Goal: Task Accomplishment & Management: Use online tool/utility

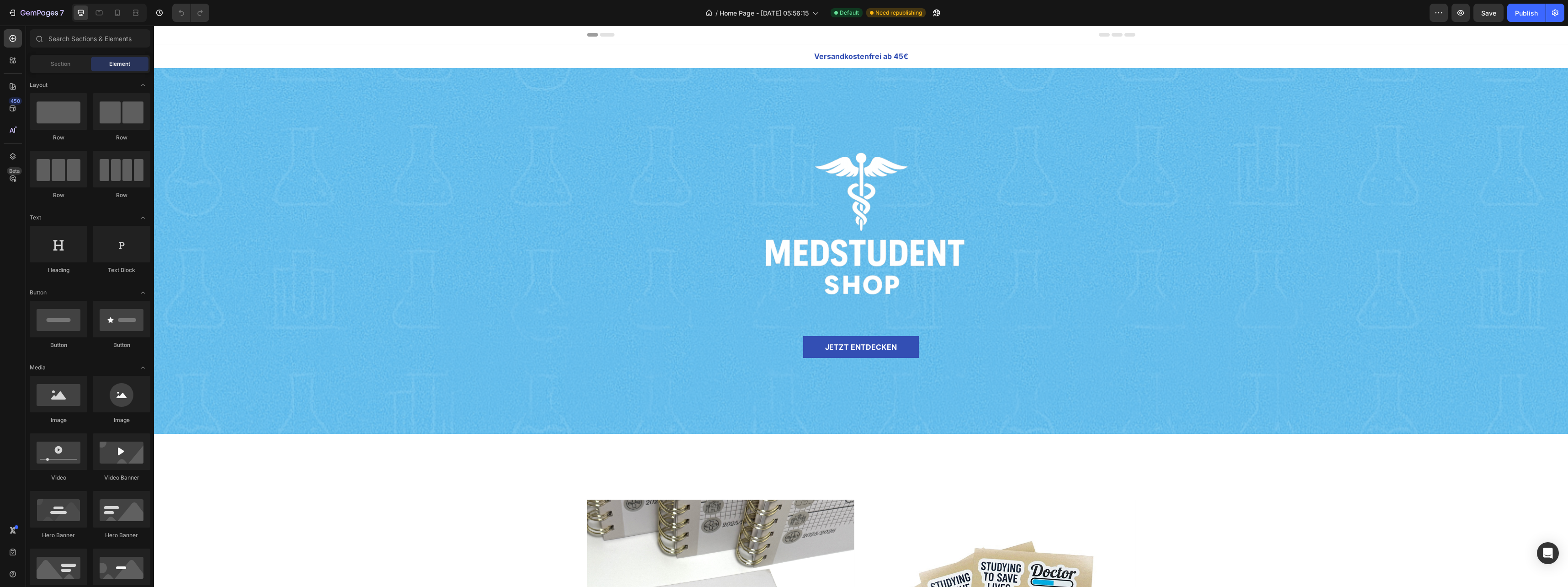
click at [779, 38] on div "Header" at bounding box center [861, 35] width 548 height 18
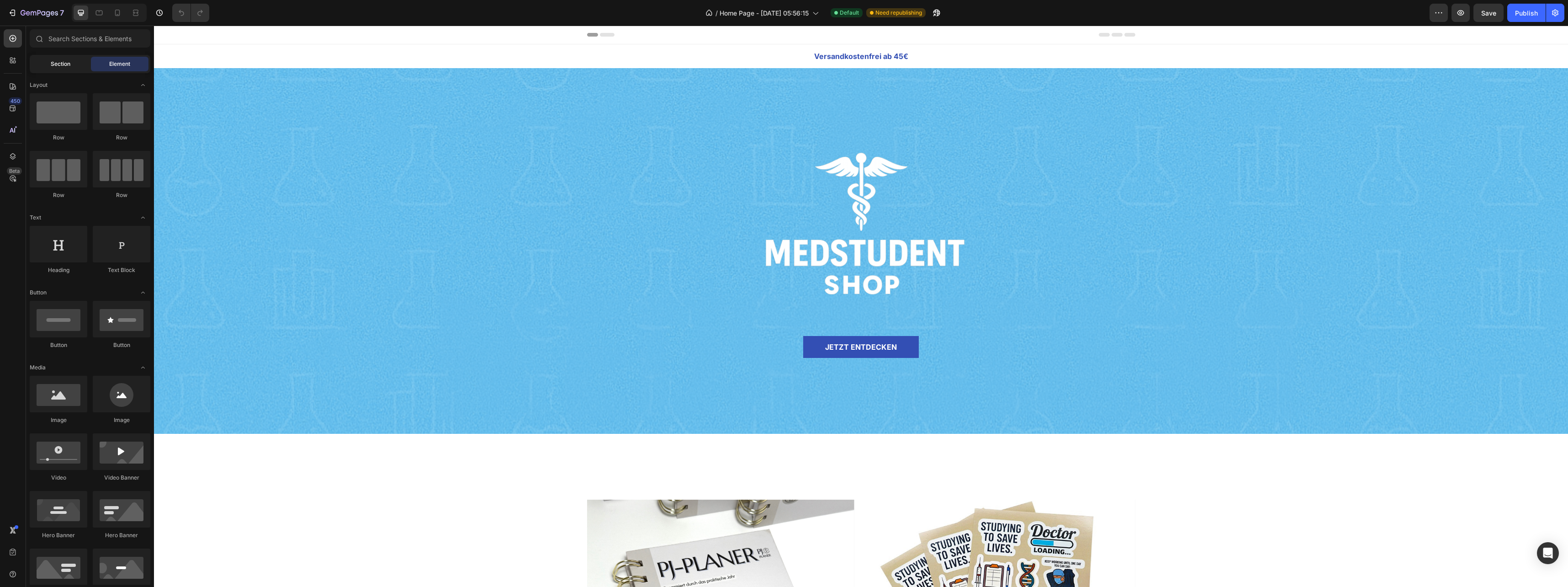
click at [54, 65] on span "Section" at bounding box center [60, 64] width 19 height 9
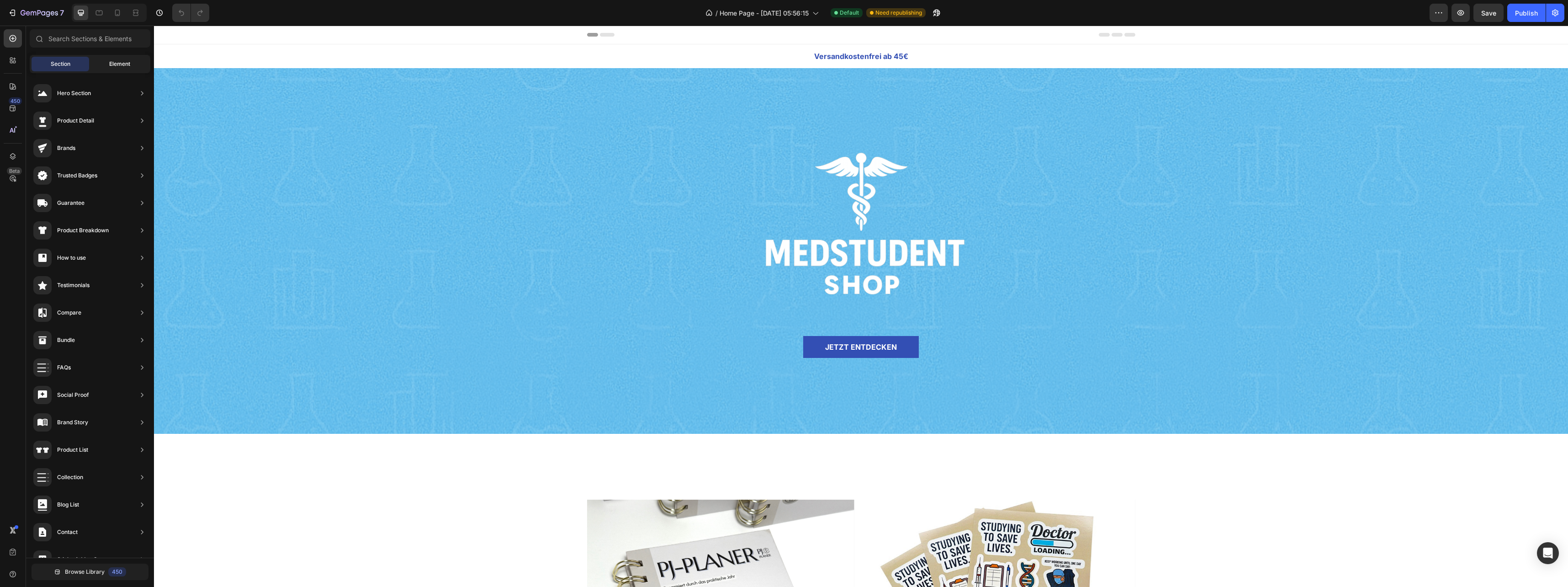
click at [116, 65] on span "Element" at bounding box center [119, 64] width 21 height 9
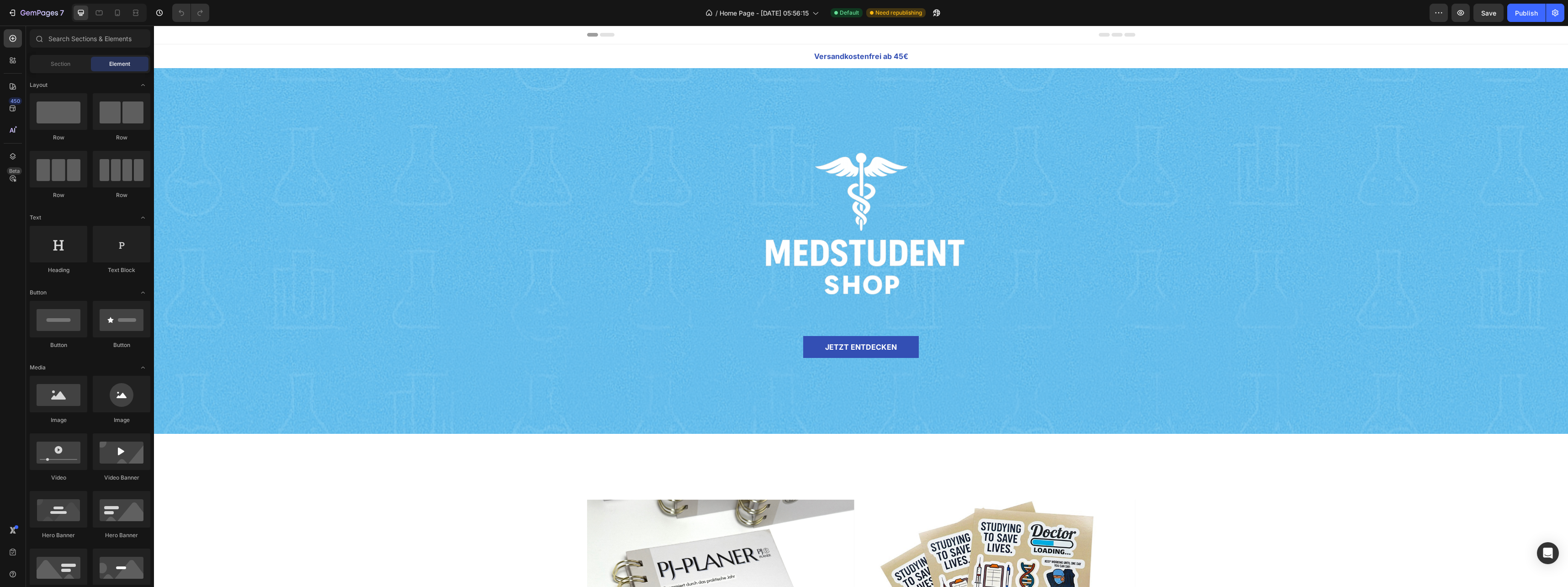
click at [411, 41] on div "Header" at bounding box center [861, 35] width 1414 height 19
click at [463, 36] on div "Header" at bounding box center [861, 35] width 1414 height 19
click at [175, 37] on span "Header" at bounding box center [181, 35] width 20 height 9
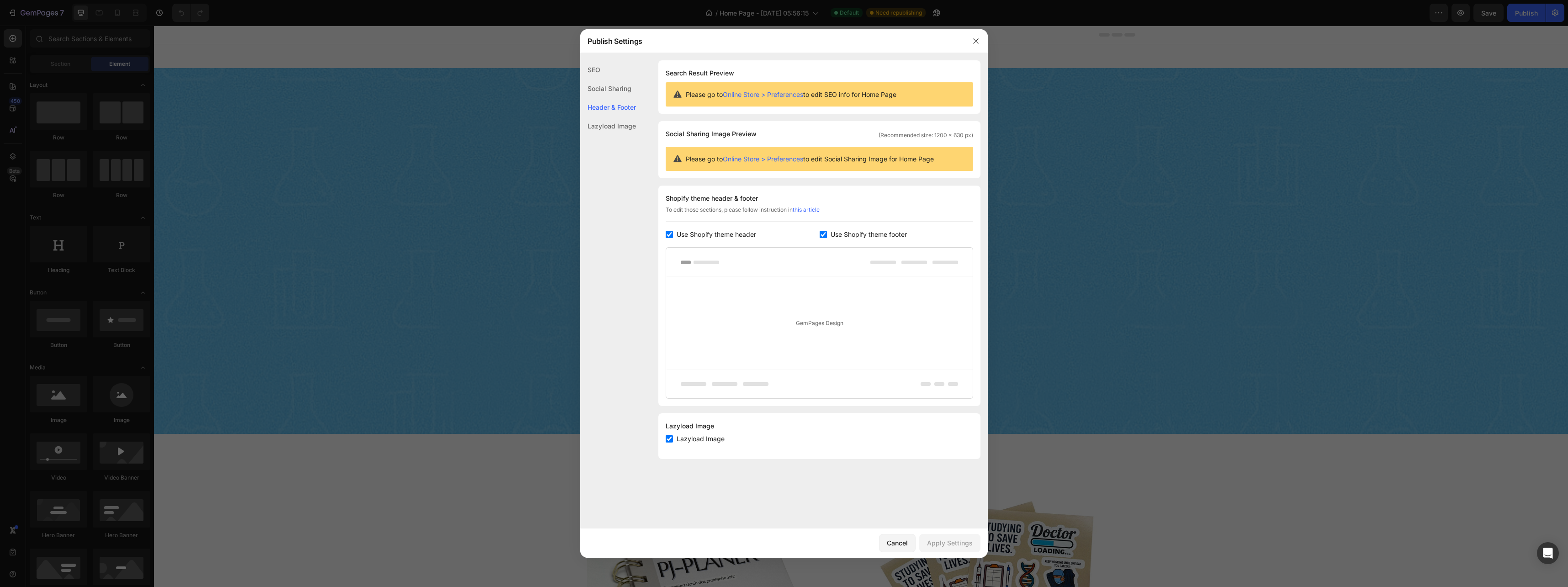
click at [733, 287] on div "GemPages Design" at bounding box center [819, 323] width 307 height 92
click at [726, 201] on div "Shopify theme header & footer" at bounding box center [819, 199] width 307 height 11
click at [717, 154] on span "Please go to Online Store > Preferences to edit Social Sharing Image for Home P…" at bounding box center [810, 159] width 248 height 10
click at [598, 86] on div "Social Sharing" at bounding box center [608, 88] width 56 height 19
click at [598, 72] on div "SEO" at bounding box center [608, 69] width 56 height 19
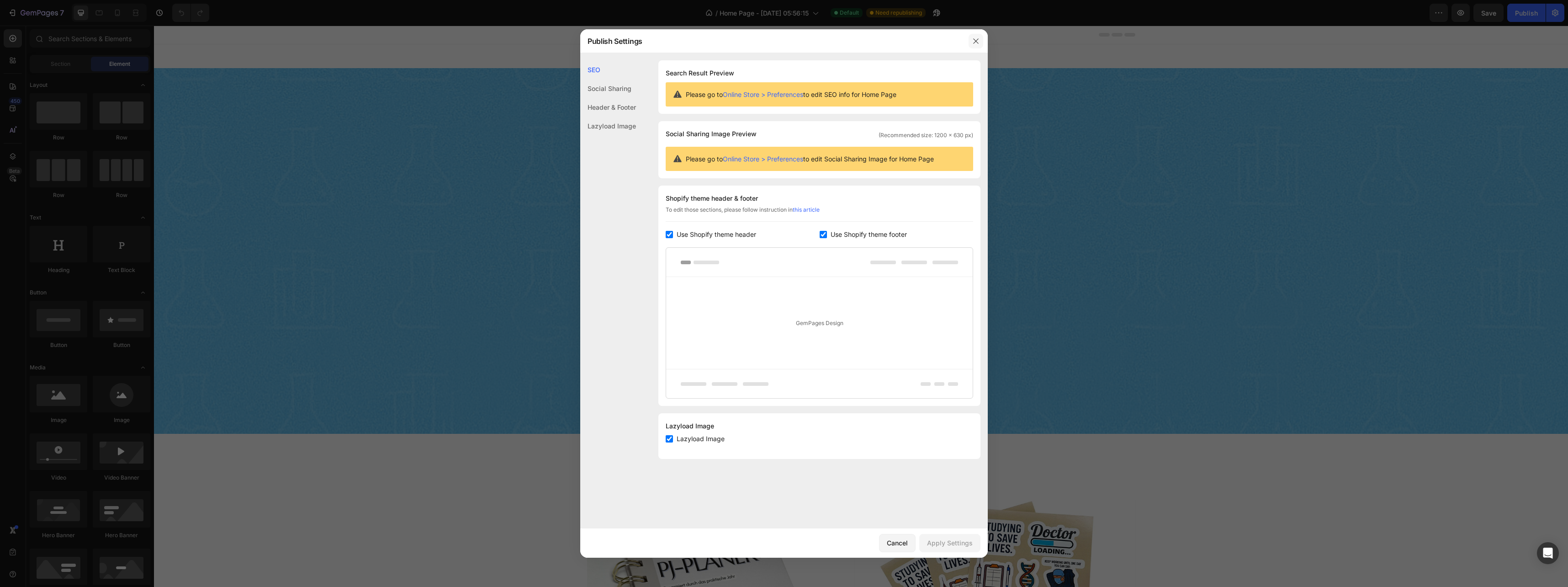
click at [974, 37] on button "button" at bounding box center [976, 41] width 15 height 15
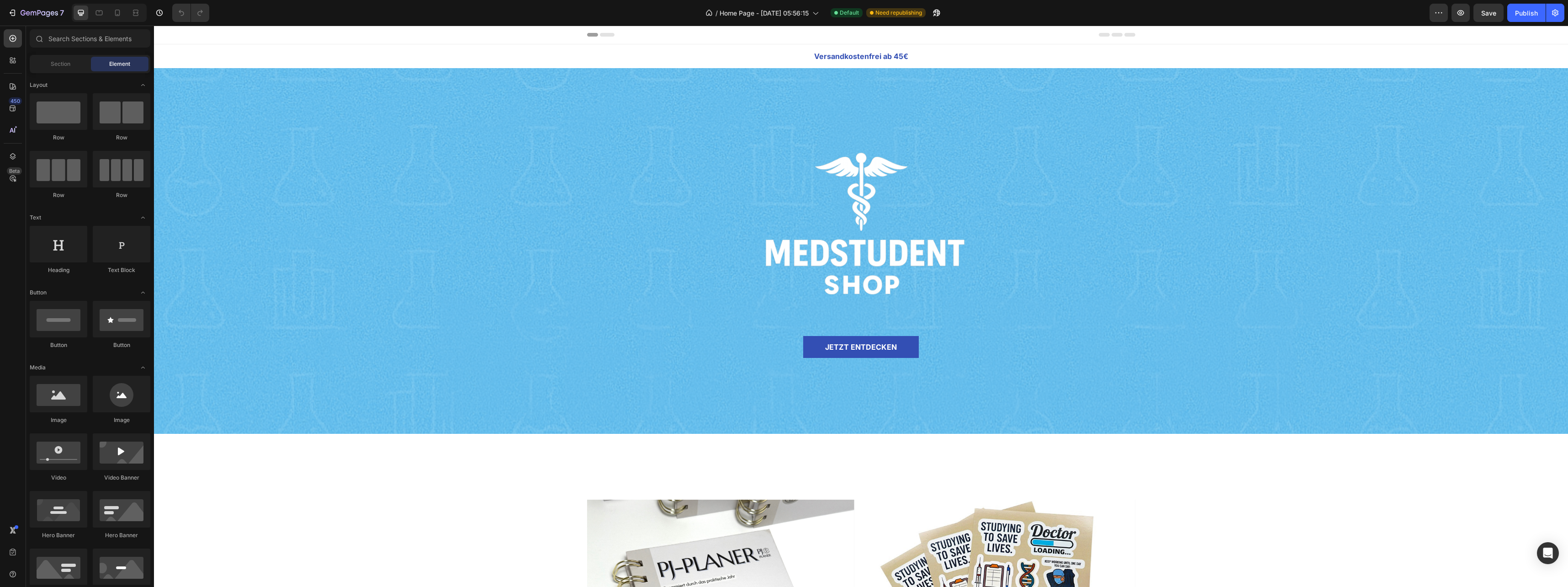
click at [590, 32] on div "Header" at bounding box center [861, 35] width 548 height 18
click at [180, 37] on span "Header" at bounding box center [181, 35] width 20 height 9
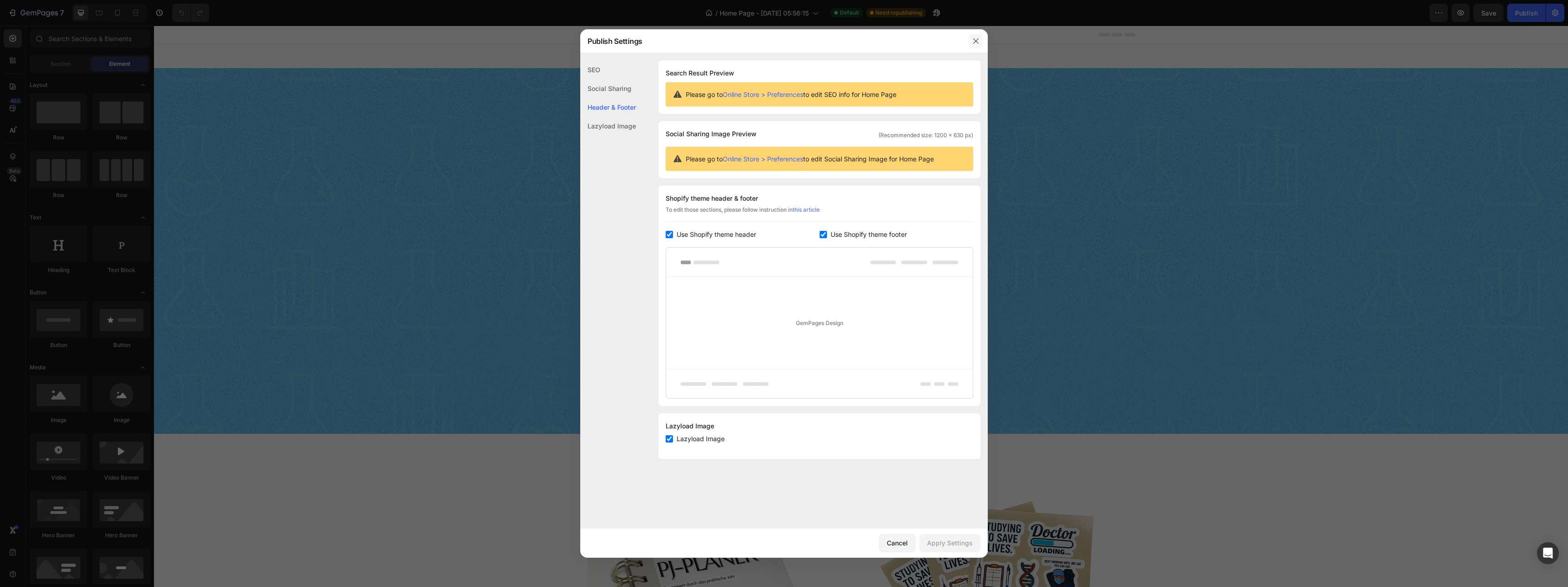
drag, startPoint x: 977, startPoint y: 41, endPoint x: 766, endPoint y: 5, distance: 214.0
click at [977, 41] on icon "button" at bounding box center [976, 41] width 7 height 7
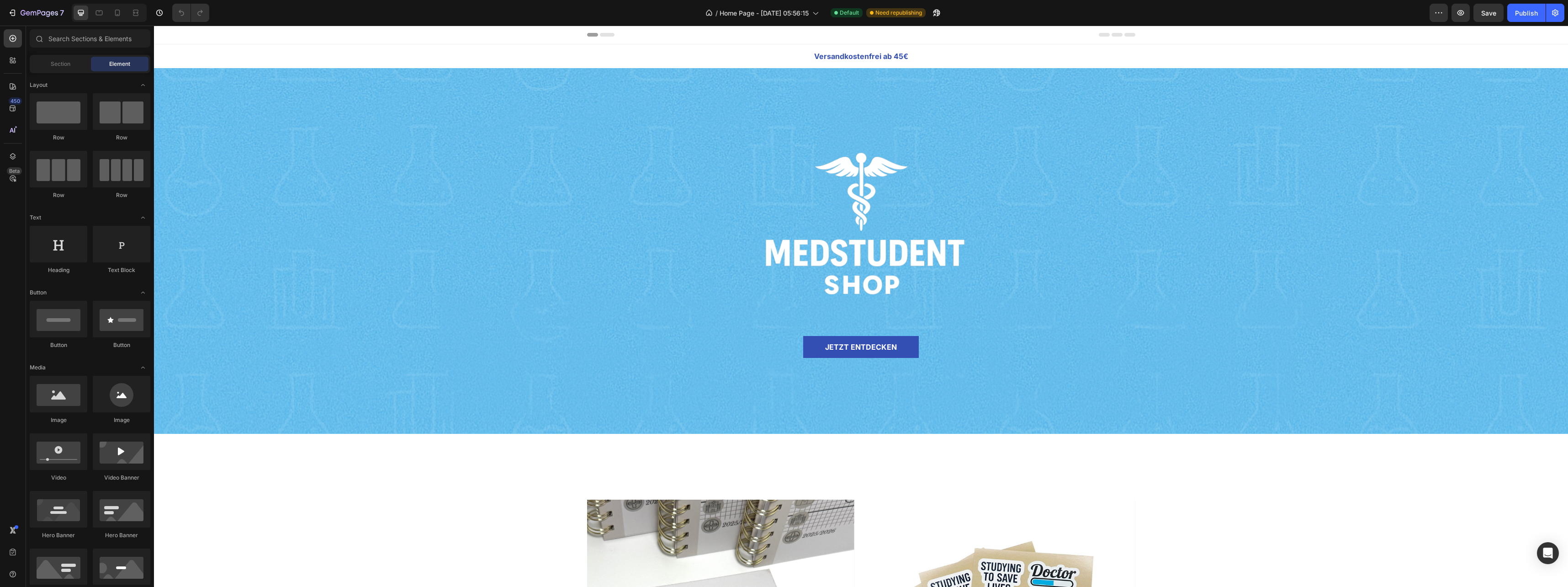
click at [178, 37] on span "Header" at bounding box center [181, 35] width 20 height 9
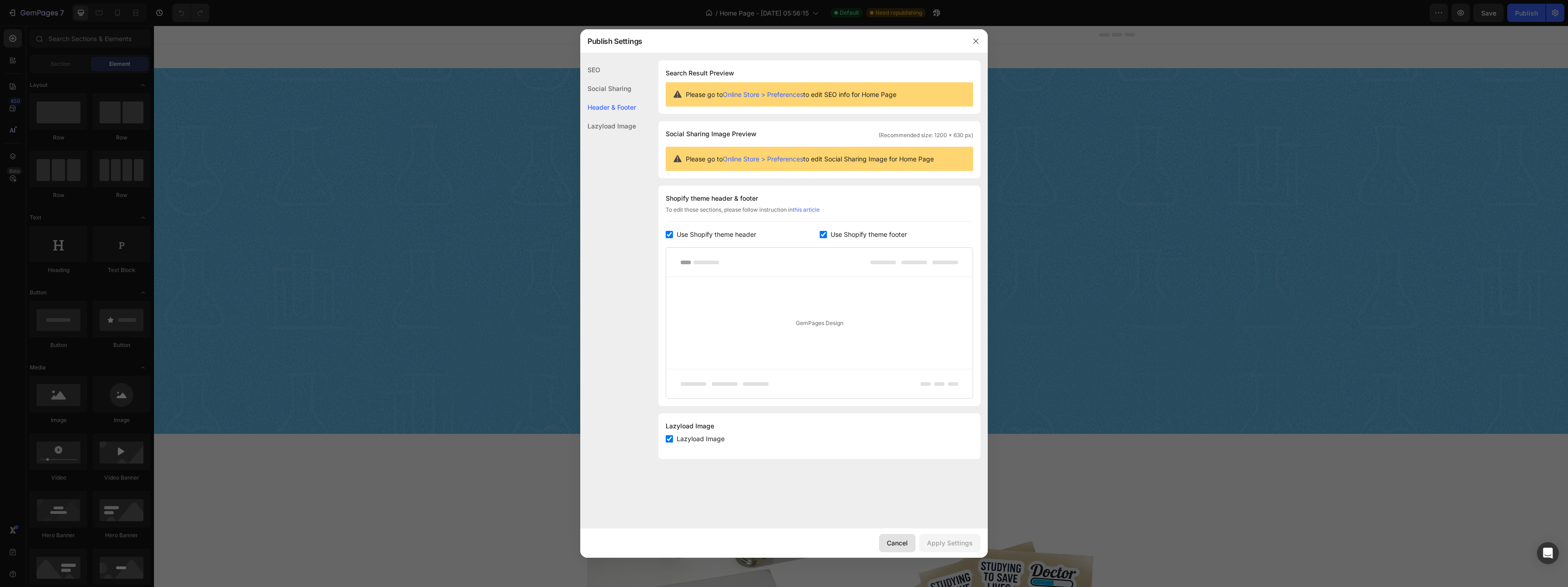
click at [903, 545] on div "Cancel" at bounding box center [897, 543] width 21 height 10
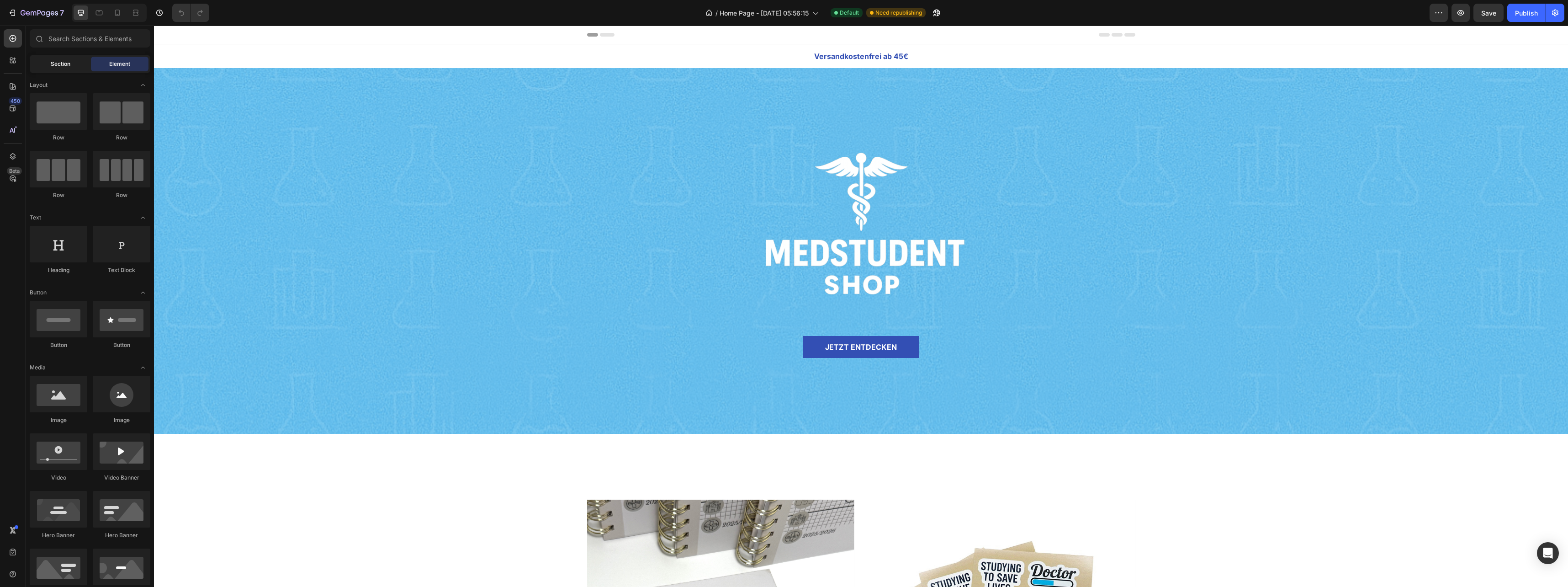
click at [71, 62] on div "Section" at bounding box center [60, 64] width 58 height 15
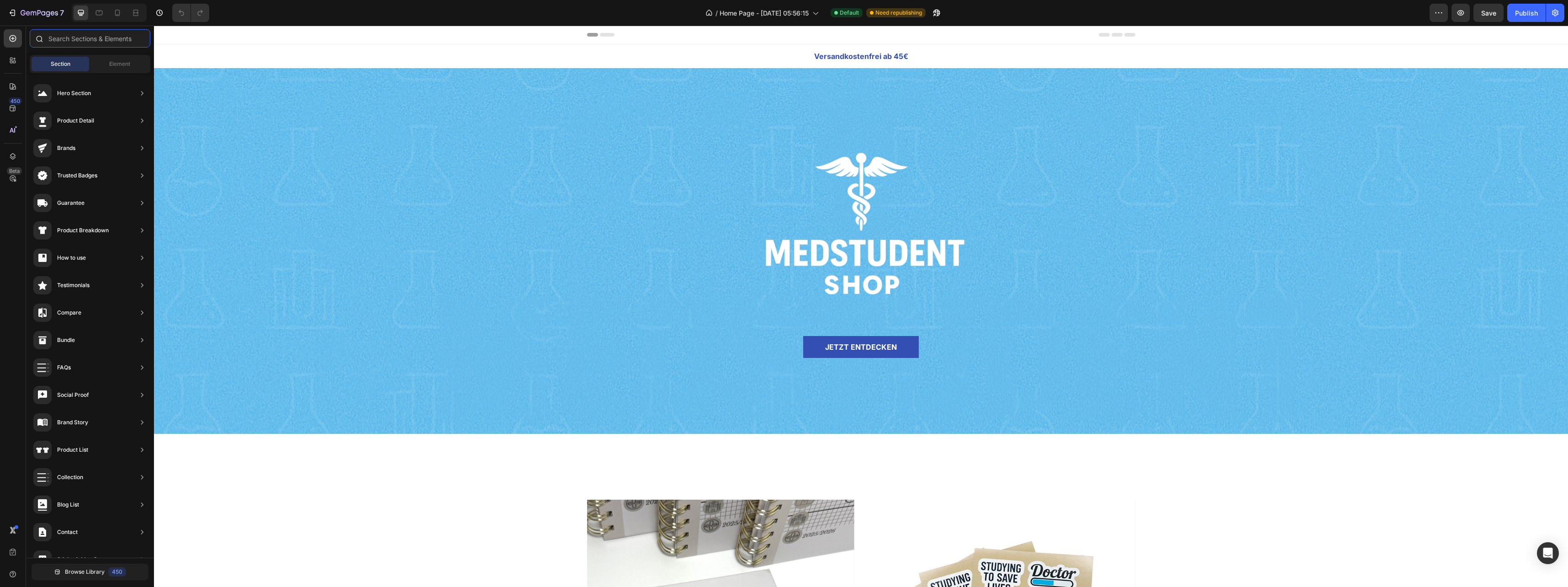
click at [85, 44] on input "text" at bounding box center [90, 38] width 121 height 18
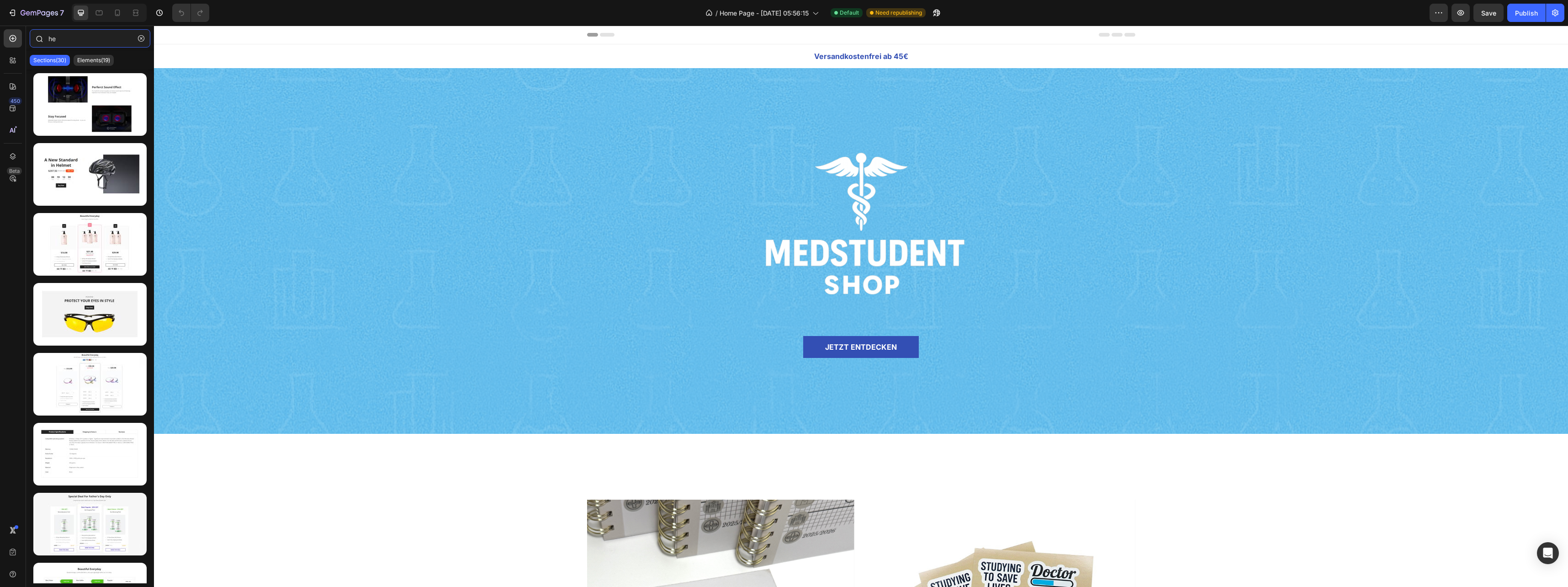
type input "h"
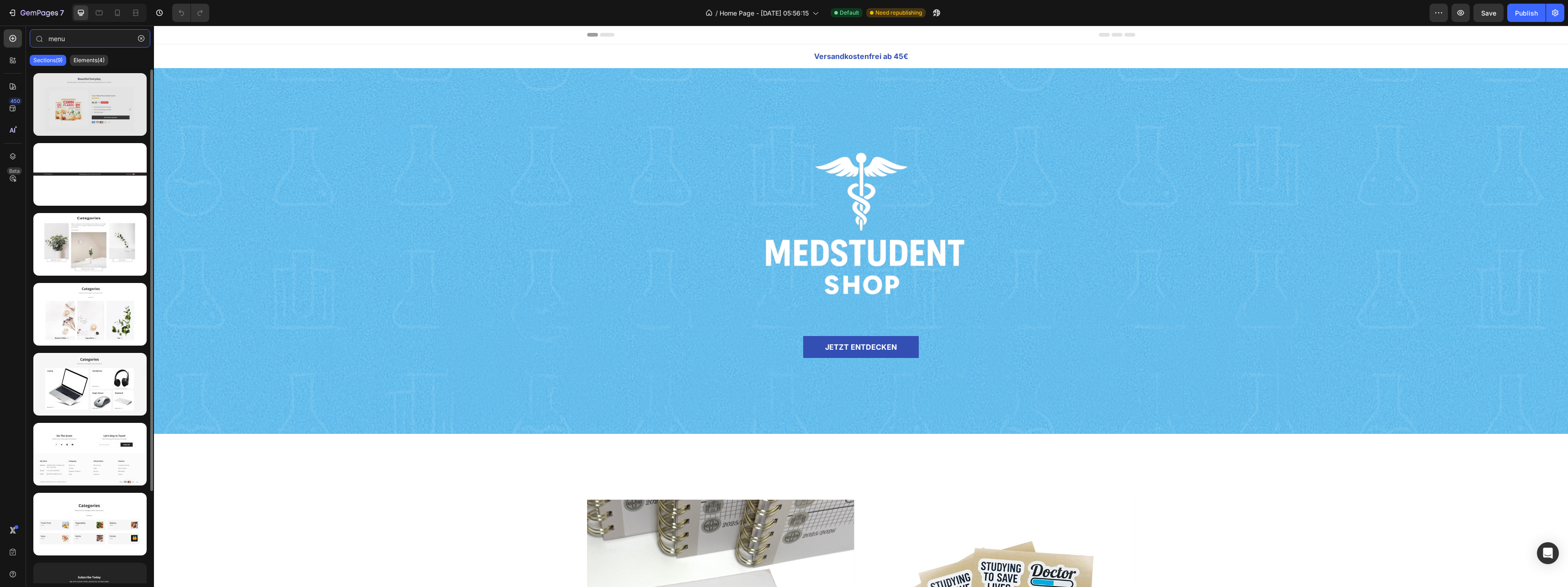
type input "menu"
click at [90, 105] on div at bounding box center [90, 104] width 113 height 63
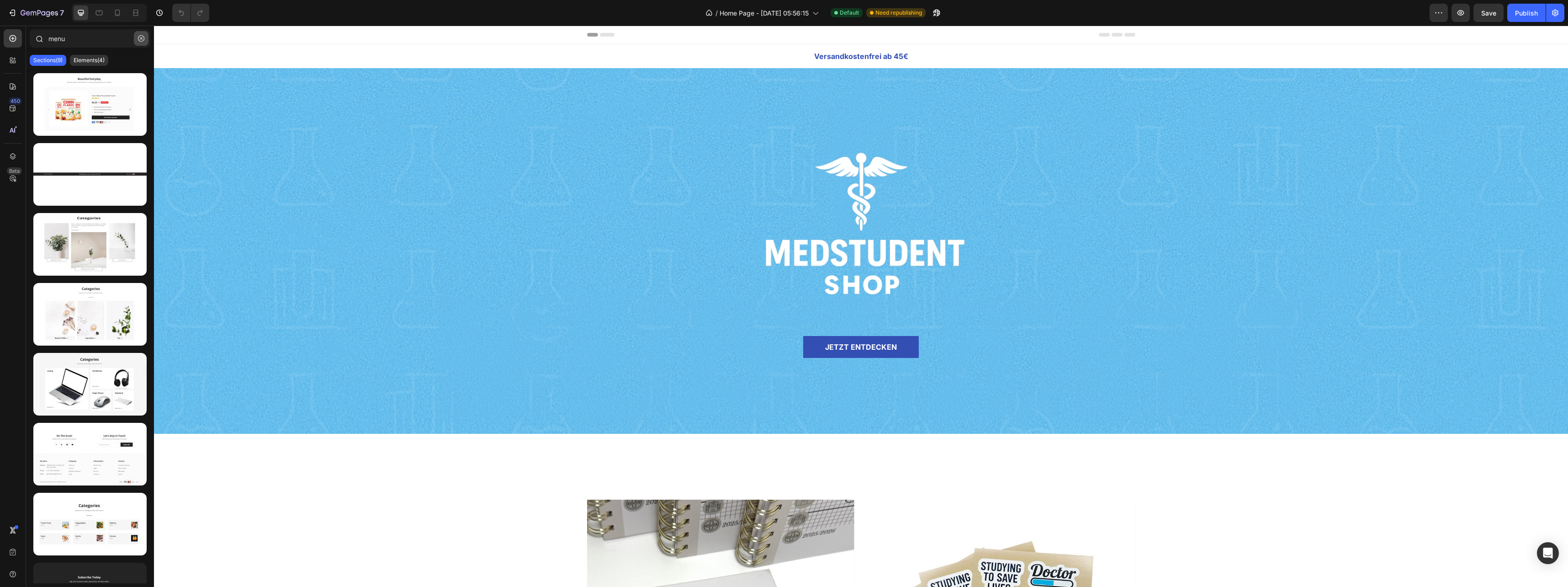
click at [136, 36] on button "button" at bounding box center [141, 38] width 15 height 15
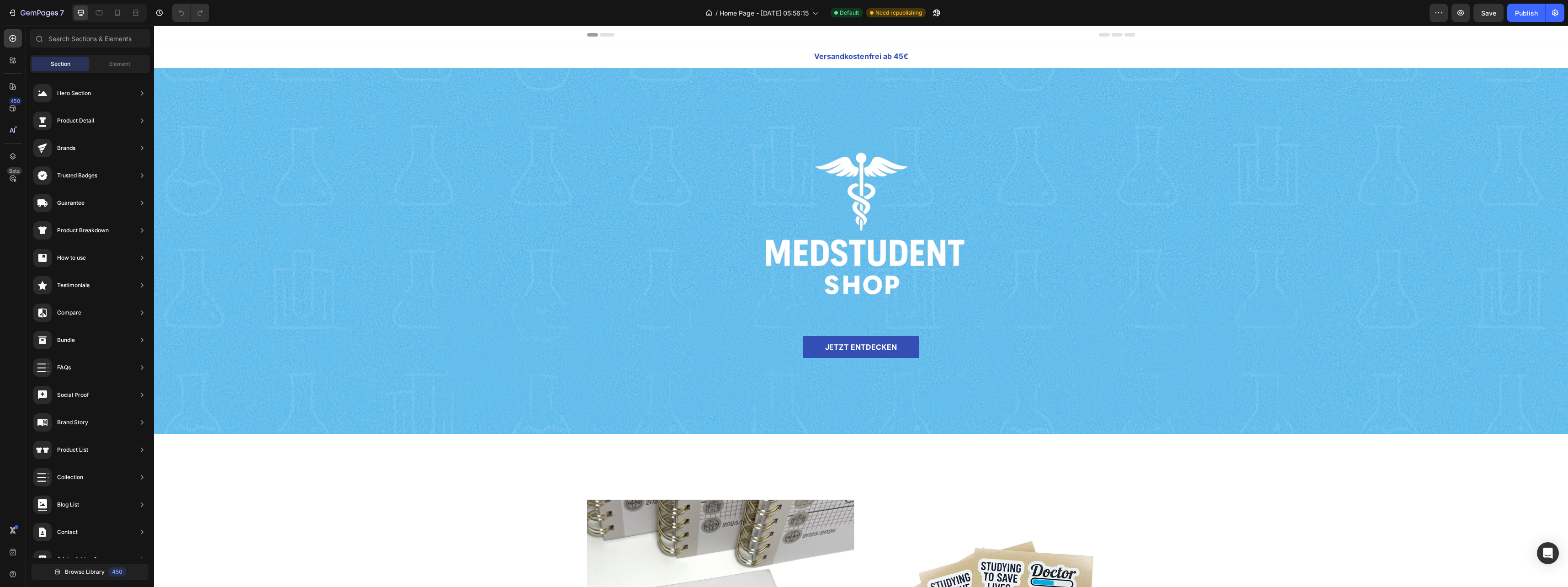
click at [174, 33] on span "Header" at bounding box center [181, 35] width 20 height 9
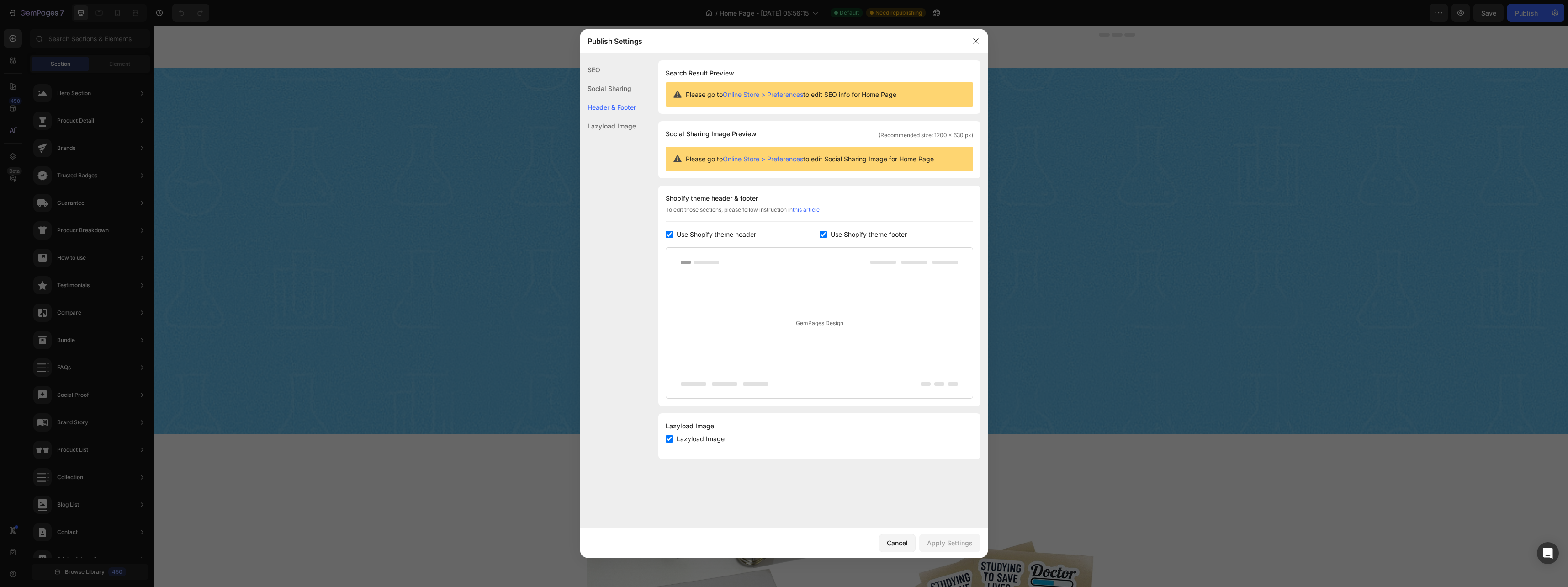
click at [621, 106] on div "Header & Footer" at bounding box center [608, 107] width 56 height 19
click at [800, 301] on div "GemPages Design" at bounding box center [819, 323] width 307 height 92
click at [818, 235] on div "Use Shopify theme header" at bounding box center [743, 234] width 154 height 11
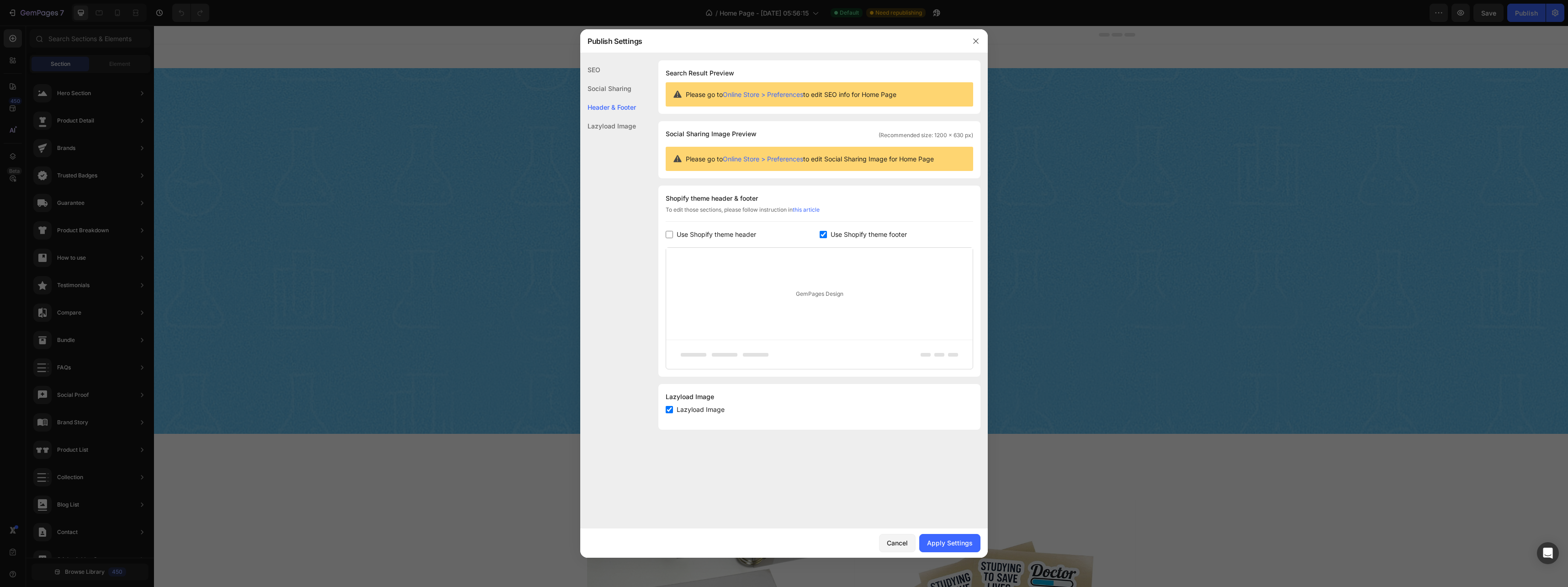
click at [819, 236] on div "Use Shopify theme header" at bounding box center [743, 234] width 154 height 11
checkbox input "true"
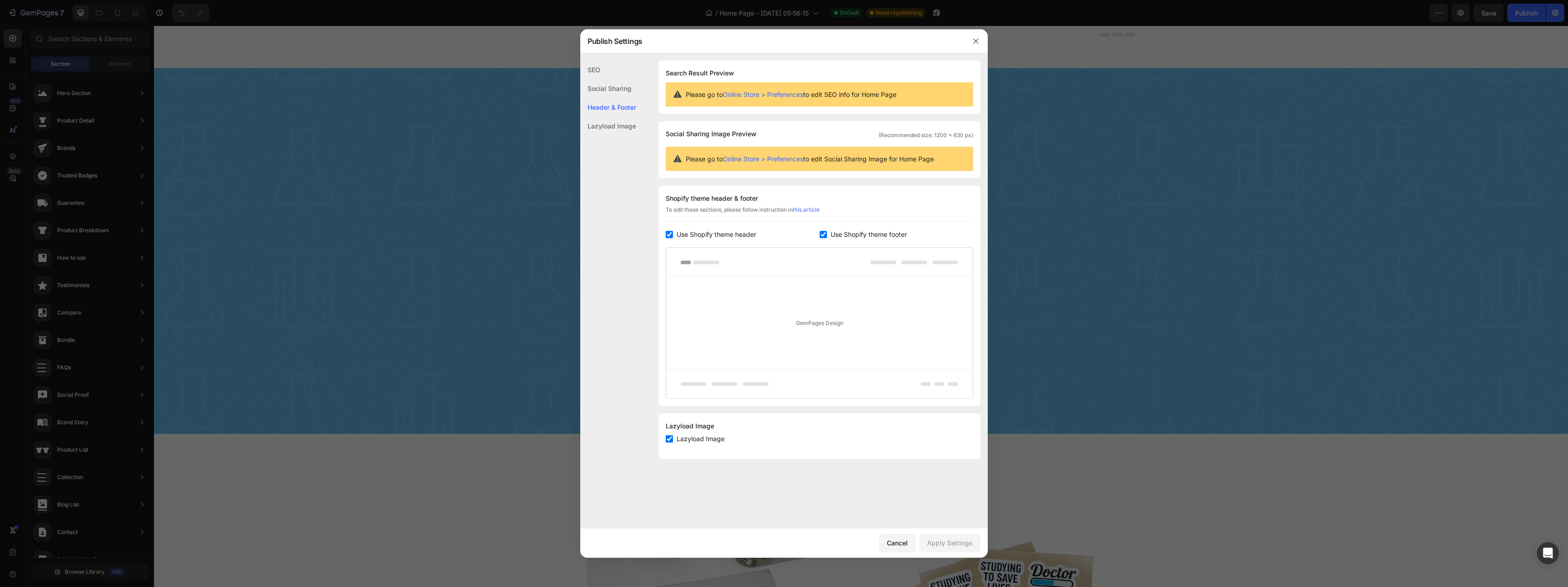
click at [821, 234] on input "checkbox" at bounding box center [824, 234] width 7 height 7
checkbox input "false"
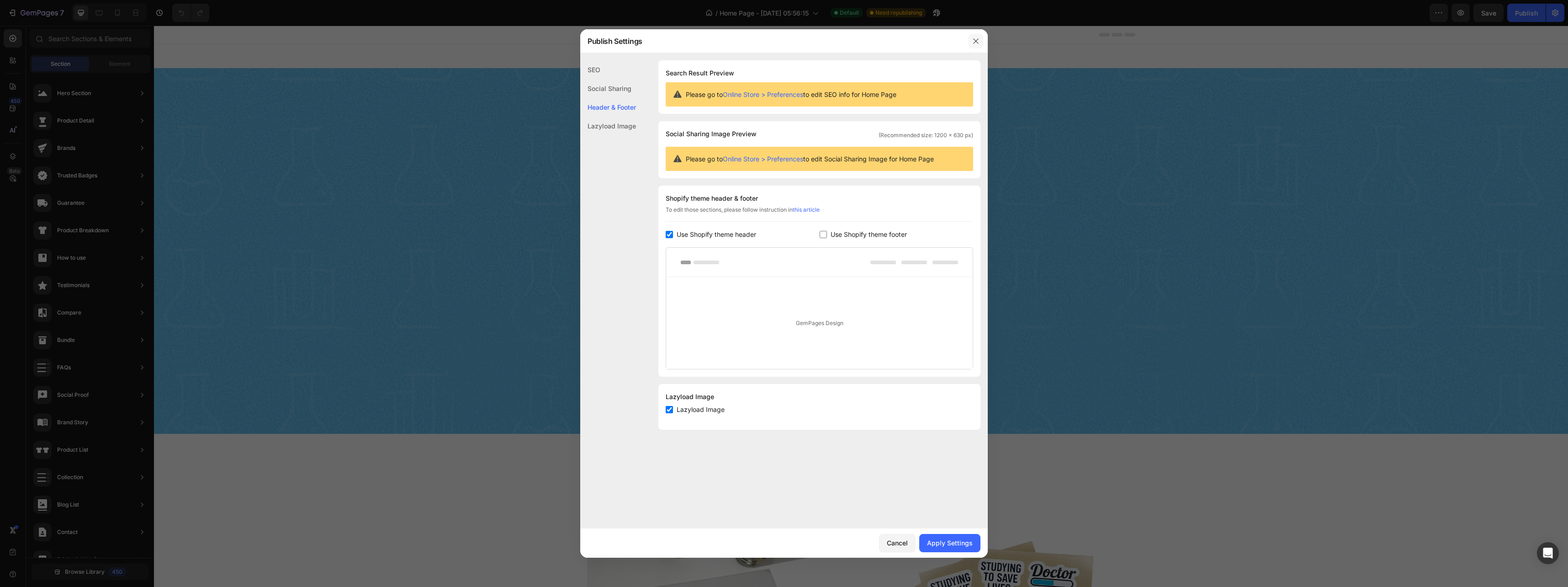
click at [975, 40] on icon "button" at bounding box center [976, 41] width 5 height 5
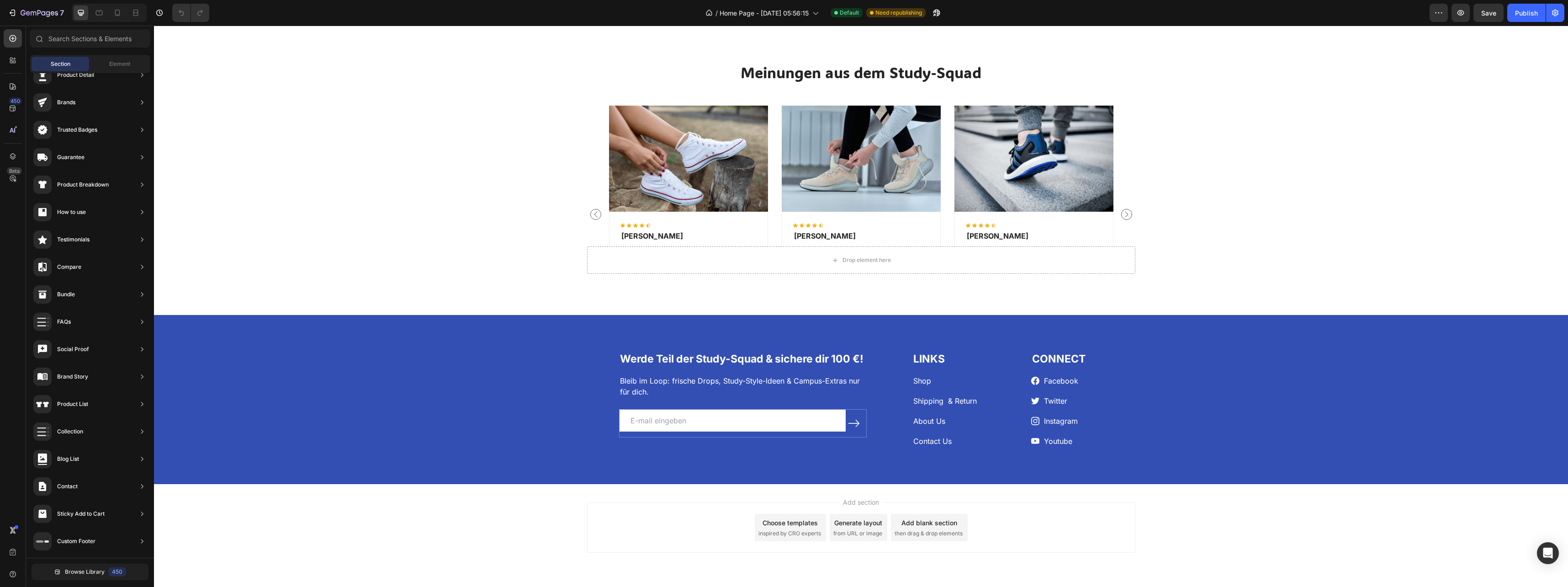
scroll to position [1296, 0]
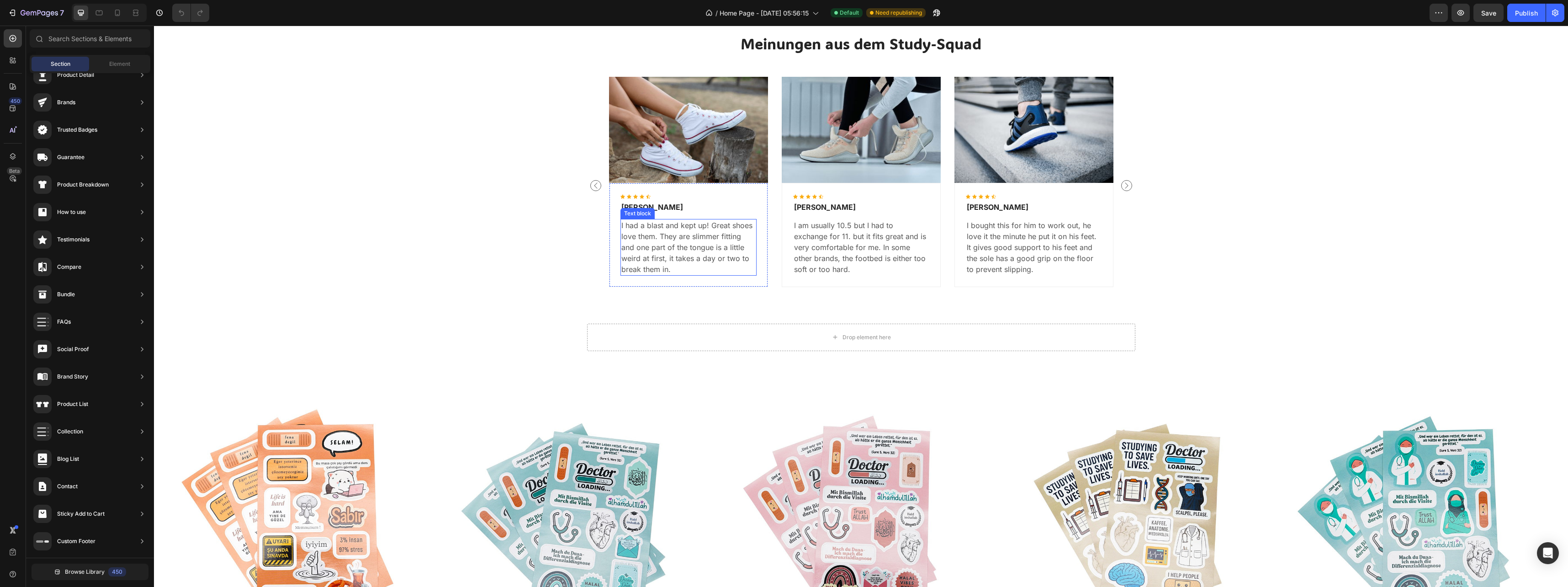
click at [674, 237] on p "I had a blast and kept up! Great shoes love them. They are slimmer fitting and …" at bounding box center [688, 247] width 135 height 55
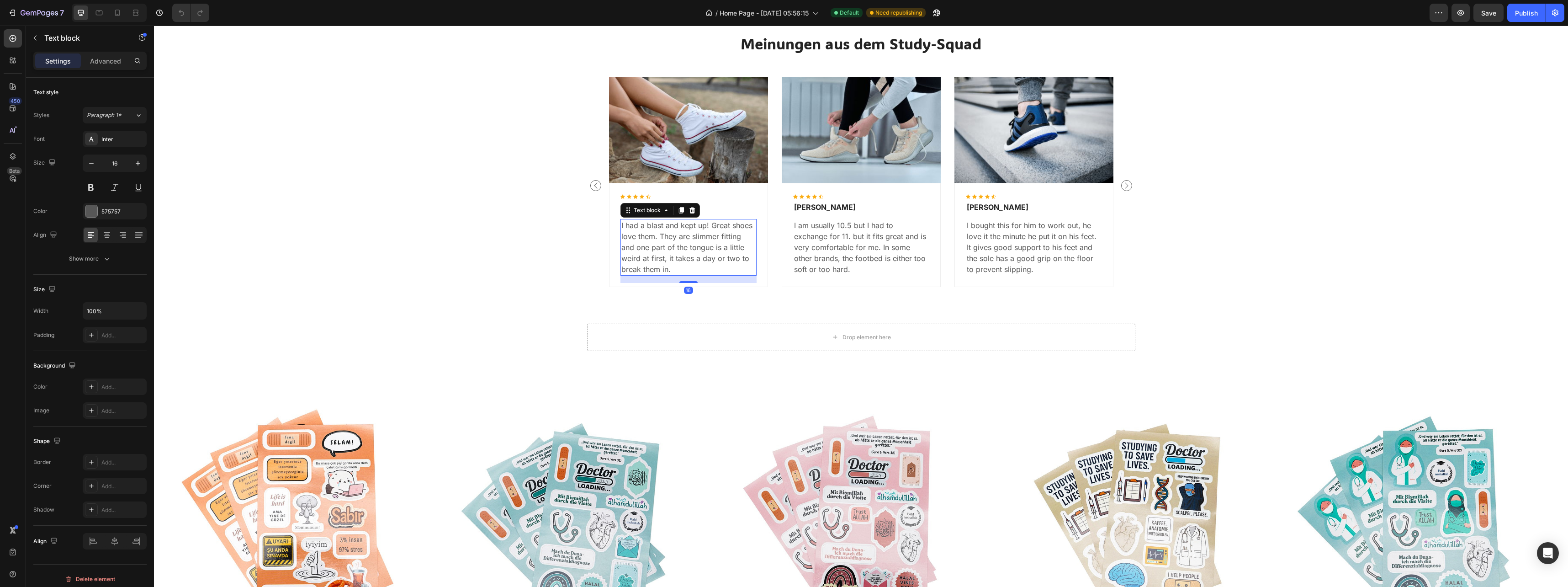
click at [668, 245] on p "I had a blast and kept up! Great shoes love them. They are slimmer fitting and …" at bounding box center [688, 247] width 135 height 55
click at [695, 255] on p "I had a blast and kept up! Great shoes love them. They are slimmer fitting and …" at bounding box center [688, 247] width 135 height 55
drag, startPoint x: 677, startPoint y: 262, endPoint x: 609, endPoint y: 216, distance: 82.1
click at [609, 216] on div "Icon Icon Icon Icon Icon Icon List Hoz Luis Nova Text block I had a blast and k…" at bounding box center [688, 234] width 159 height 104
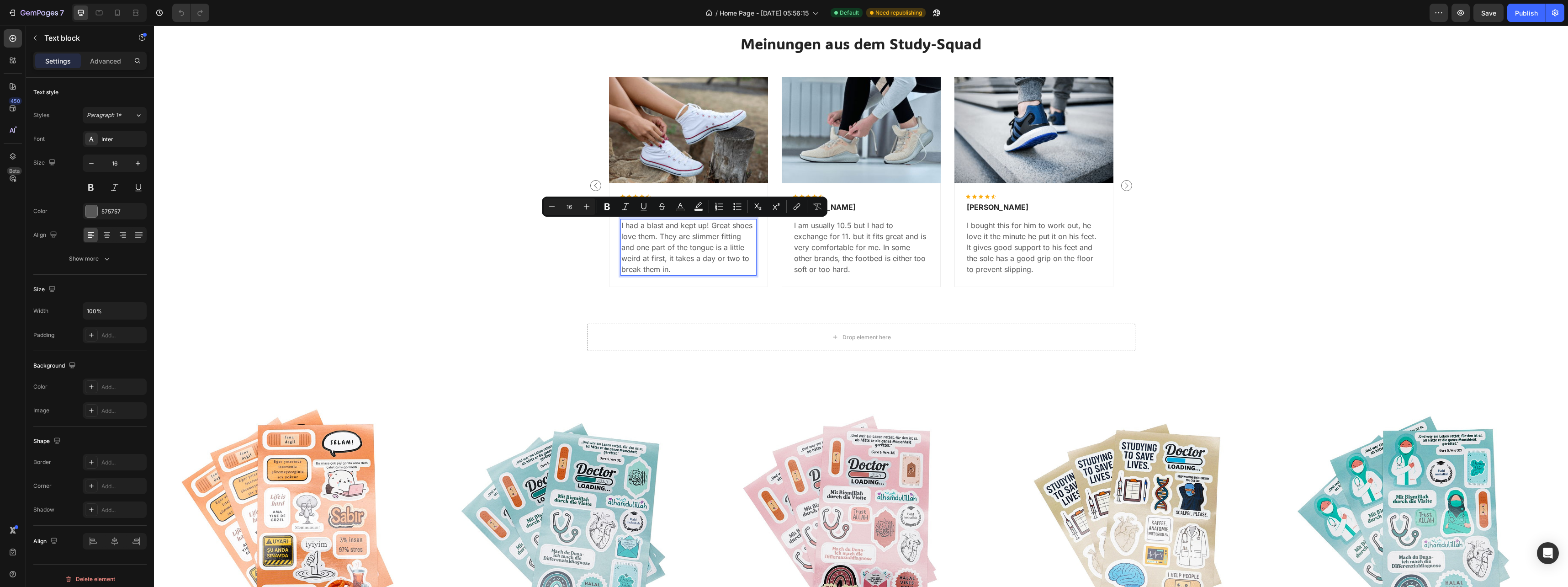
click at [679, 265] on p "I had a blast and kept up! Great shoes love them. They are slimmer fitting and …" at bounding box center [688, 247] width 135 height 55
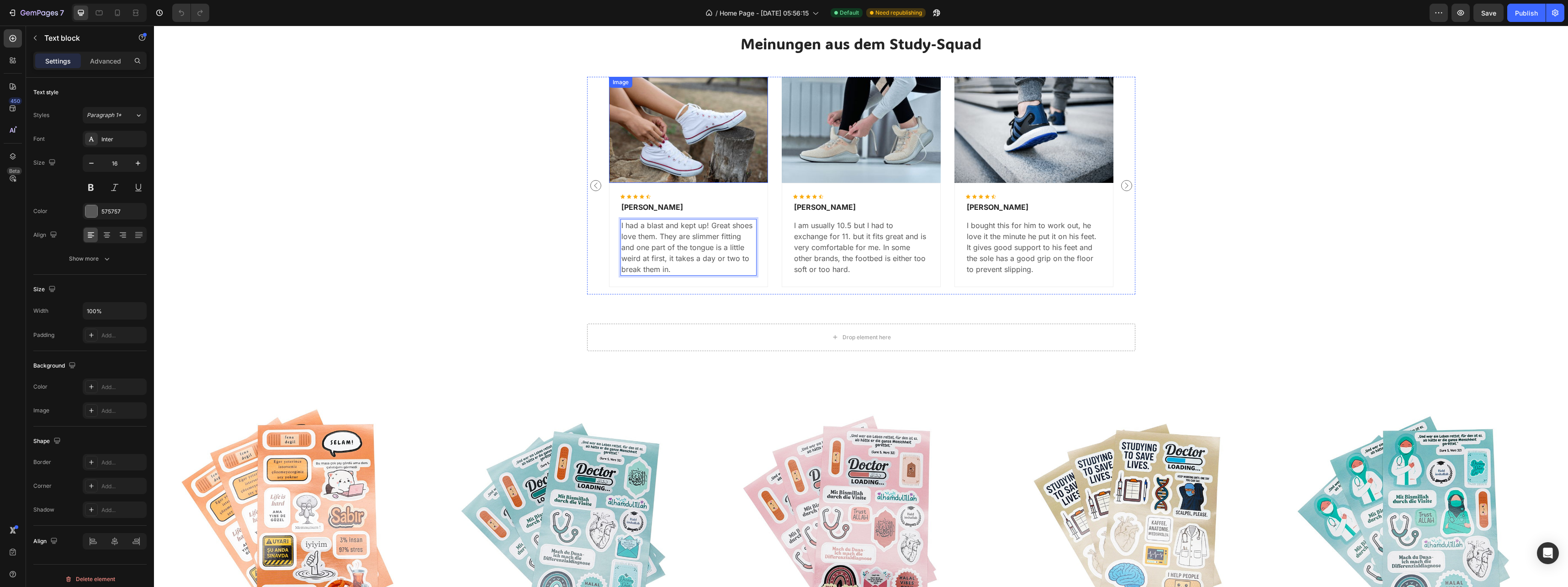
click at [688, 133] on img at bounding box center [688, 129] width 159 height 105
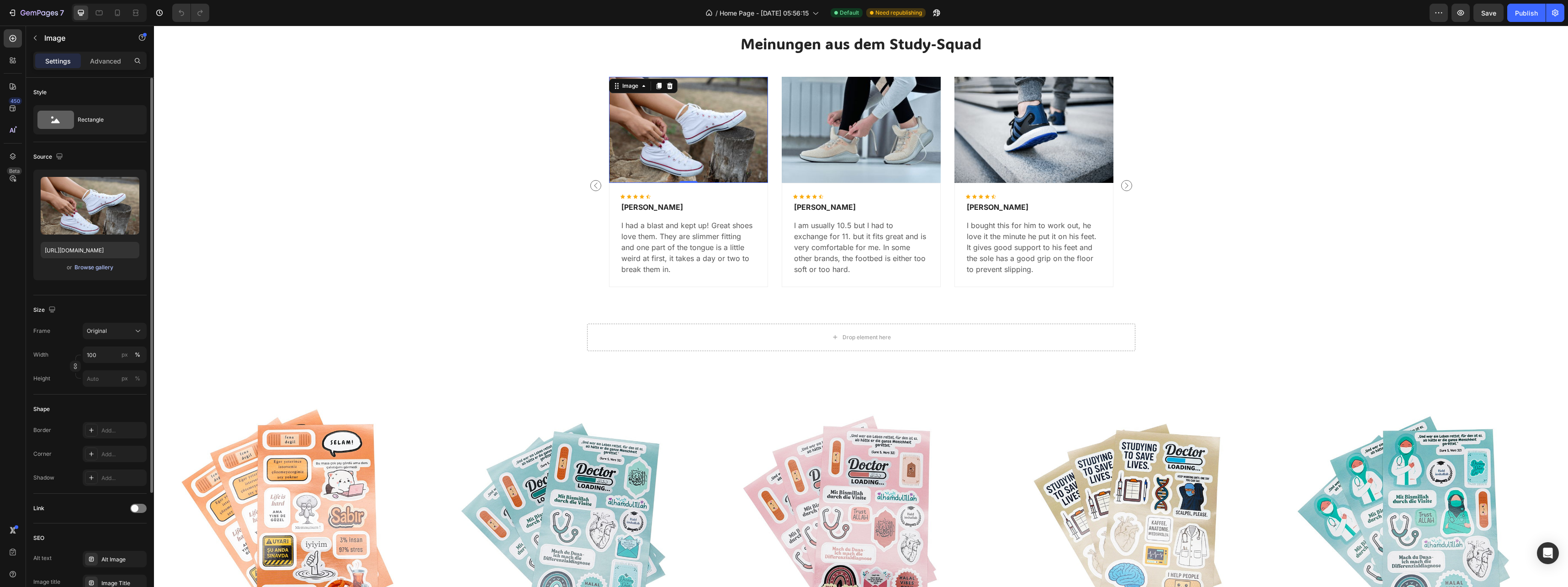
click at [93, 268] on div "Browse gallery" at bounding box center [94, 267] width 39 height 9
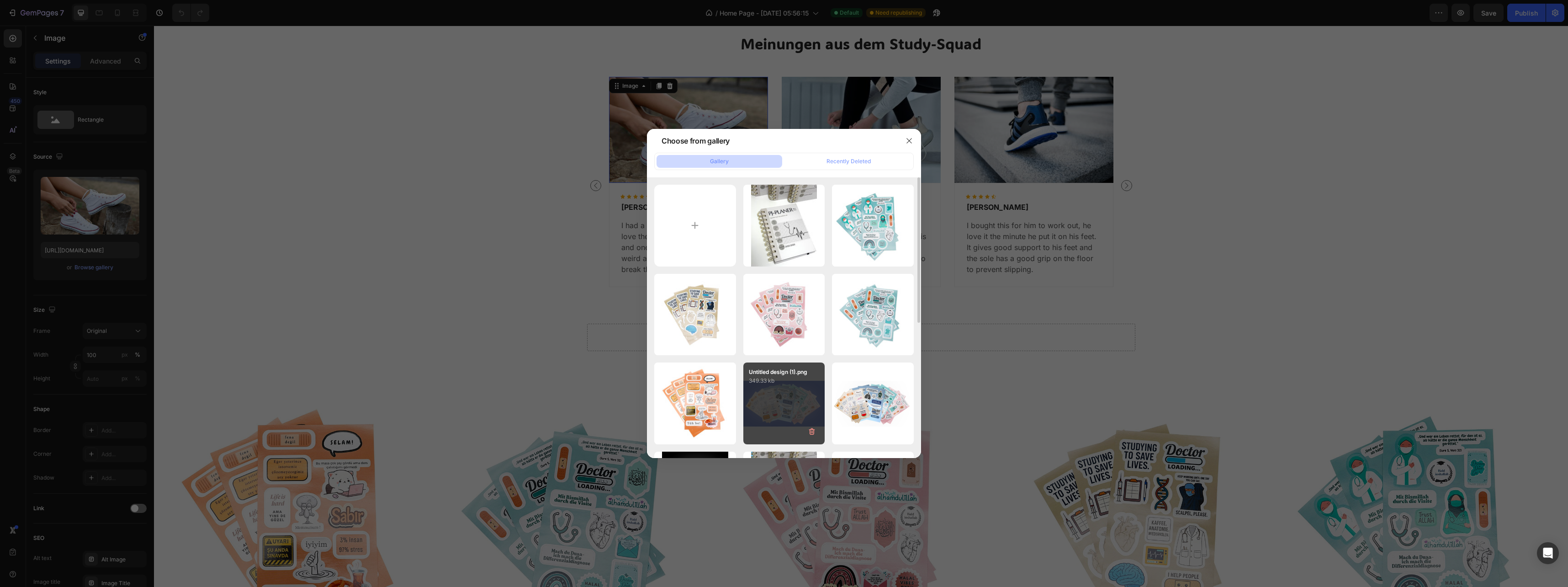
click at [779, 399] on div "Untitled design (1).png 349.33 kb" at bounding box center [784, 403] width 82 height 82
type input "https://cdn.shopify.com/s/files/1/0936/4655/3472/files/gempages_581867581590209…"
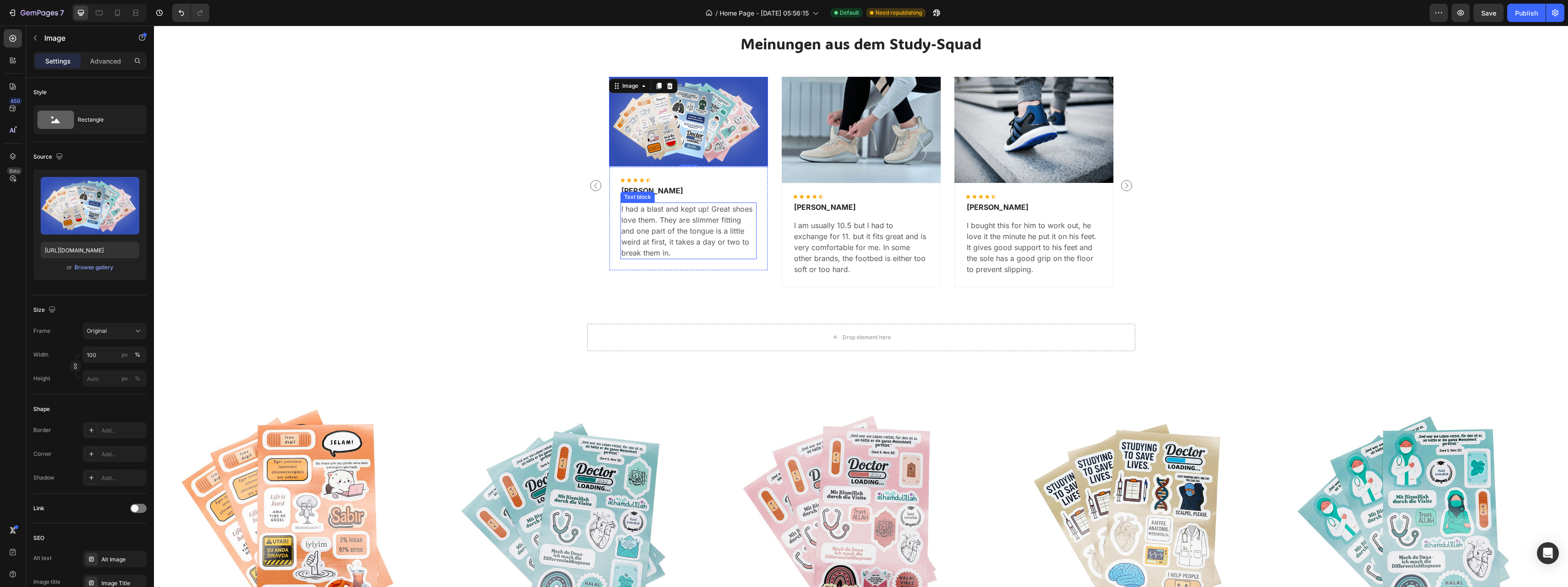
click at [658, 209] on p "I had a blast and kept up! Great shoes love them. They are slimmer fitting and …" at bounding box center [688, 231] width 135 height 55
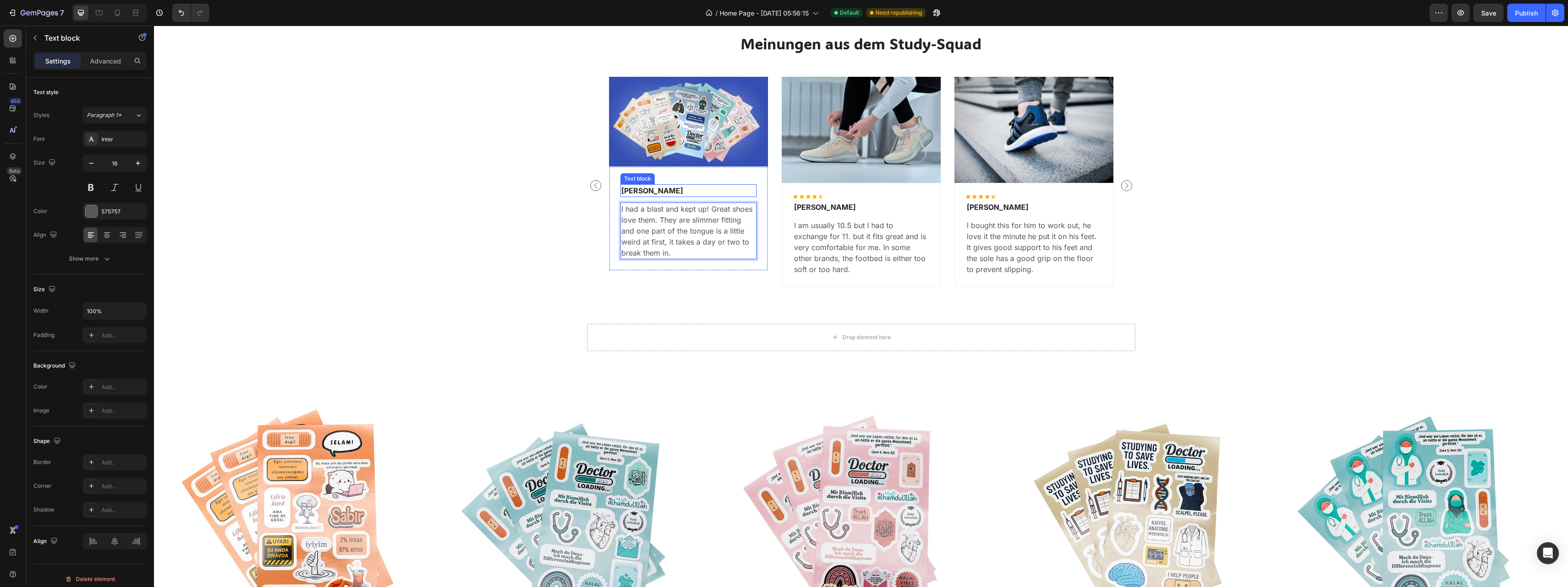
click at [627, 189] on p "Luis Nova" at bounding box center [688, 191] width 135 height 11
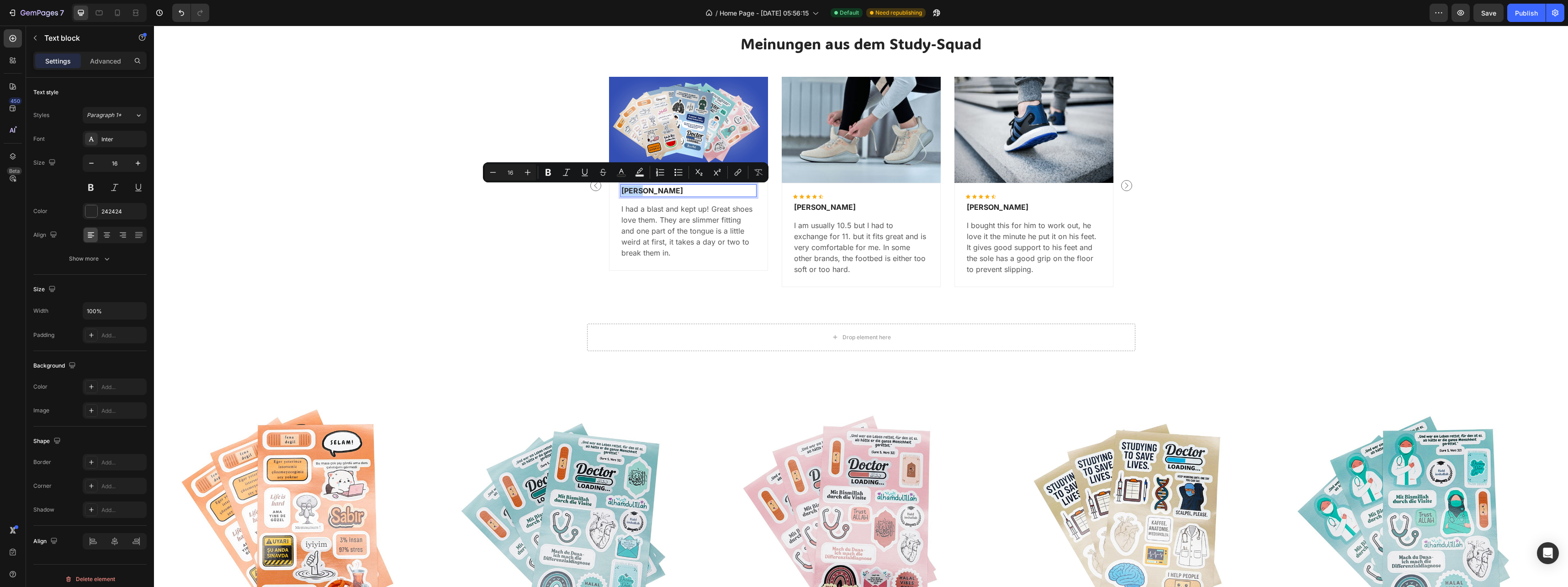
click at [627, 189] on p "Luis Nova" at bounding box center [688, 191] width 135 height 11
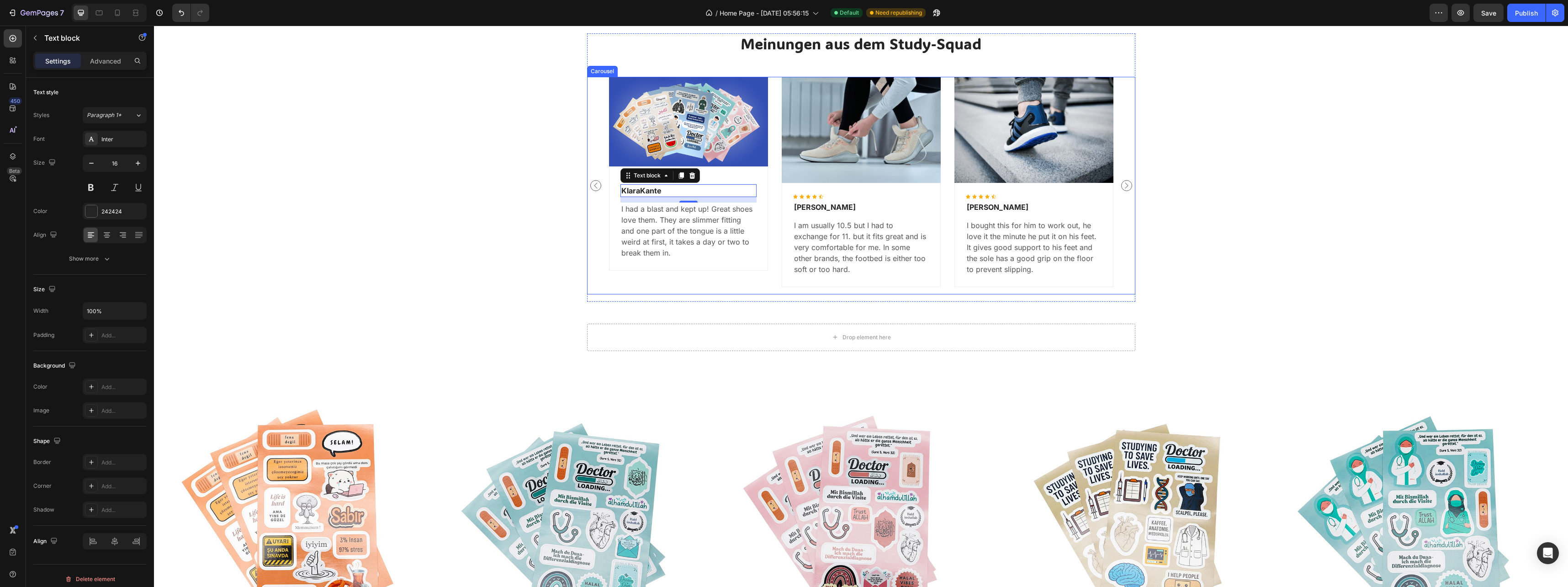
click at [1160, 127] on div "Meinungen aus dem Study-Squad Heading Image Icon Icon Icon Icon Icon Icon List …" at bounding box center [861, 167] width 1401 height 268
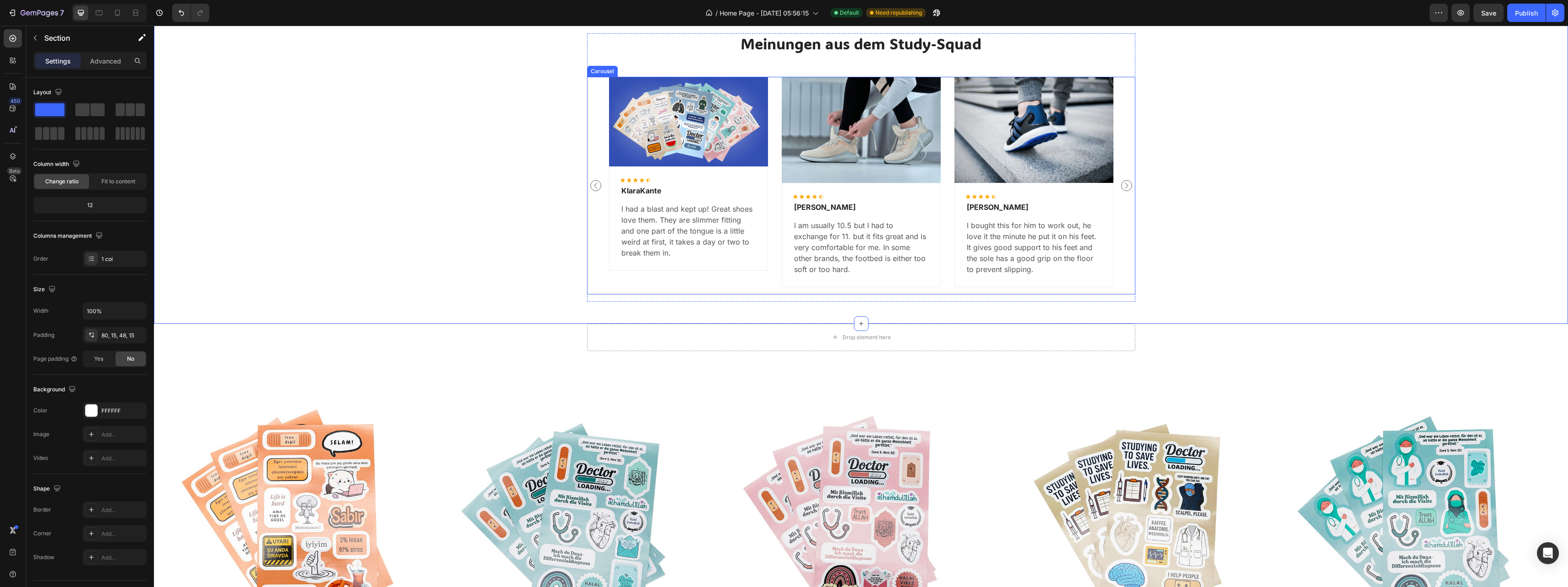
click at [822, 124] on img at bounding box center [861, 129] width 159 height 105
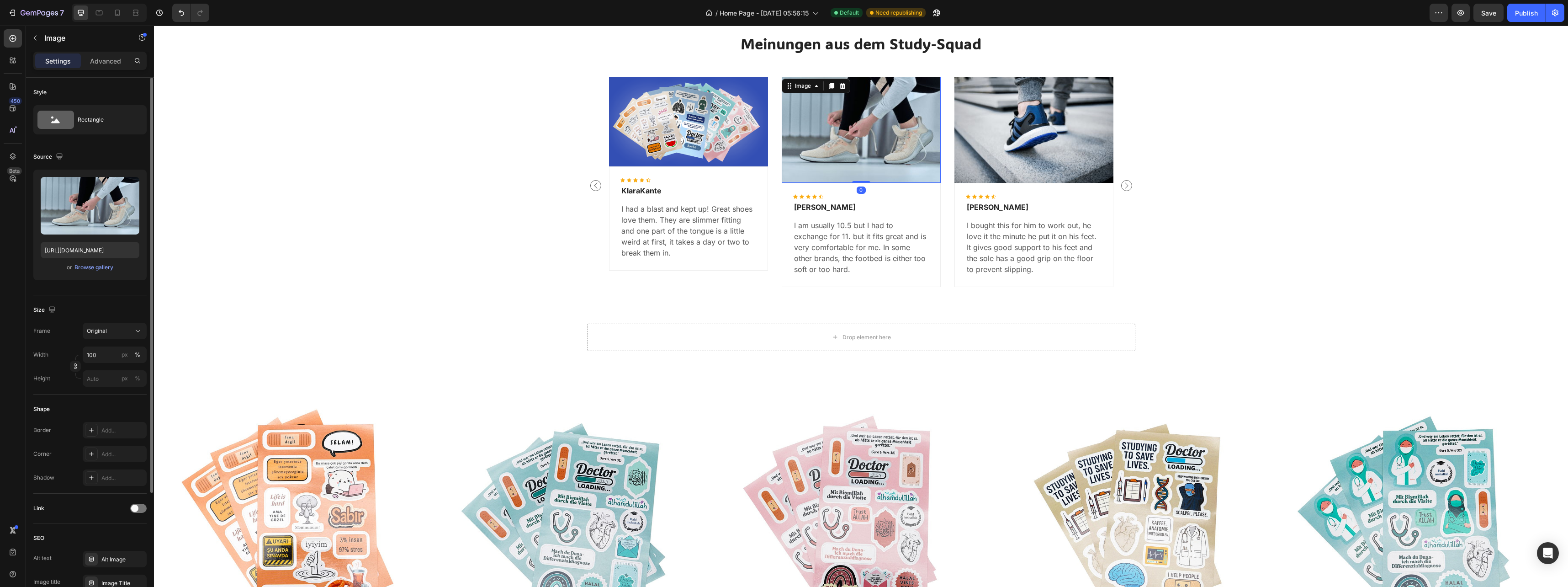
click at [88, 272] on div "or Browse gallery" at bounding box center [90, 267] width 99 height 11
click at [91, 268] on div "Browse gallery" at bounding box center [94, 267] width 39 height 9
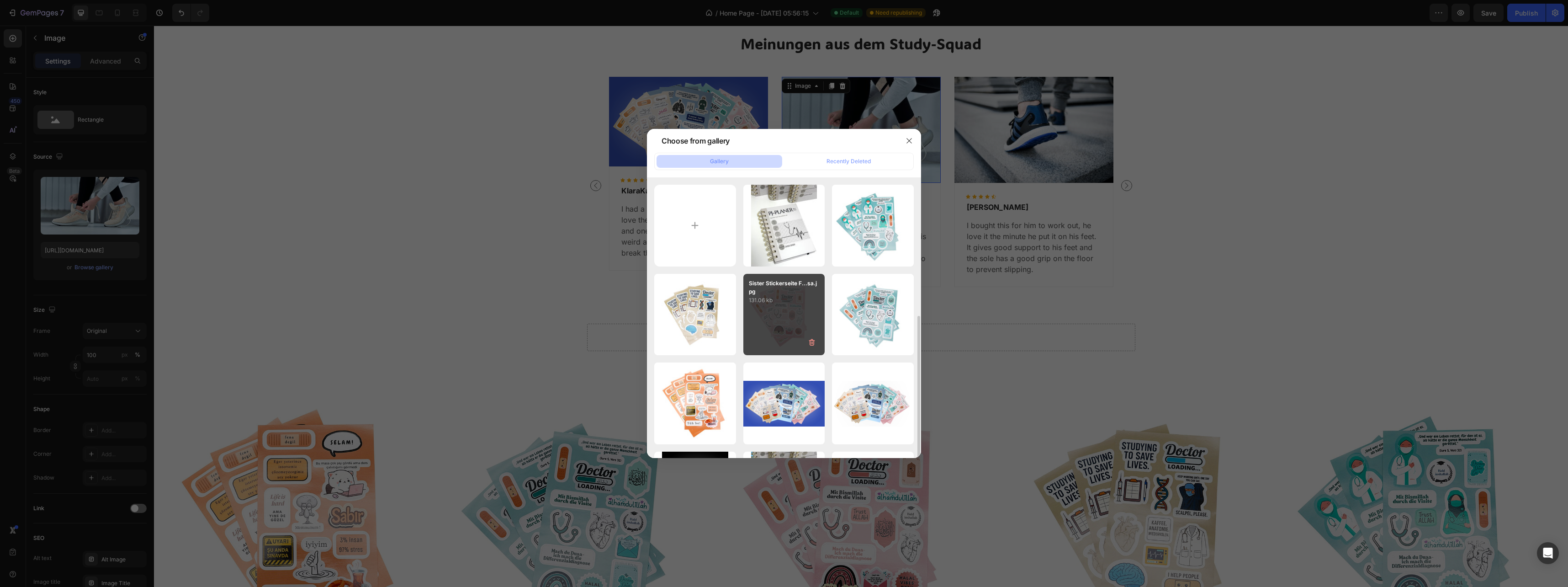
scroll to position [228, 0]
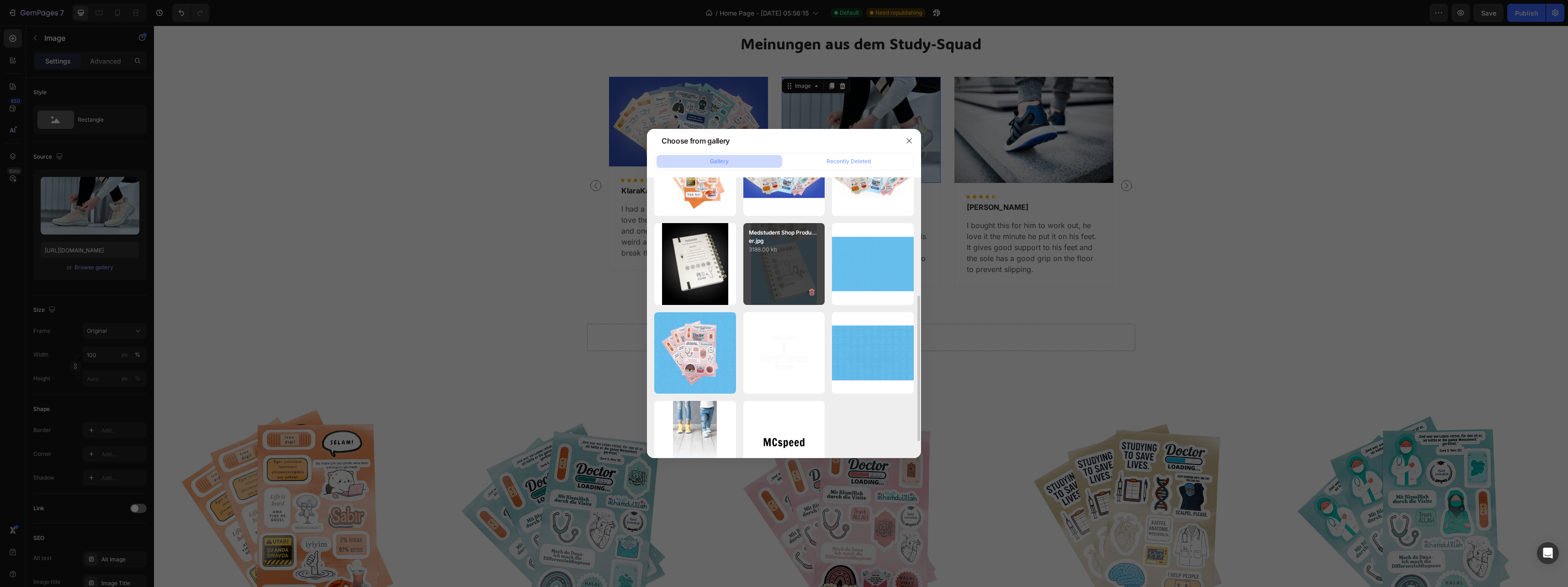
click at [782, 270] on div "Medstudent Shop Produ...er.jpg 3188.00 kb" at bounding box center [784, 264] width 82 height 82
type input "https://cdn.shopify.com/s/files/1/0936/4655/3472/files/gempages_581867581590209…"
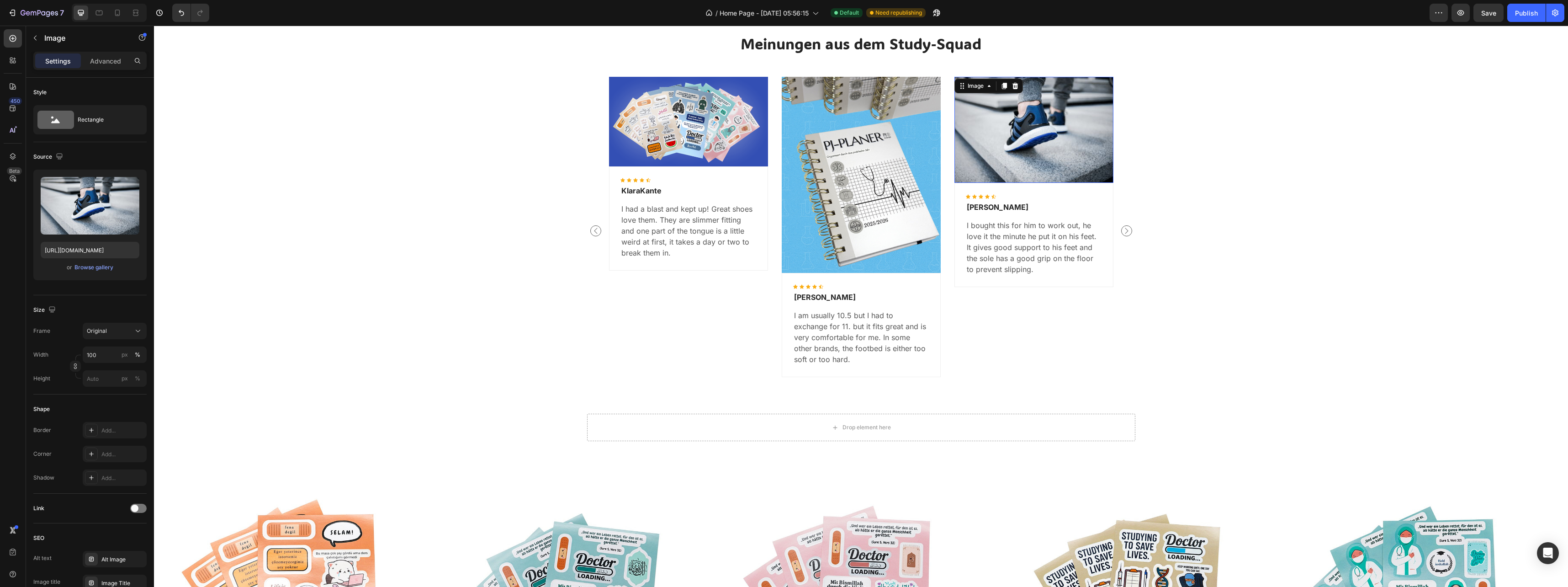
click at [1029, 135] on img at bounding box center [1034, 129] width 159 height 105
click at [92, 270] on div "Browse gallery" at bounding box center [94, 267] width 39 height 9
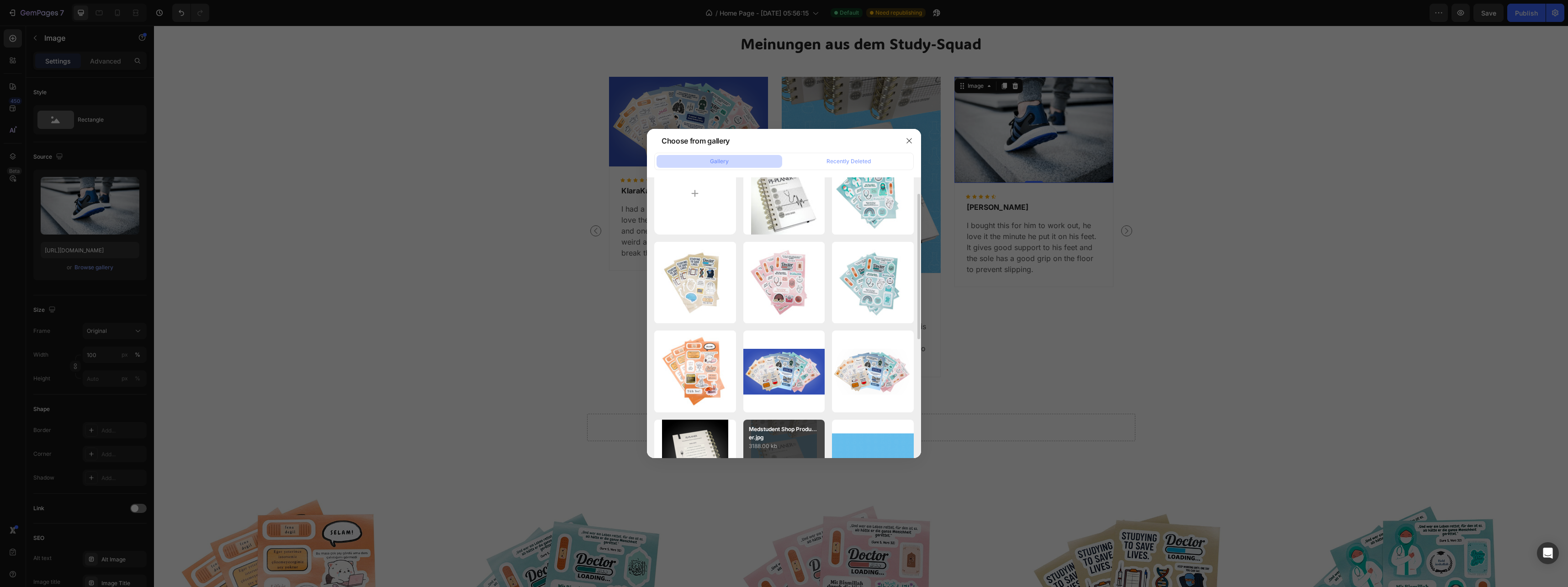
scroll to position [0, 0]
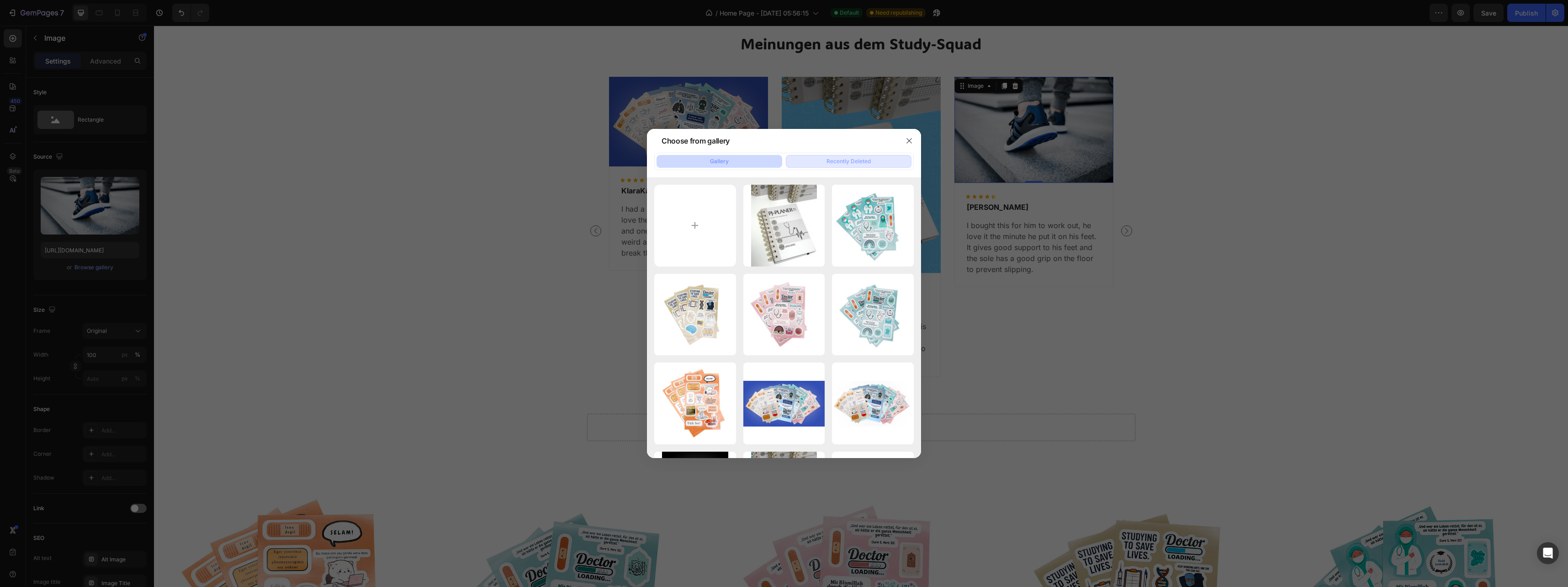
click at [844, 158] on div "Recently Deleted" at bounding box center [849, 161] width 44 height 9
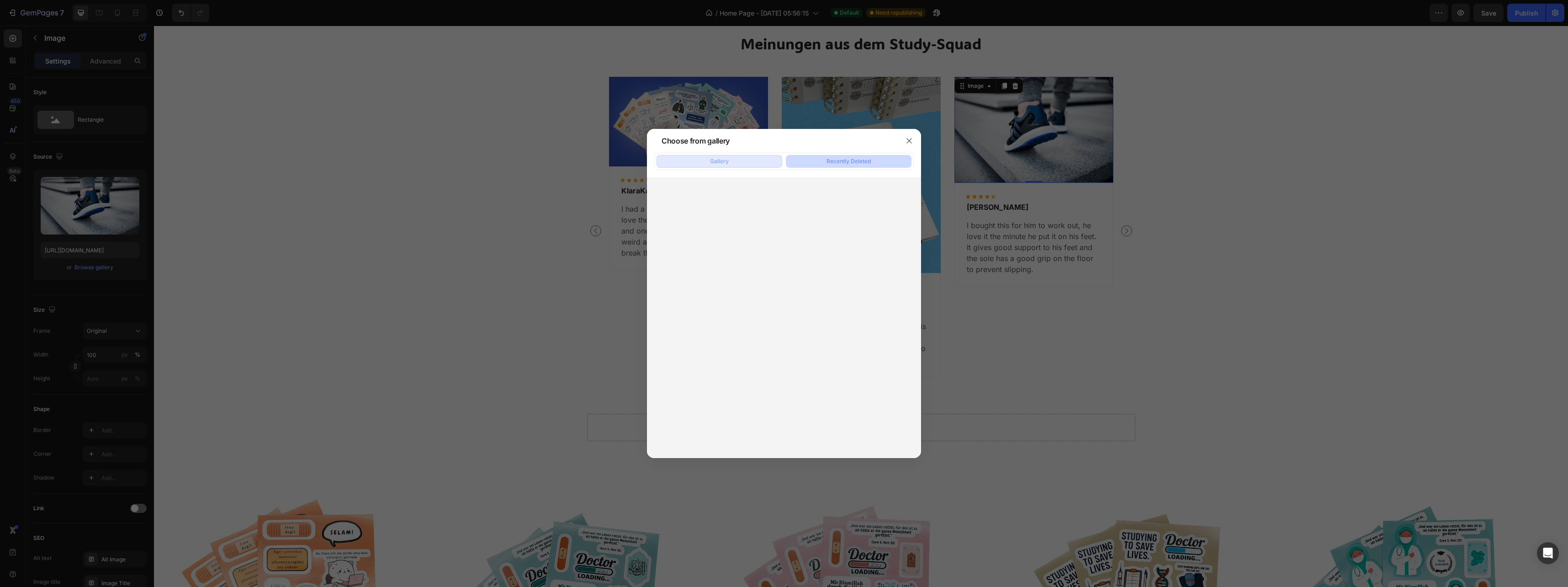
click at [737, 158] on button "Gallery" at bounding box center [719, 161] width 125 height 13
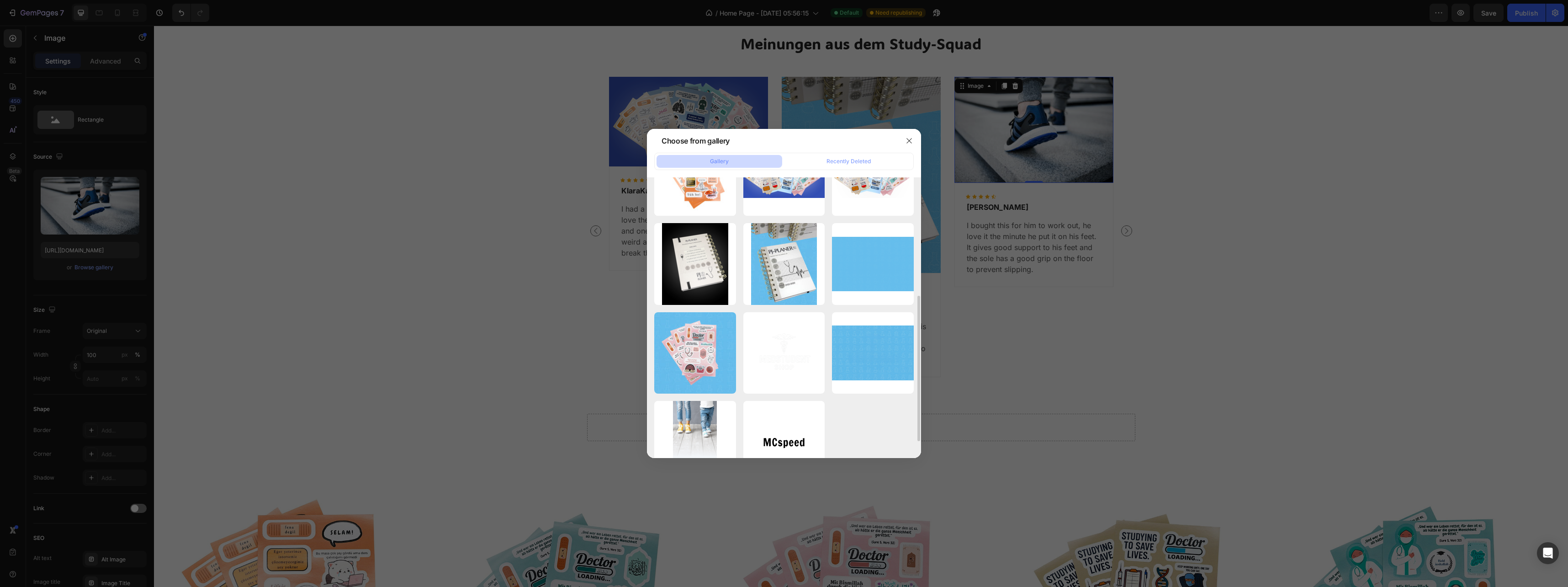
scroll to position [261, 0]
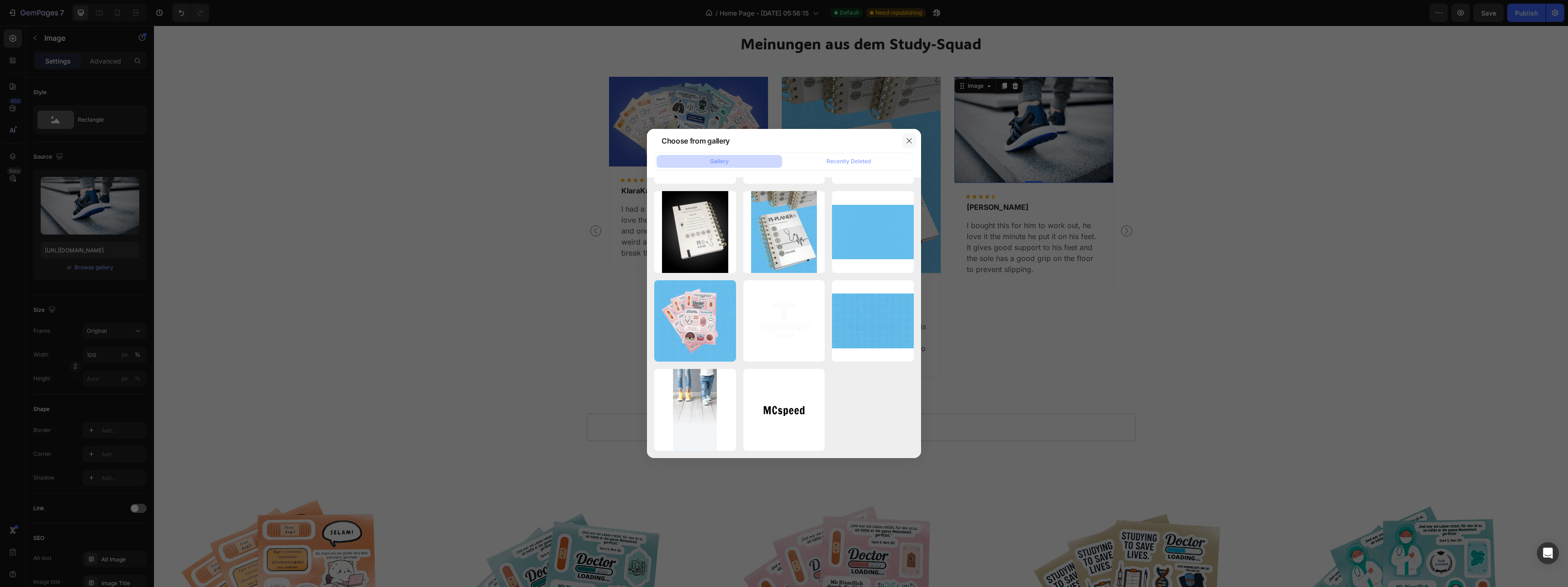
click at [909, 138] on icon "button" at bounding box center [909, 141] width 7 height 7
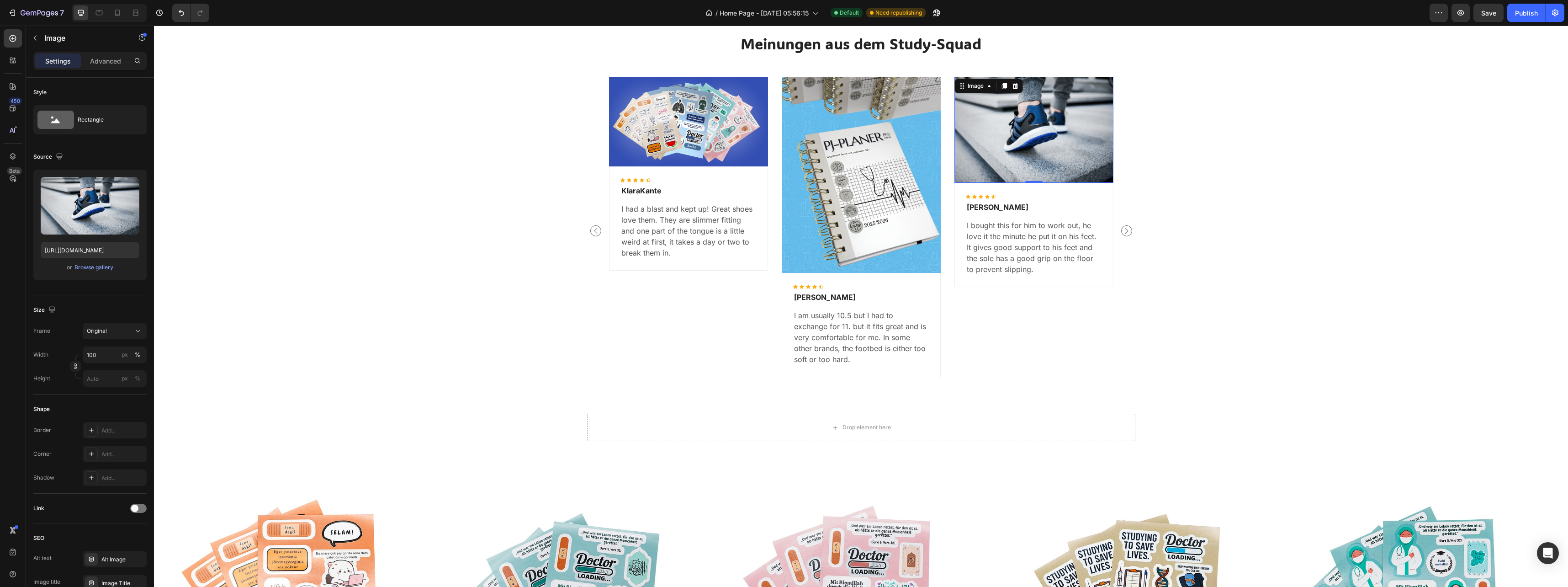
click at [1060, 121] on img at bounding box center [1034, 129] width 159 height 105
click at [1055, 148] on img at bounding box center [1034, 129] width 159 height 105
click at [100, 269] on div "Browse gallery" at bounding box center [94, 267] width 39 height 9
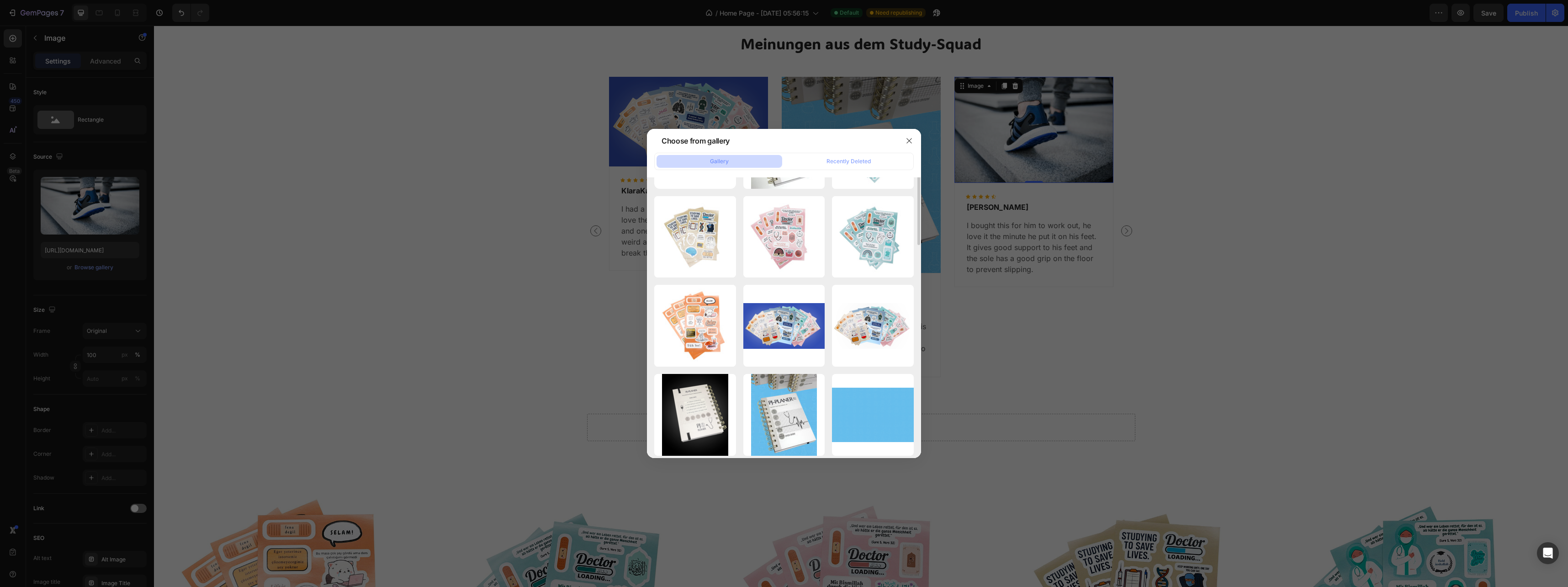
scroll to position [0, 0]
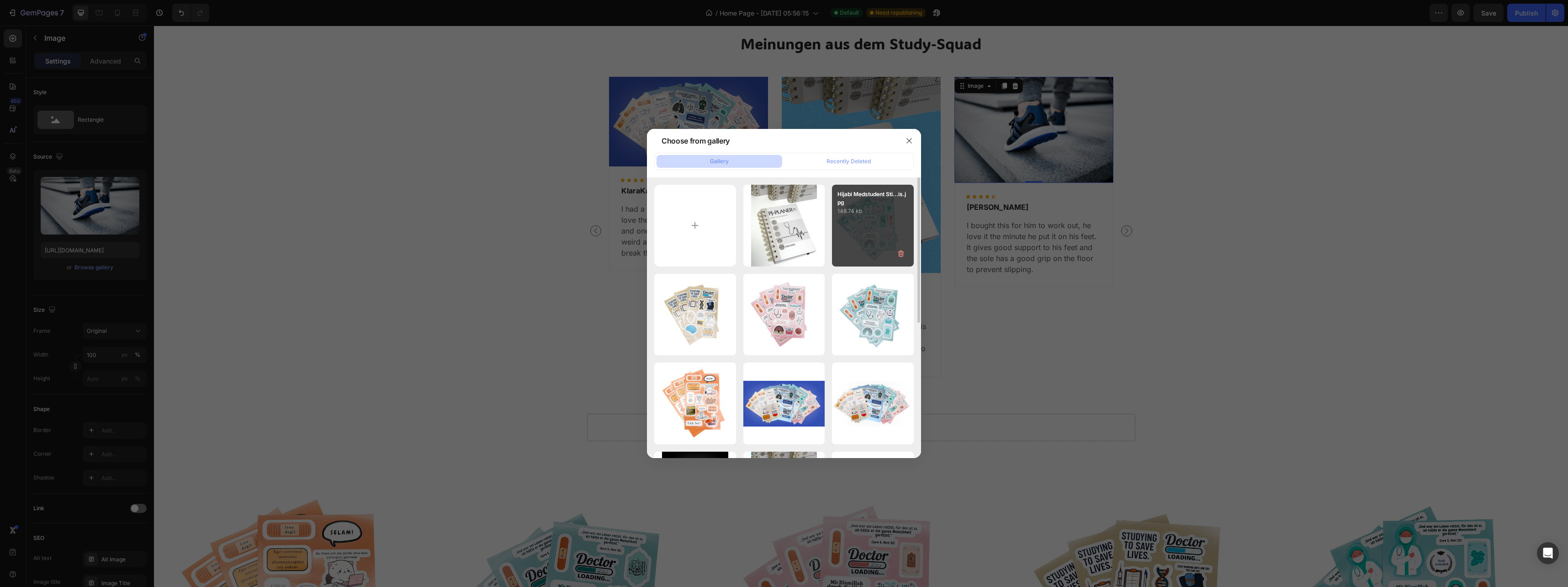
click at [872, 239] on div "Hijabi Medstudent Sti...is.jpg 148.74 kb" at bounding box center [873, 225] width 82 height 82
type input "https://cdn.shopify.com/s/files/1/0936/4655/3472/files/gempages_581867581590209…"
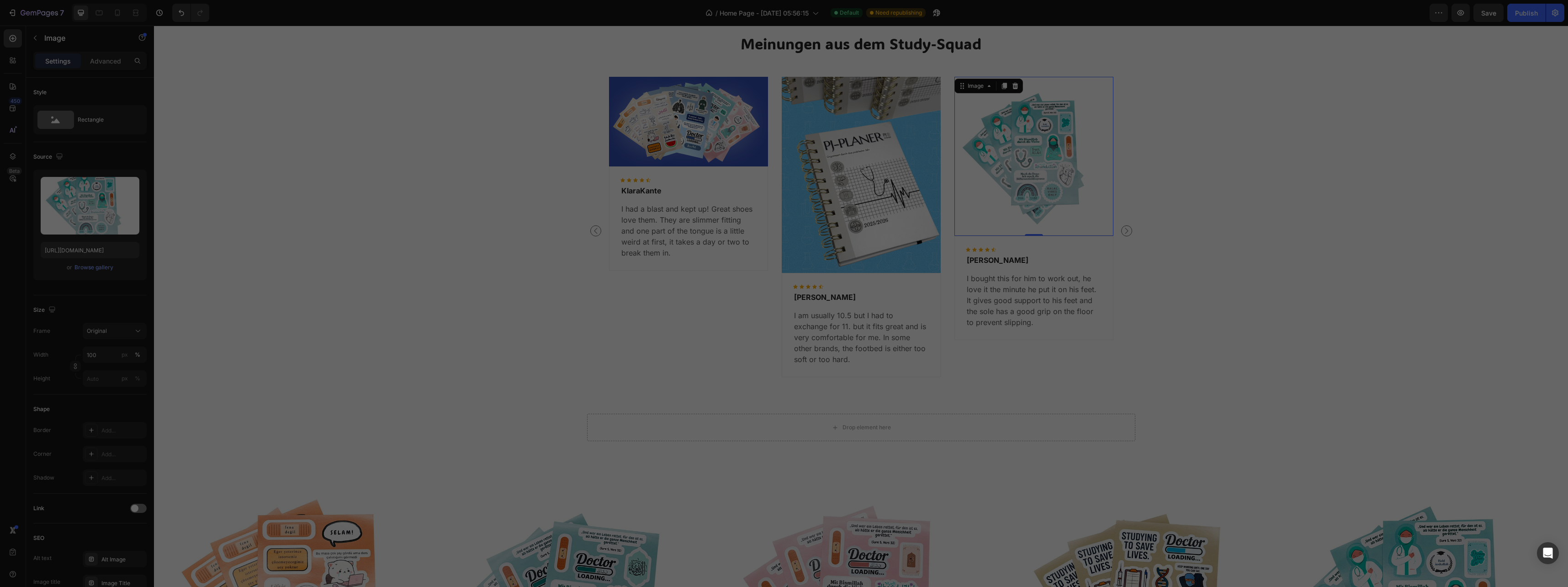
click at [872, 239] on img at bounding box center [861, 175] width 159 height 196
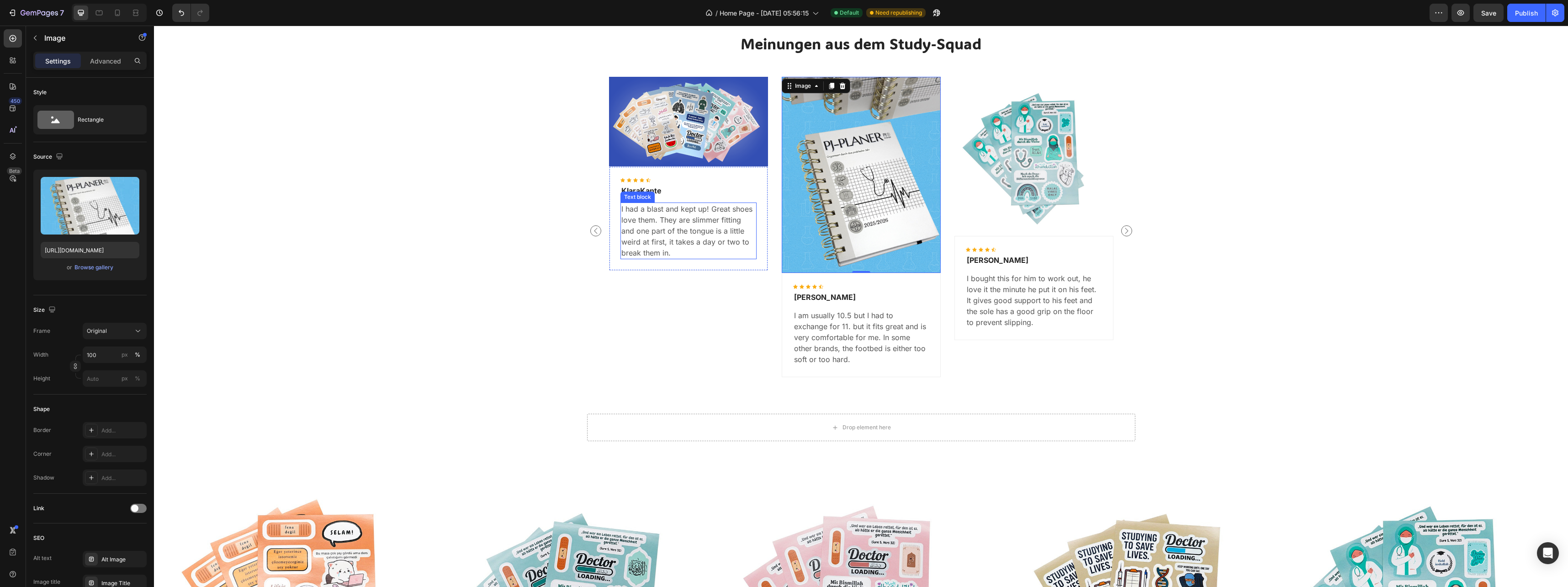
click at [655, 225] on p "I had a blast and kept up! Great shoes love them. They are slimmer fitting and …" at bounding box center [688, 231] width 135 height 55
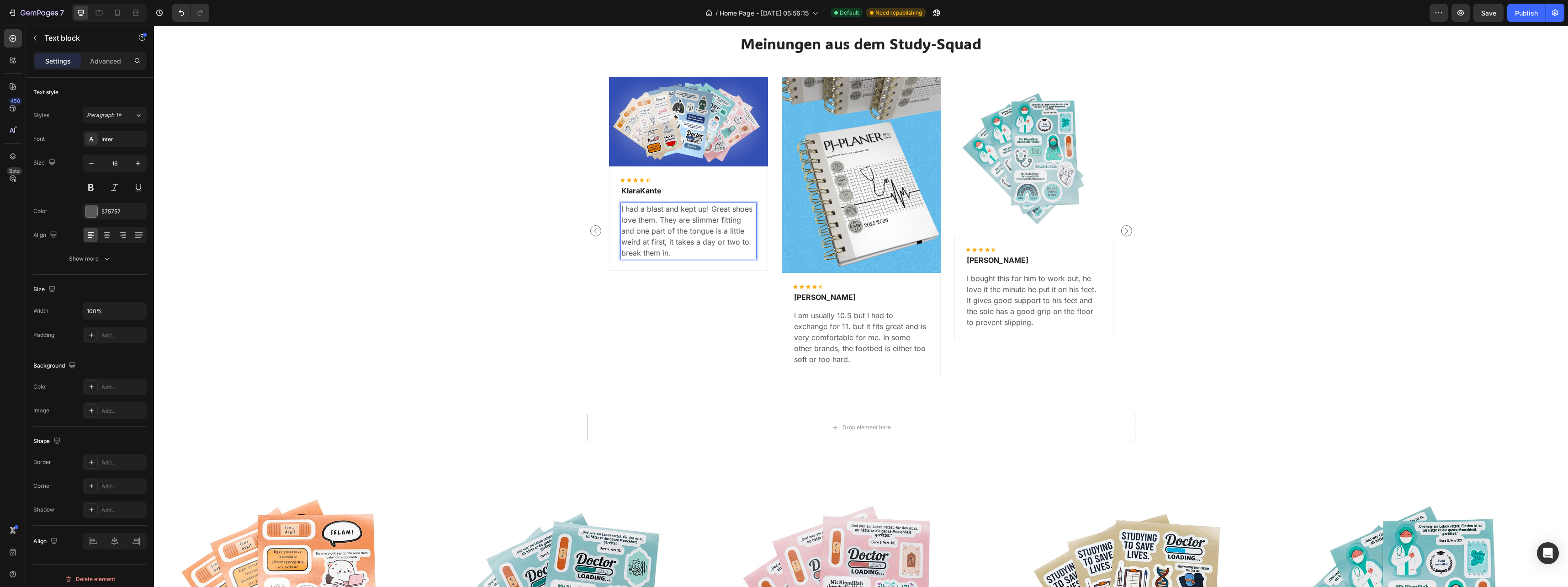
click at [655, 225] on p "I had a blast and kept up! Great shoes love them. They are slimmer fitting and …" at bounding box center [688, 231] width 135 height 55
click at [726, 338] on div "Image Icon Icon Icon Icon Icon Icon List Hoz KlaraKante Text block „Die Sticker…" at bounding box center [688, 230] width 159 height 308
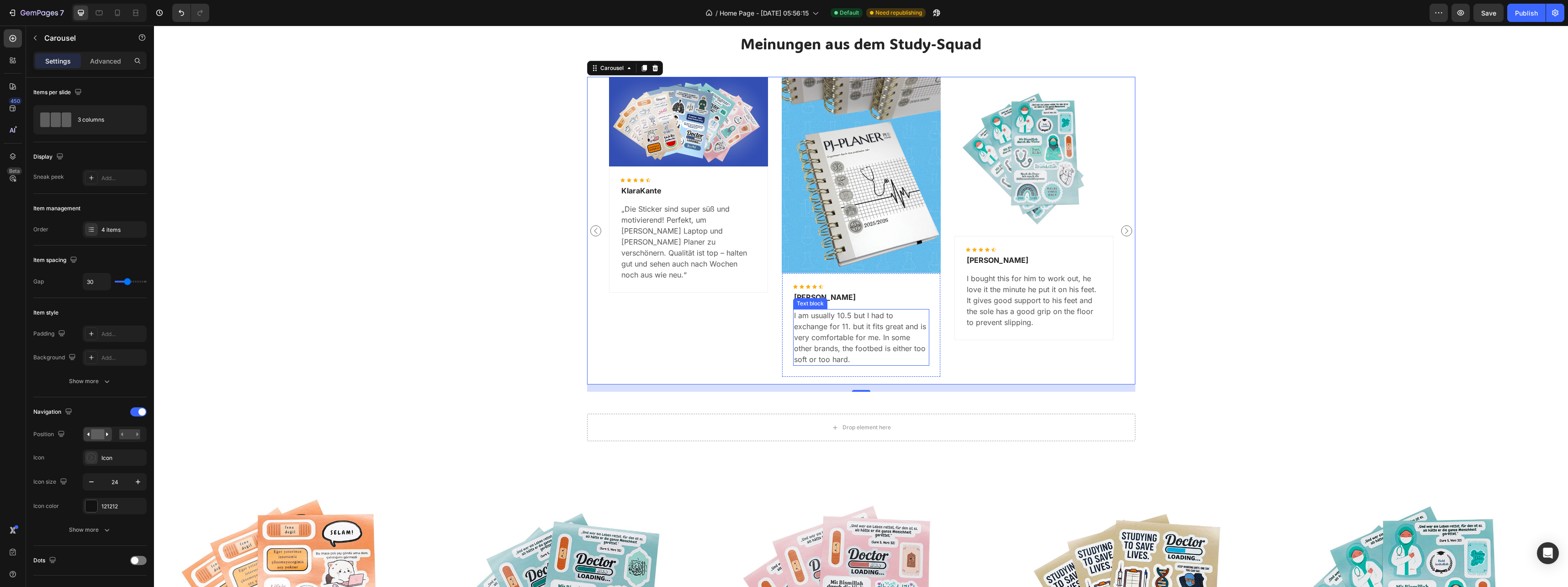
click at [869, 325] on p "I am usually 10.5 but I had to exchange for 11. but it fits great and is very c…" at bounding box center [861, 337] width 135 height 55
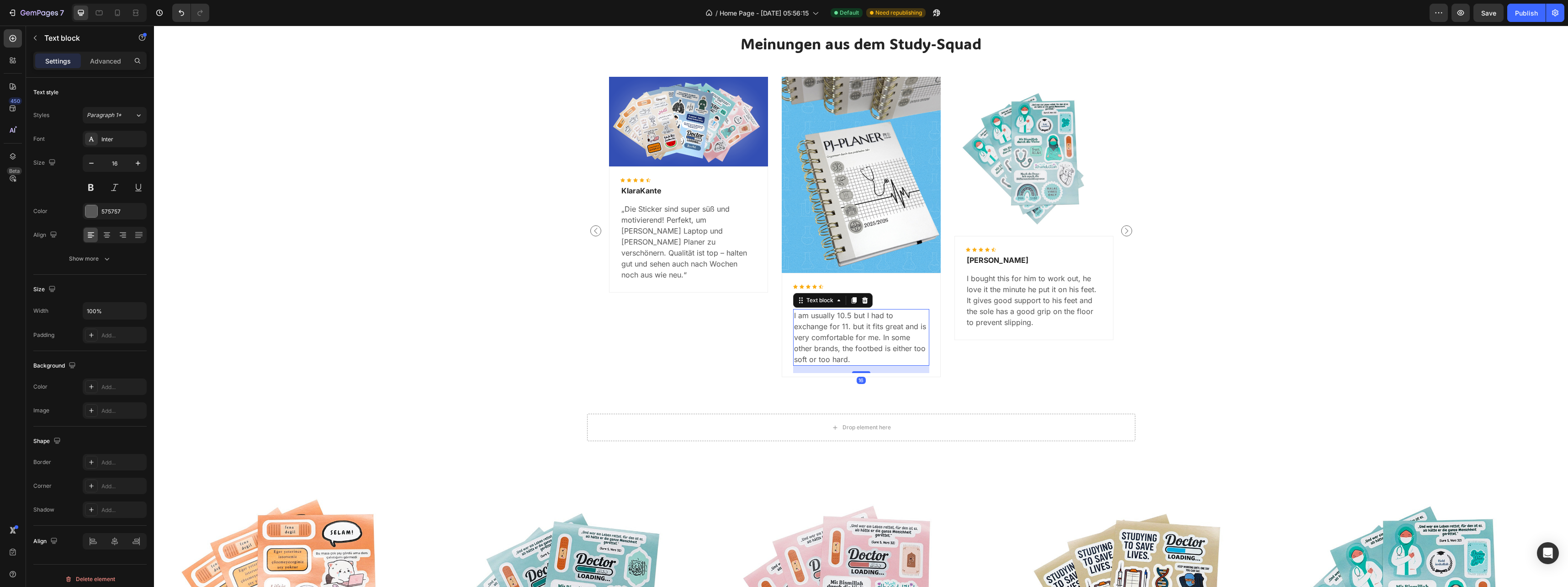
click at [869, 325] on p "I am usually 10.5 but I had to exchange for 11. but it fits great and is very c…" at bounding box center [861, 337] width 135 height 55
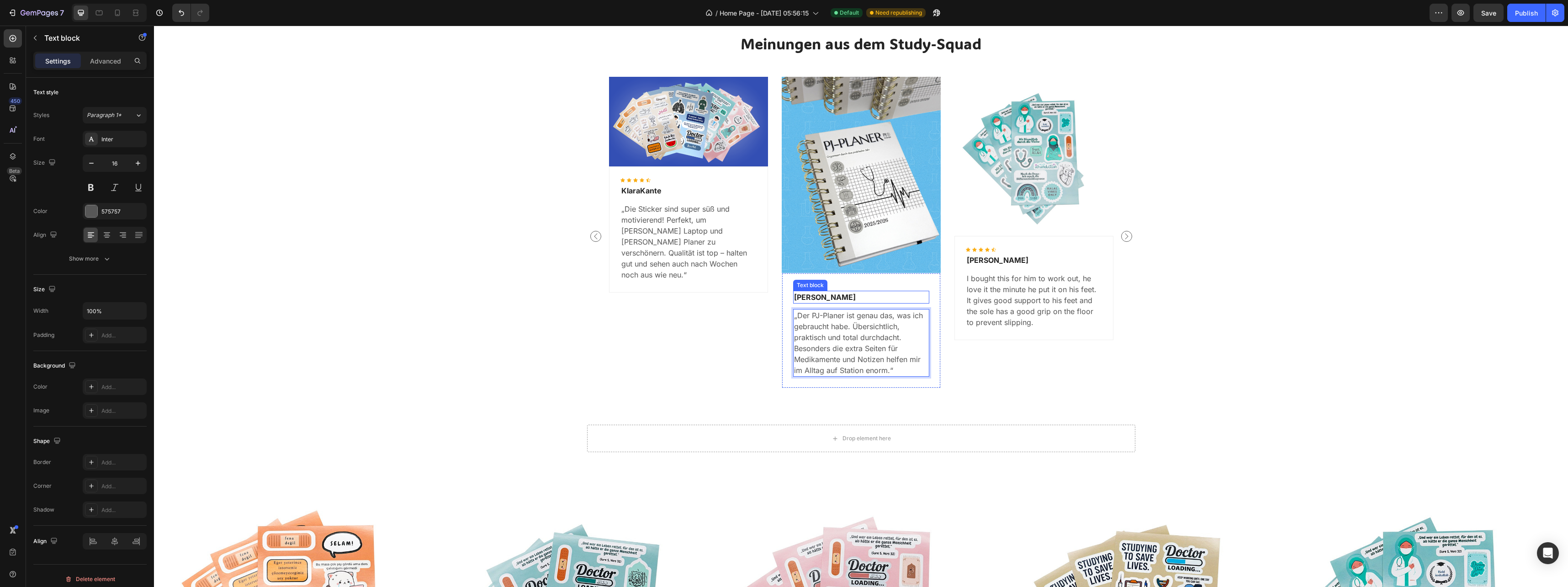
click at [825, 296] on p "Jennifer Deery" at bounding box center [861, 297] width 135 height 11
click at [827, 296] on p "Jennifer Deery" at bounding box center [861, 297] width 135 height 11
click at [1003, 276] on p "I bought this for him to work out, he love it the minute he put it on his feet.…" at bounding box center [1034, 300] width 135 height 55
click at [1007, 294] on p "I bought this for him to work out, he love it the minute he put it on his feet.…" at bounding box center [1034, 300] width 135 height 55
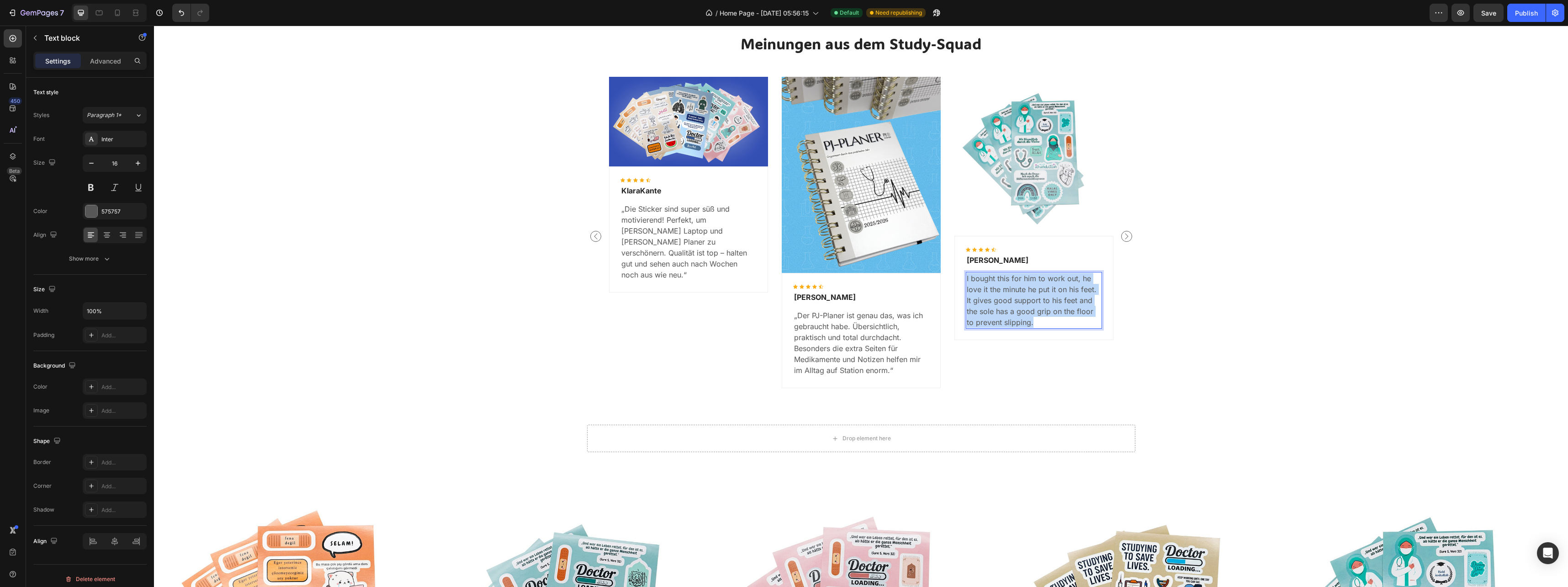
click at [1007, 294] on p "I bought this for him to work out, he love it the minute he put it on his feet.…" at bounding box center [1034, 300] width 135 height 55
click at [987, 260] on p "Wayne Berry" at bounding box center [1034, 260] width 135 height 11
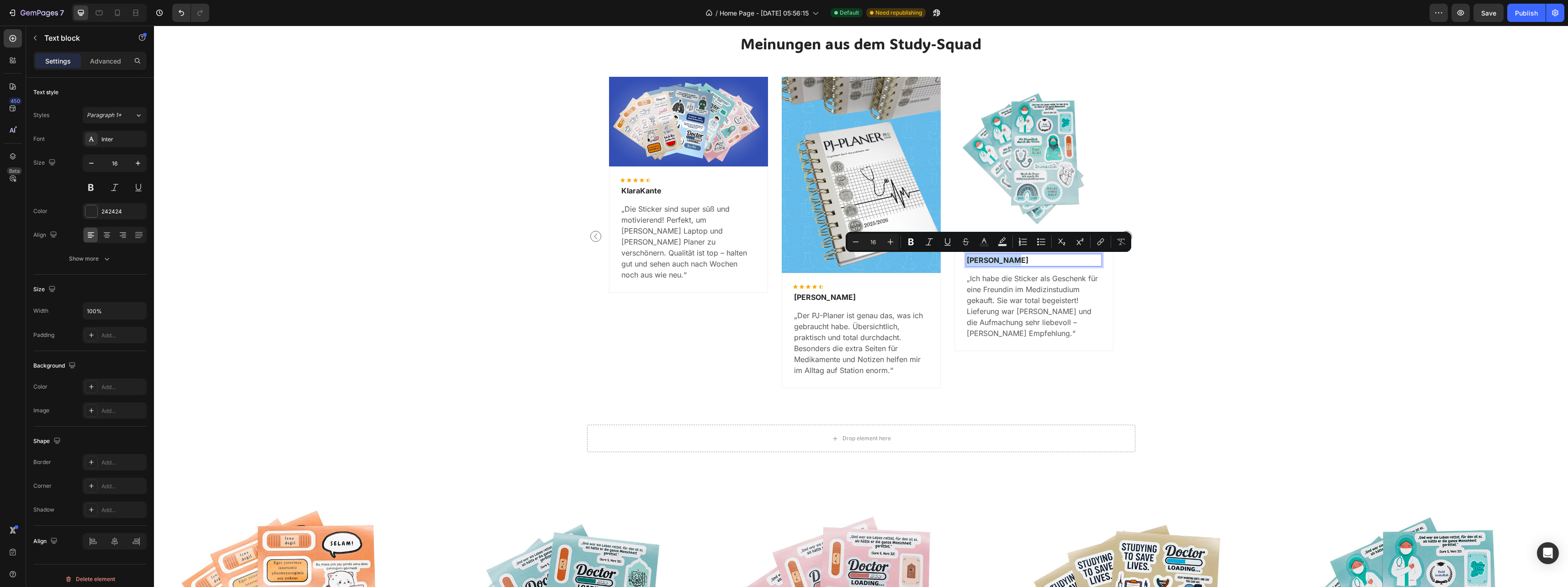
click at [987, 260] on p "Wayne Berry" at bounding box center [1034, 260] width 135 height 11
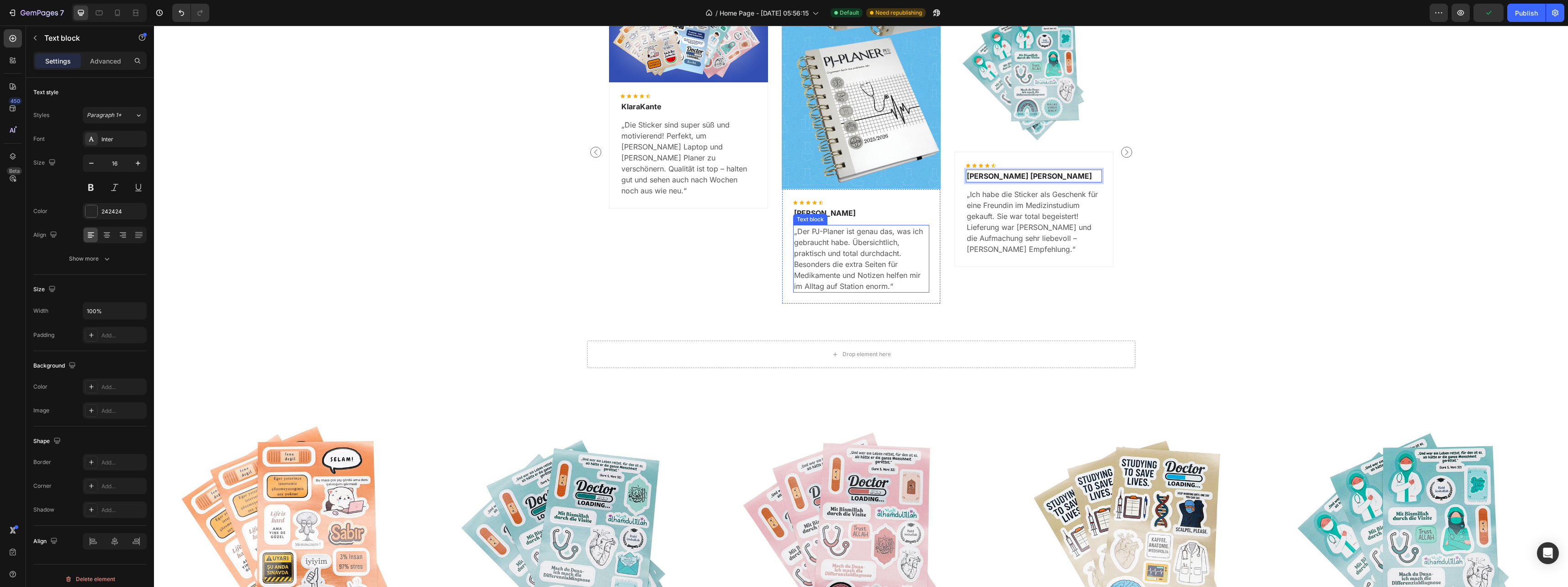
scroll to position [1387, 0]
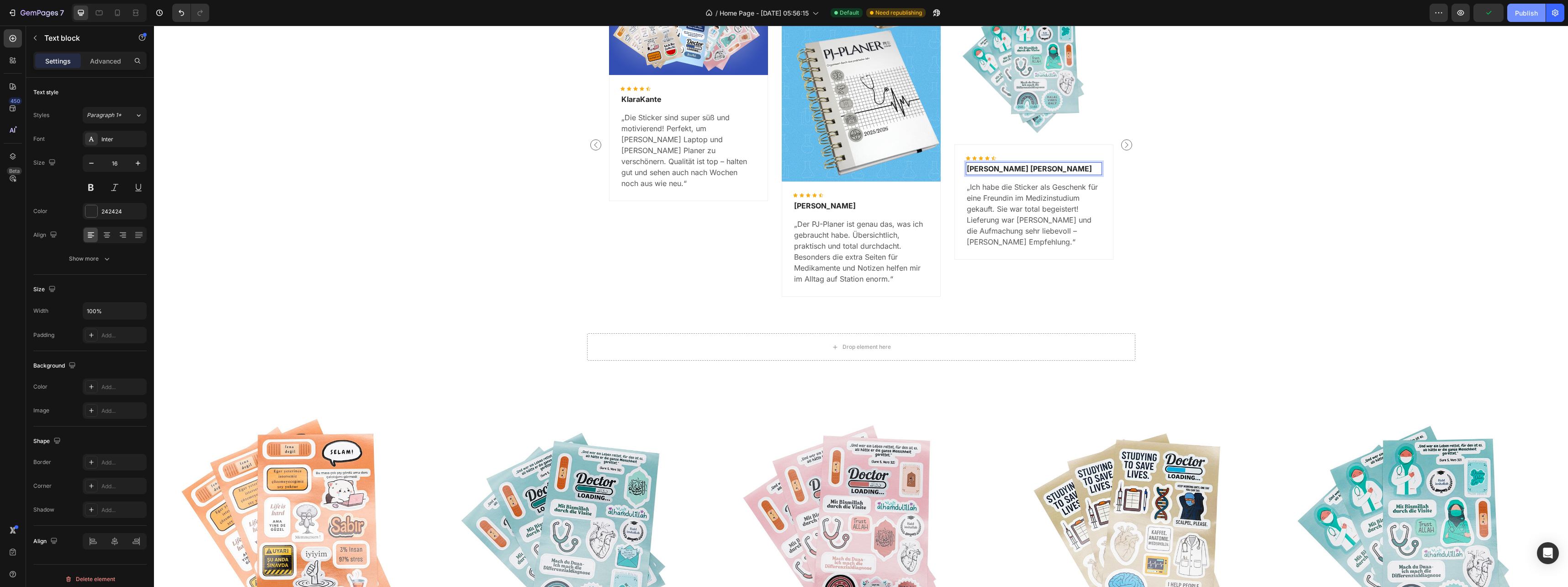
click at [1525, 14] on div "Publish" at bounding box center [1527, 13] width 23 height 10
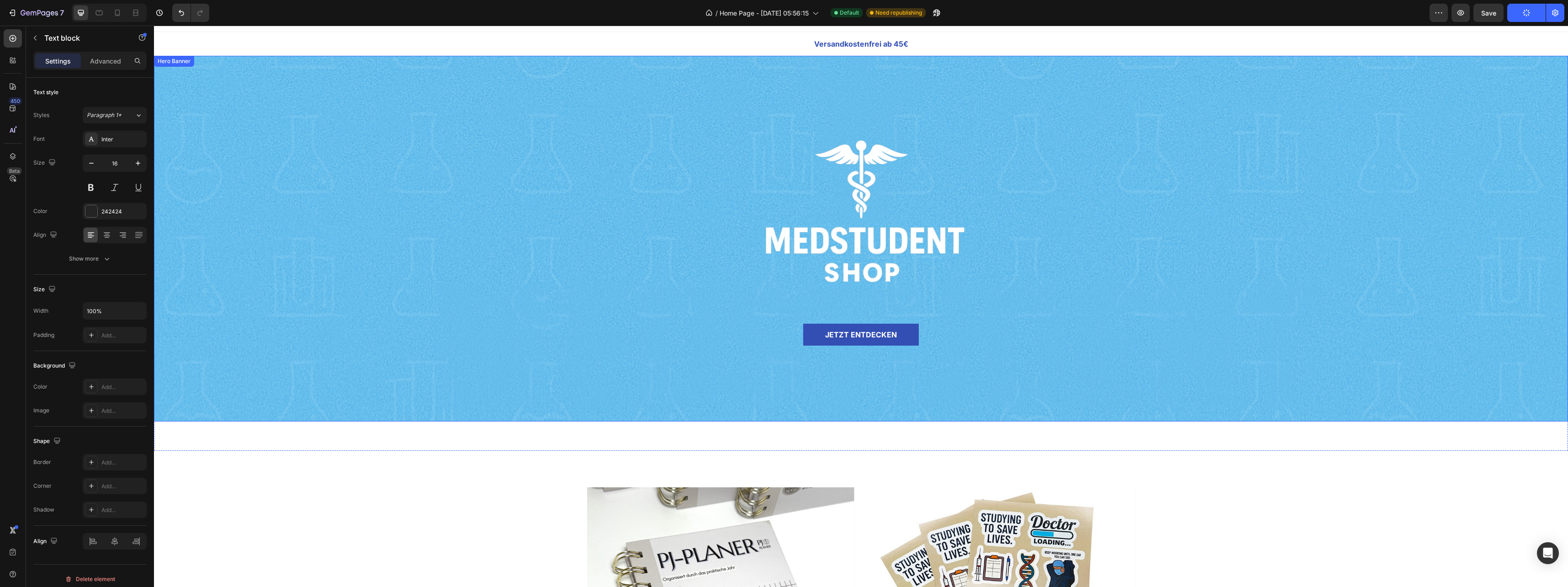
scroll to position [0, 0]
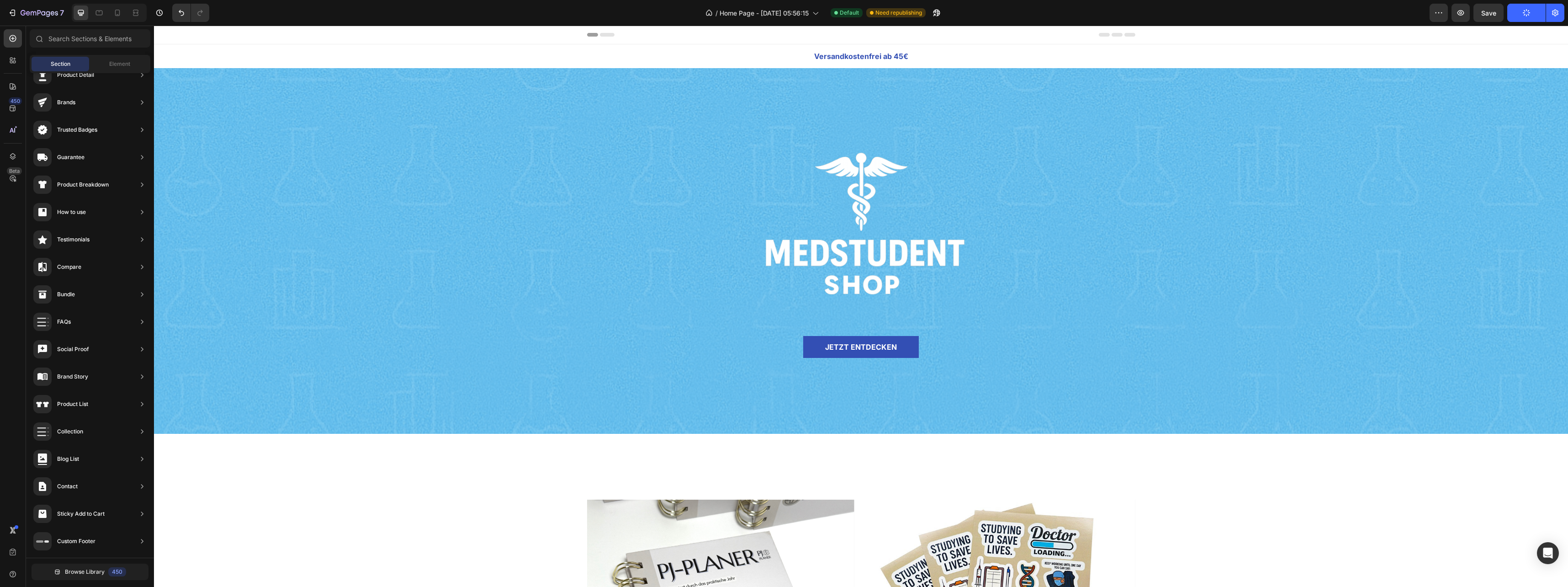
click at [600, 35] on icon at bounding box center [607, 35] width 15 height 4
click at [594, 157] on div at bounding box center [861, 228] width 534 height 214
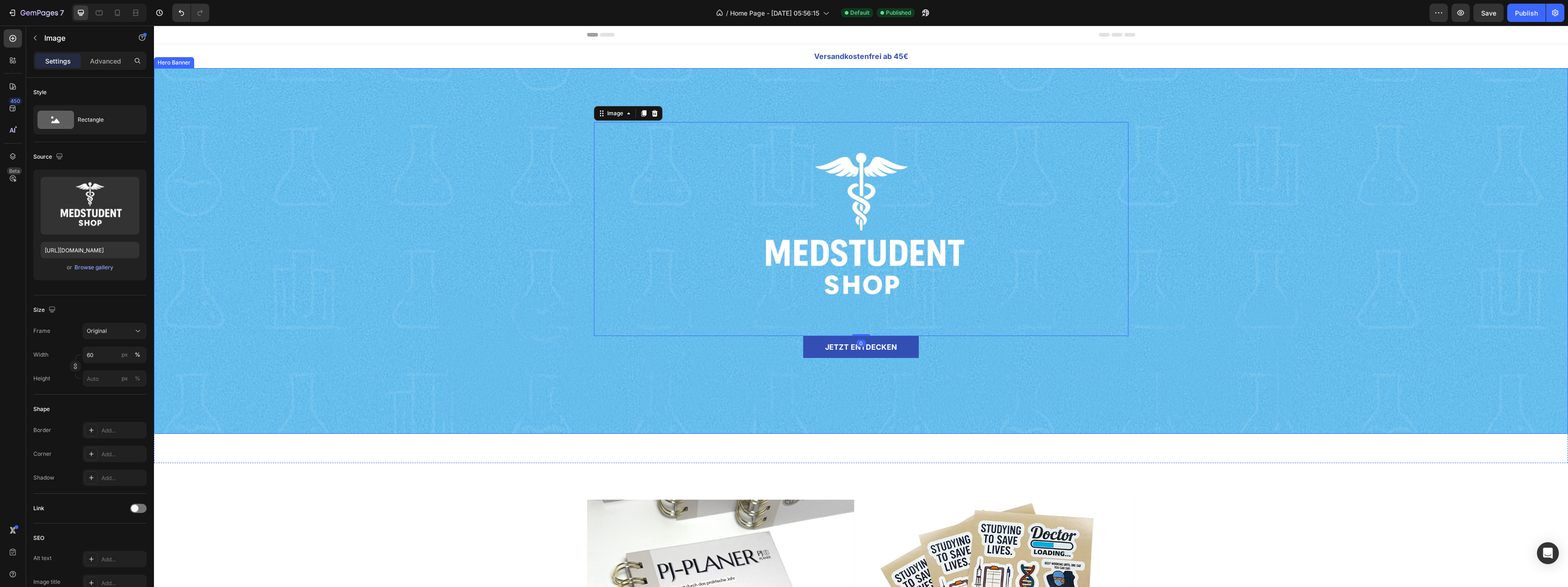
click at [492, 171] on div "Overlay" at bounding box center [861, 251] width 1414 height 365
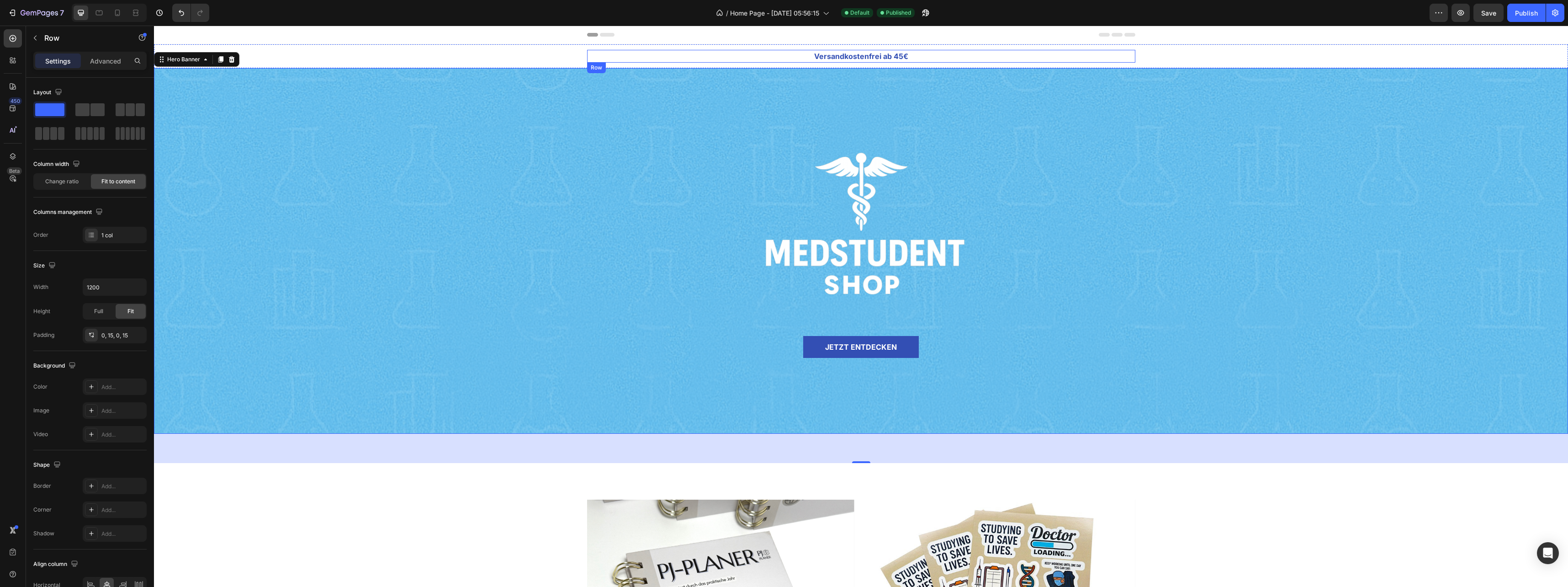
click at [804, 51] on div "Versandkostenfrei ab 45€ Text block Row Back-to-School Sale Up To 35% OFF Text …" at bounding box center [861, 56] width 548 height 13
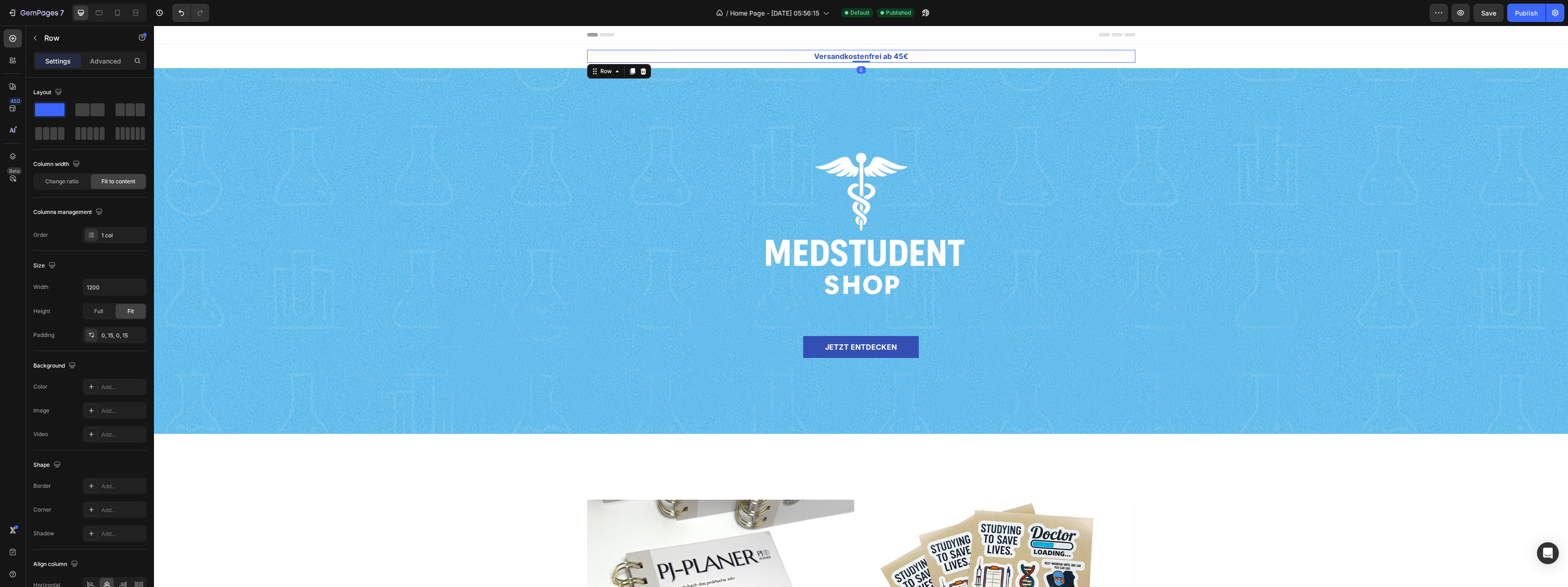
click at [809, 34] on div "Header" at bounding box center [861, 35] width 548 height 18
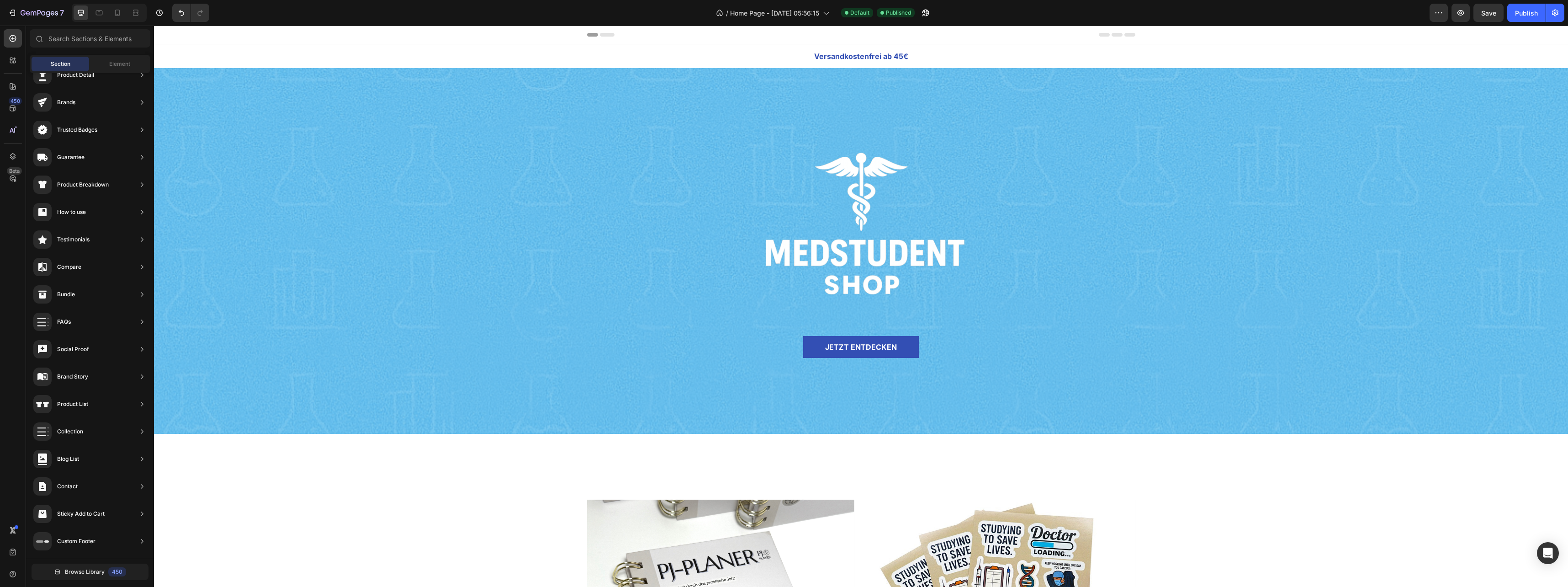
click at [184, 32] on span "Header" at bounding box center [181, 35] width 20 height 9
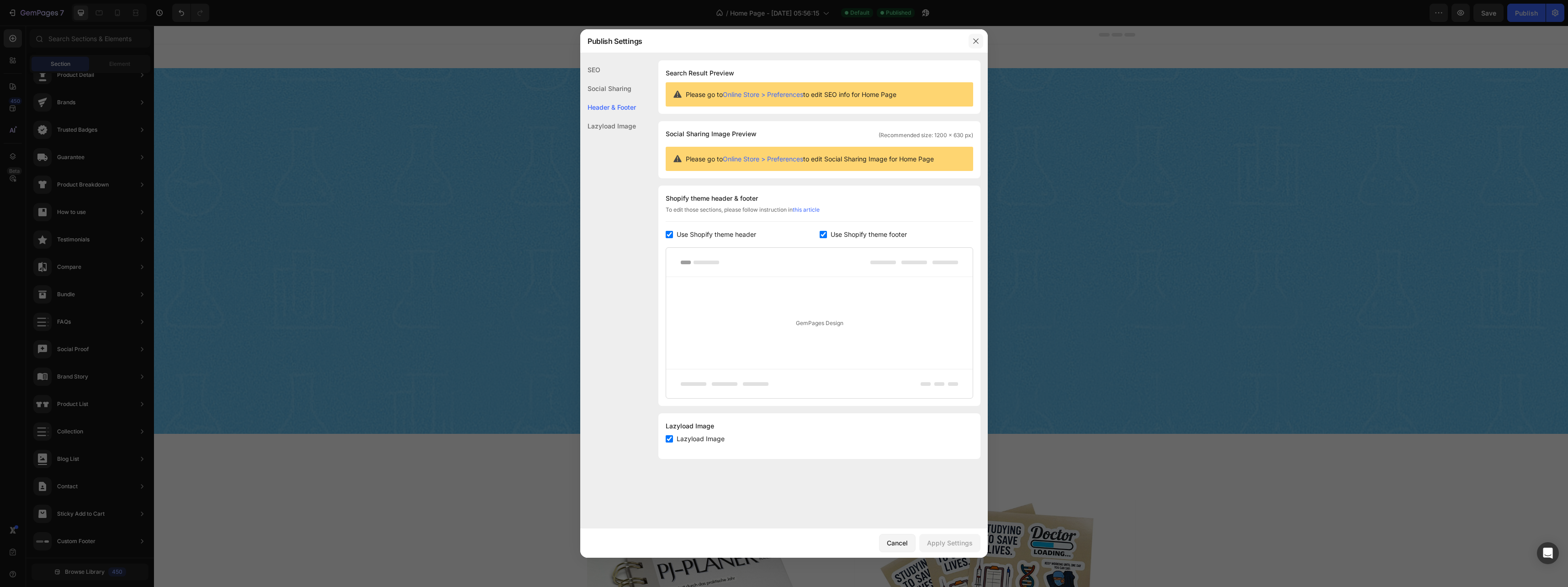
click at [971, 41] on button "button" at bounding box center [976, 41] width 15 height 15
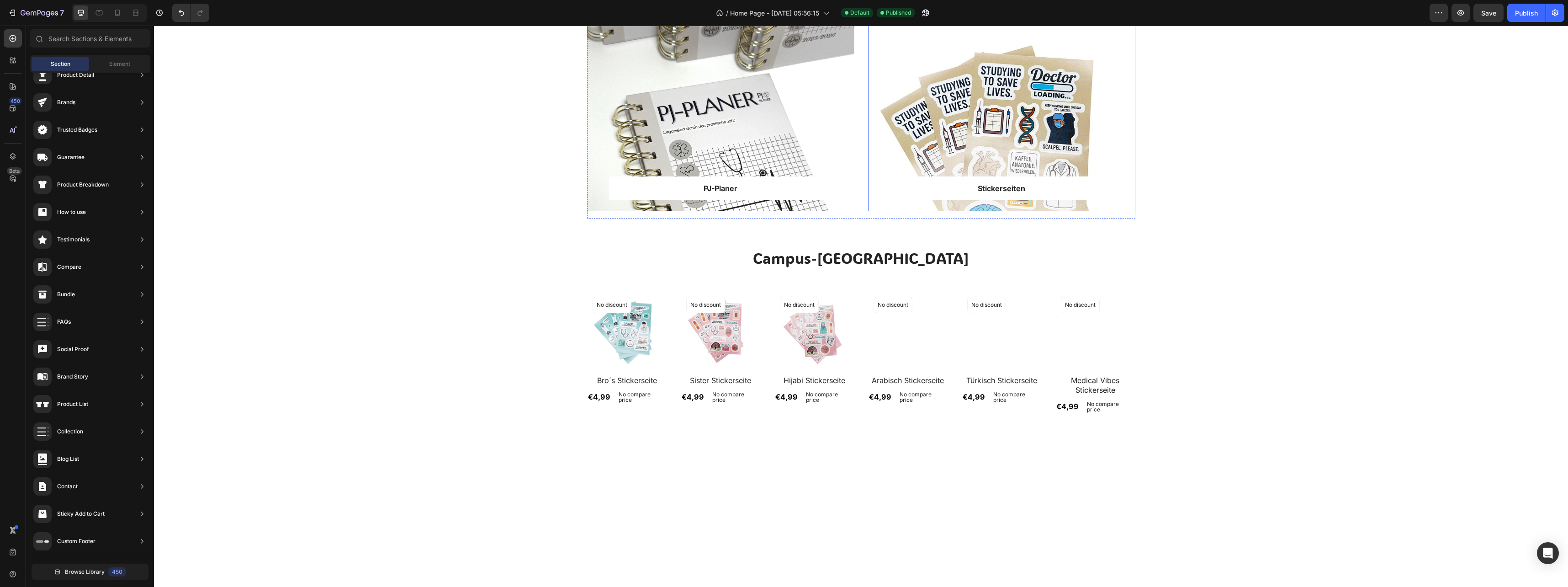
scroll to position [320, 0]
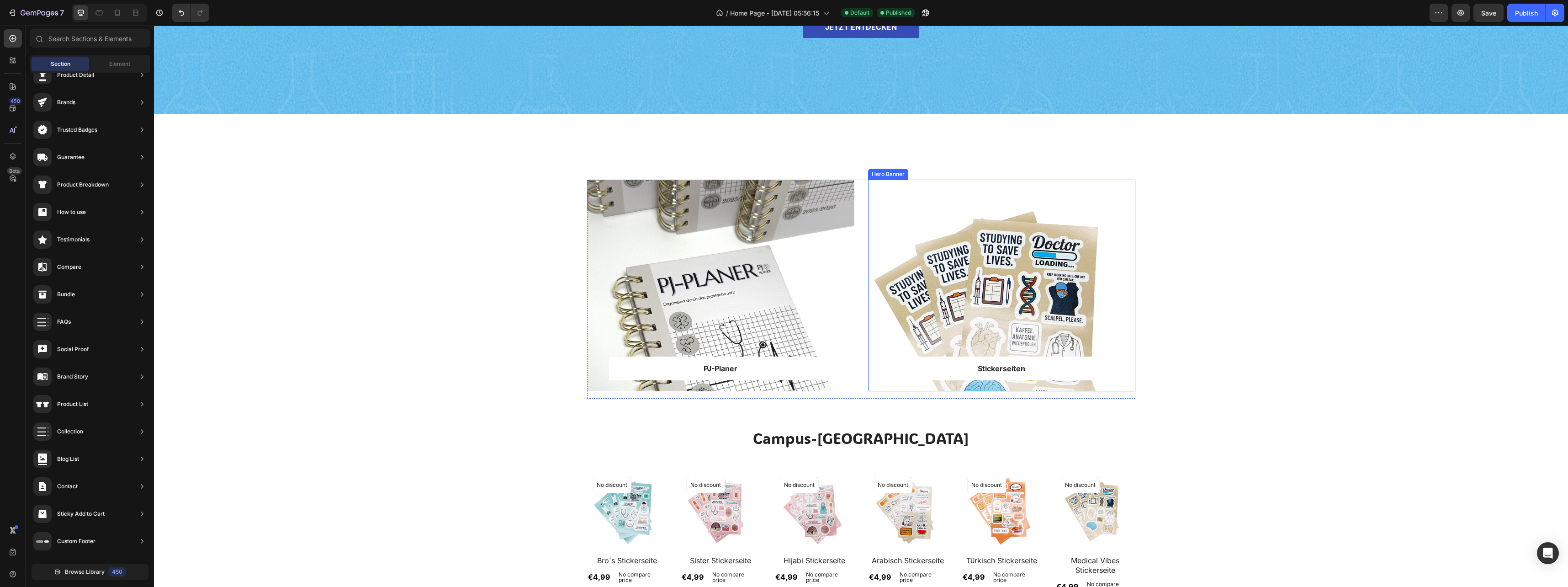
click at [1044, 310] on div "Overlay" at bounding box center [1001, 286] width 267 height 212
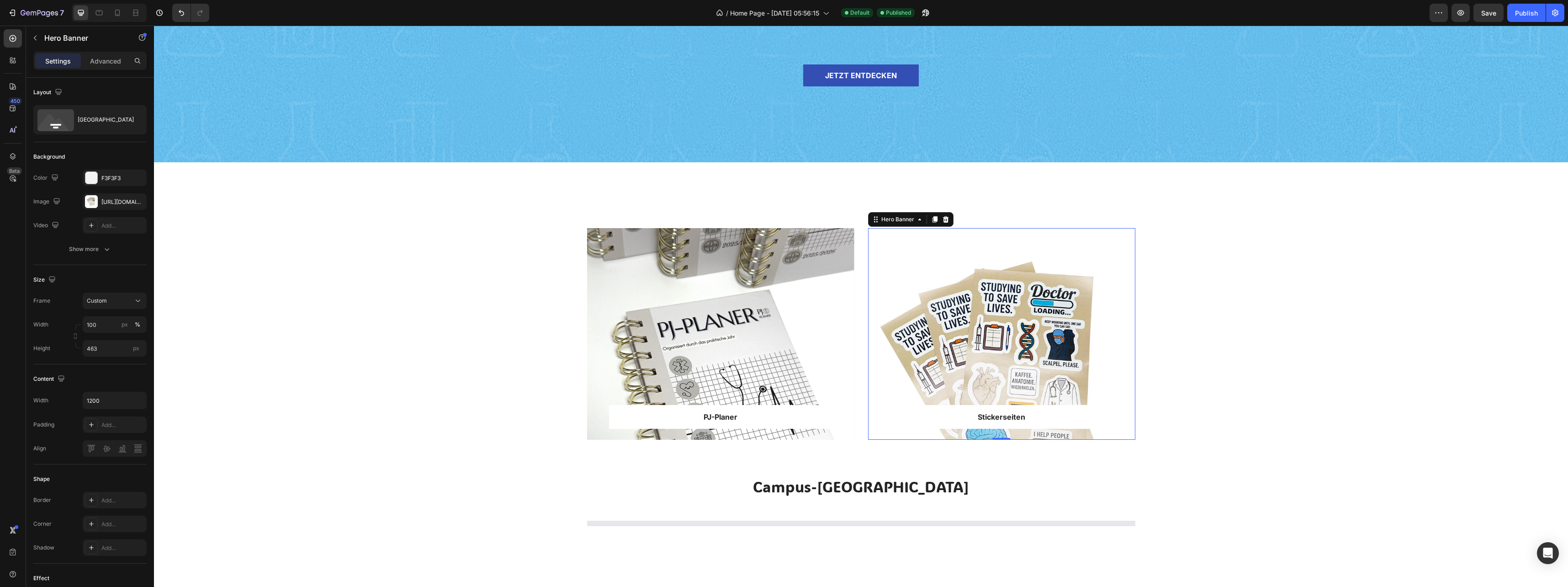
scroll to position [274, 0]
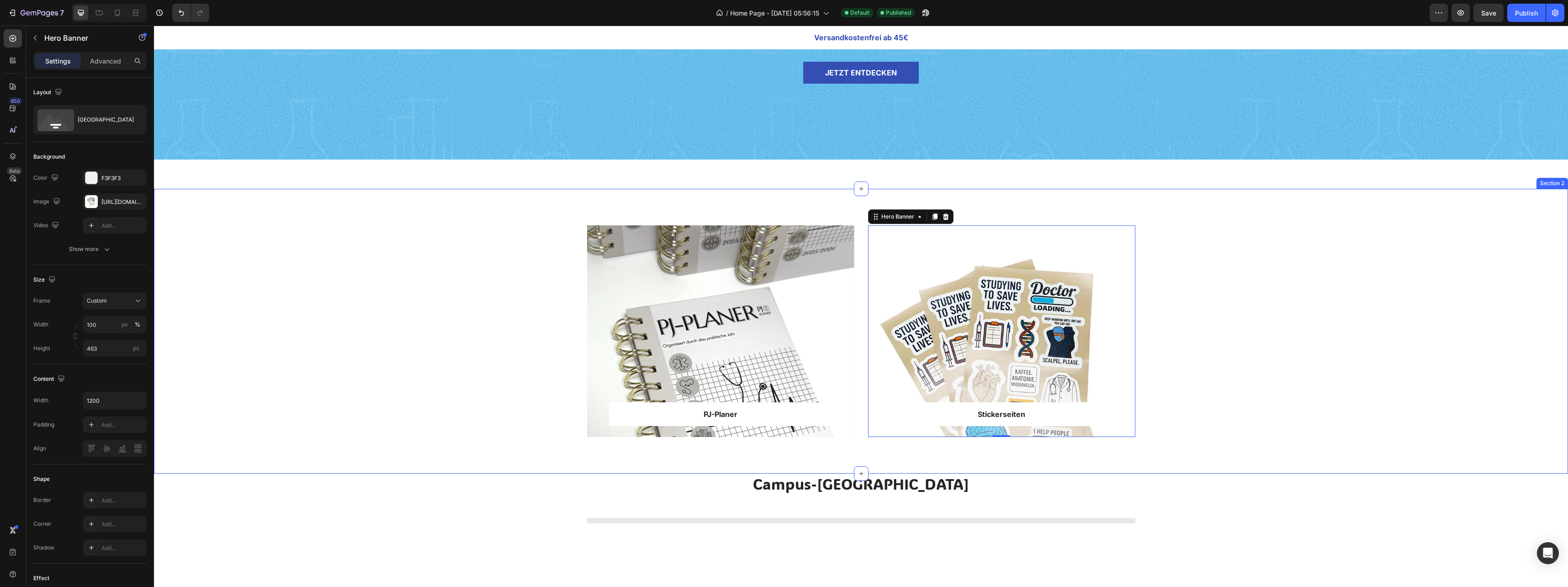
click at [1183, 290] on div "PJ-Planer Text block Row Row Hero Banner Stickerseiten Text block Row Row Hero …" at bounding box center [861, 339] width 1401 height 227
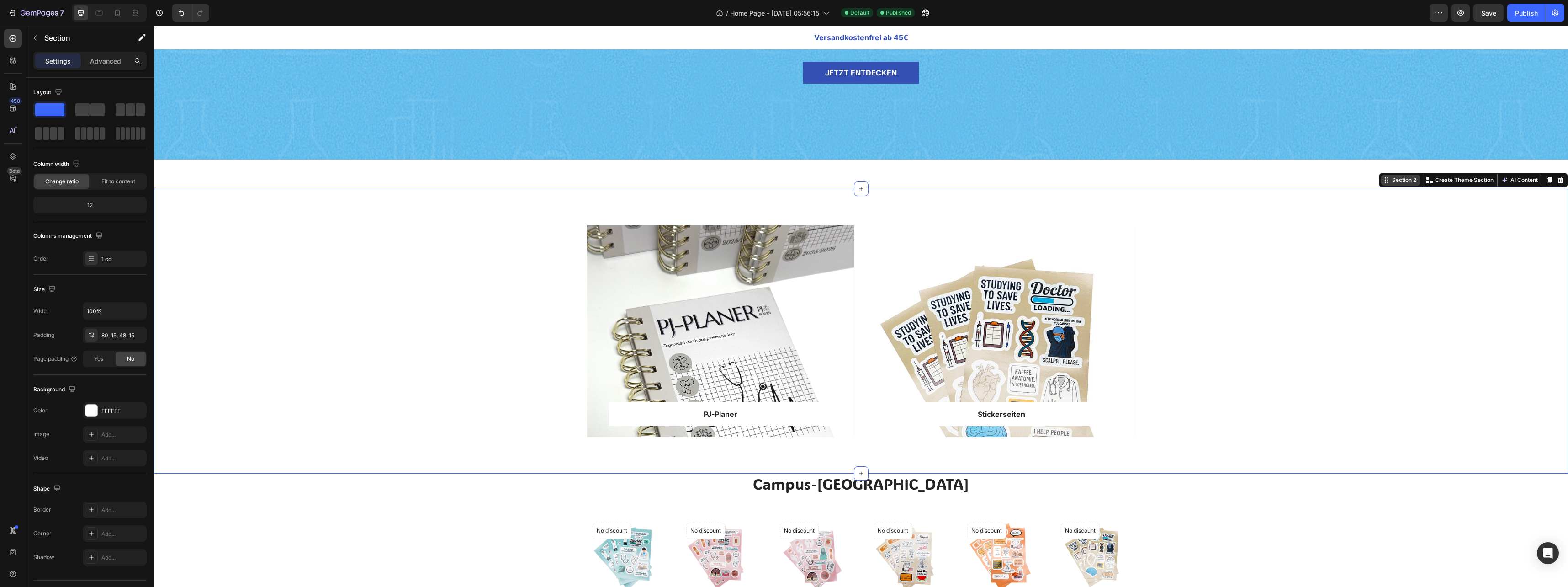
click at [1392, 182] on div "Section 2" at bounding box center [1404, 180] width 28 height 9
click at [1395, 184] on div "Section 2" at bounding box center [1401, 180] width 39 height 11
click at [1443, 182] on p "Create Theme Section" at bounding box center [1465, 180] width 58 height 9
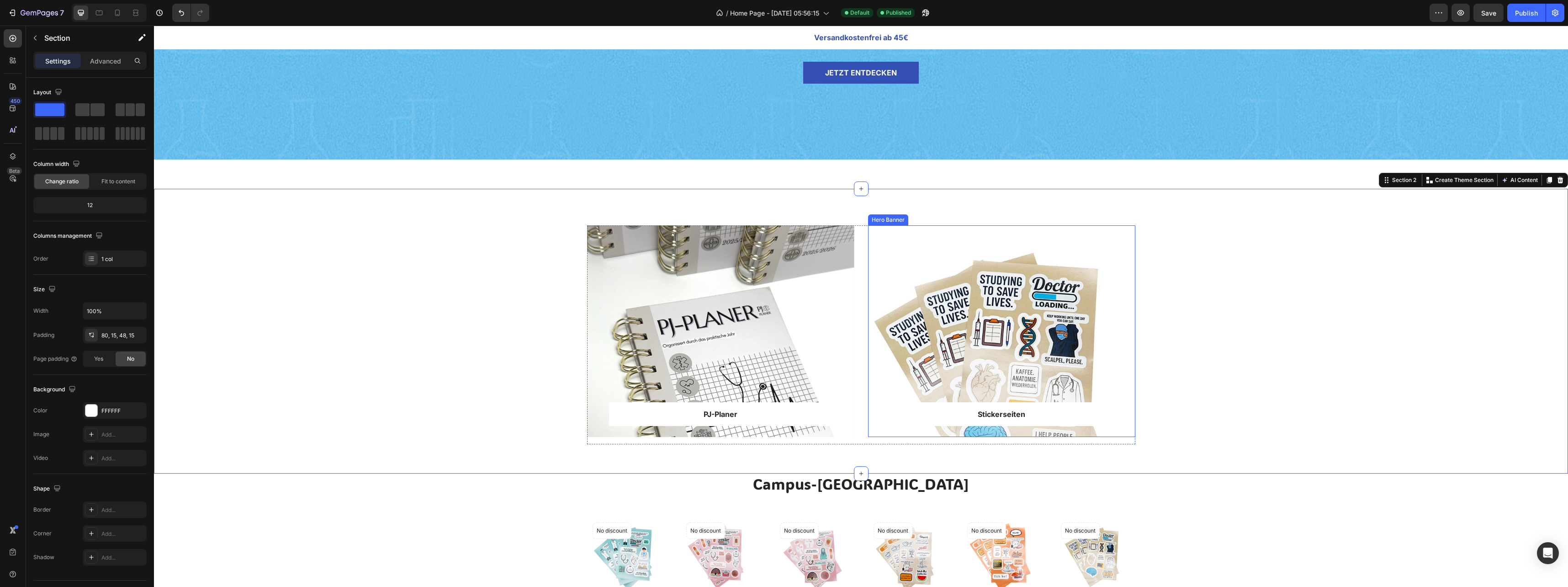
click at [1125, 281] on div "Overlay" at bounding box center [1001, 331] width 267 height 212
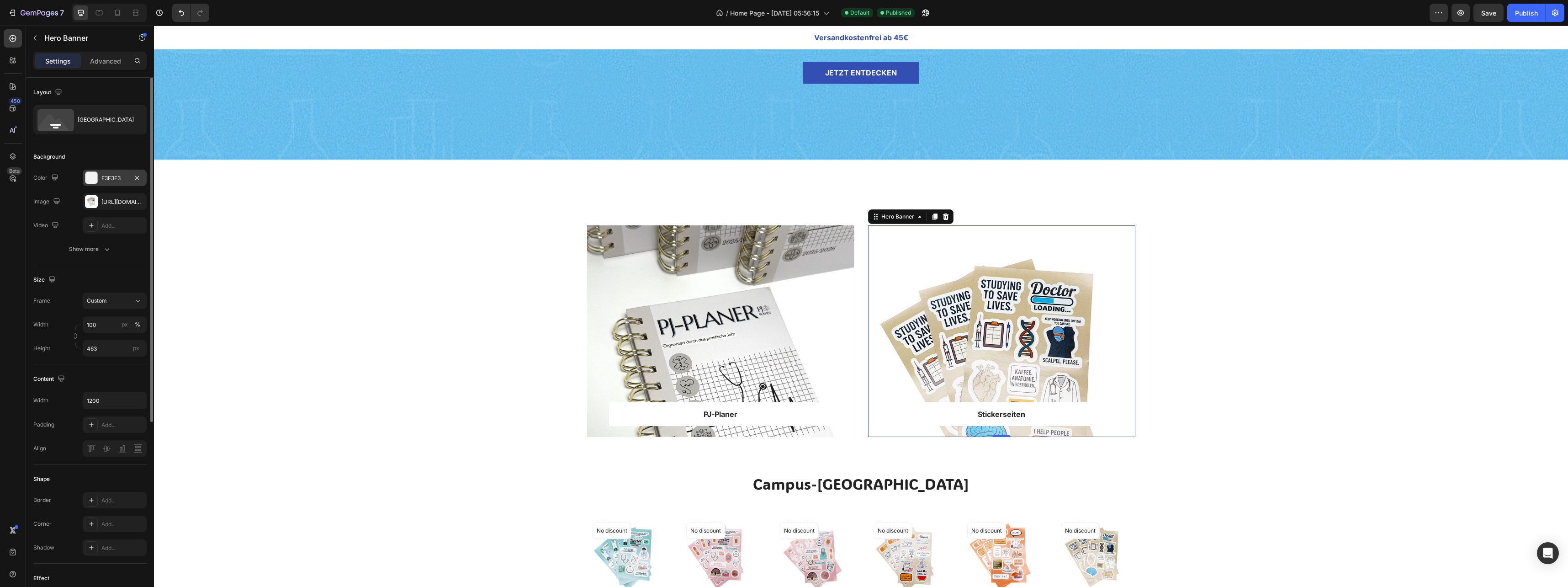
click at [104, 227] on div "Add..." at bounding box center [123, 226] width 43 height 9
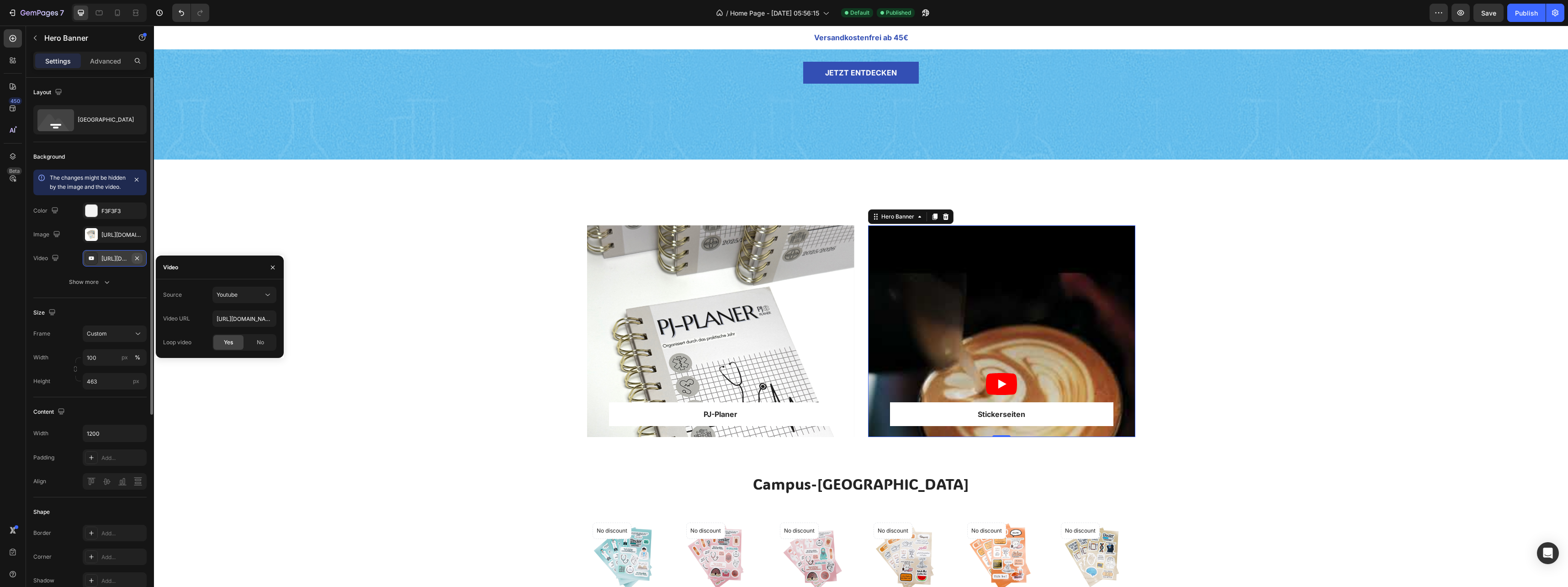
click at [135, 262] on icon "button" at bounding box center [137, 258] width 7 height 7
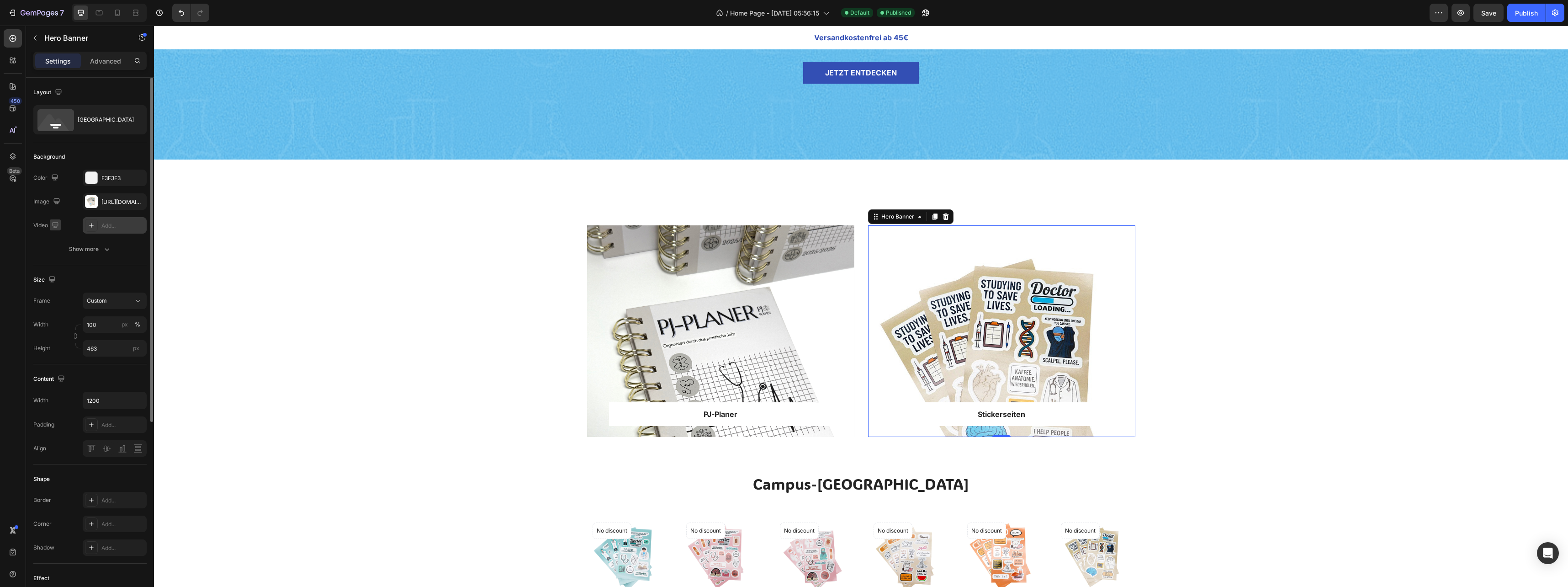
click at [54, 227] on icon "button" at bounding box center [55, 225] width 6 height 6
click at [41, 225] on div "Video" at bounding box center [47, 225] width 27 height 12
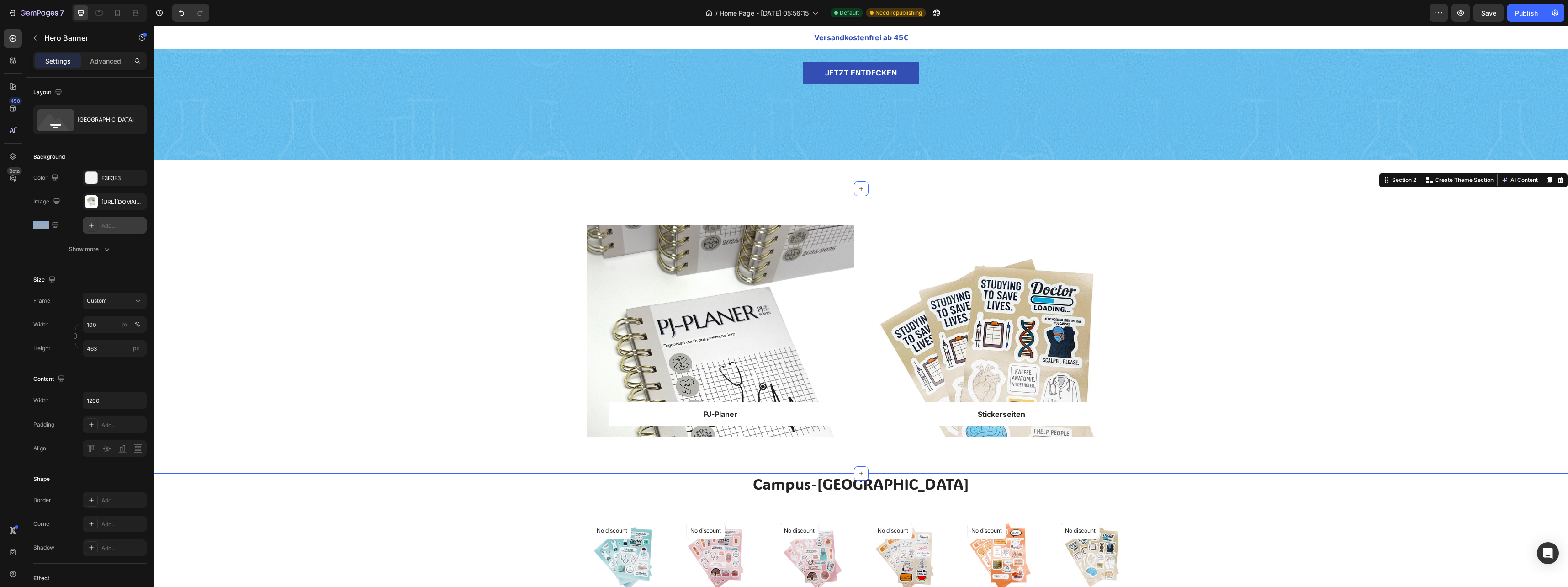
click at [433, 256] on div "PJ-Planer Text block Row Row Hero Banner Stickerseiten Text block Row Row Hero …" at bounding box center [861, 339] width 1401 height 227
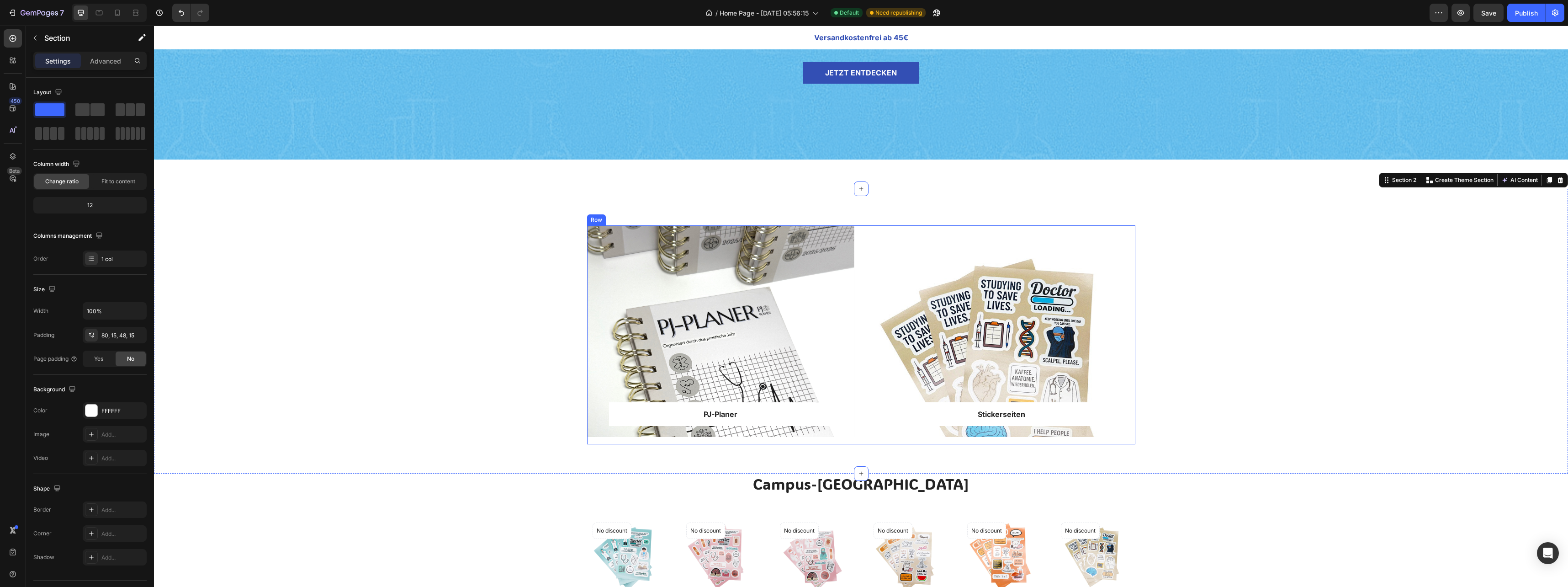
click at [759, 322] on div "Overlay" at bounding box center [720, 331] width 267 height 212
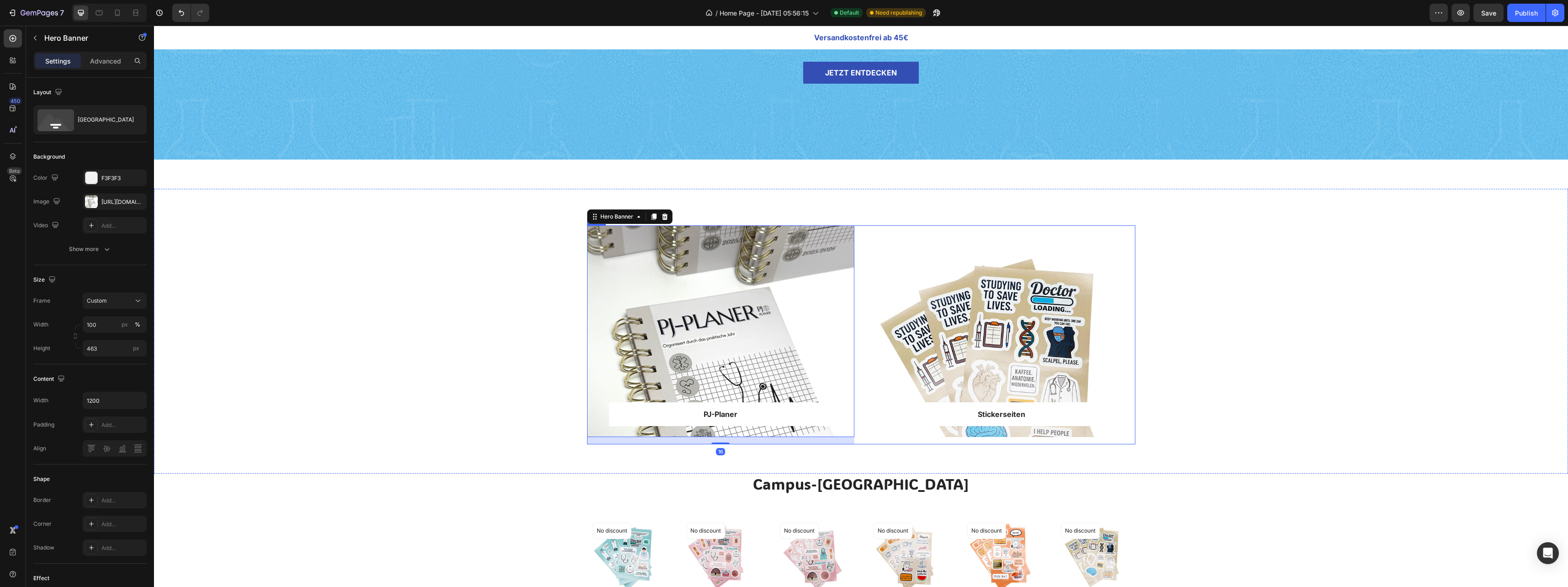
click at [859, 281] on div "PJ-Planer Text block Row Row Hero Banner 16 Stickerseiten Text block Row Row He…" at bounding box center [861, 335] width 548 height 219
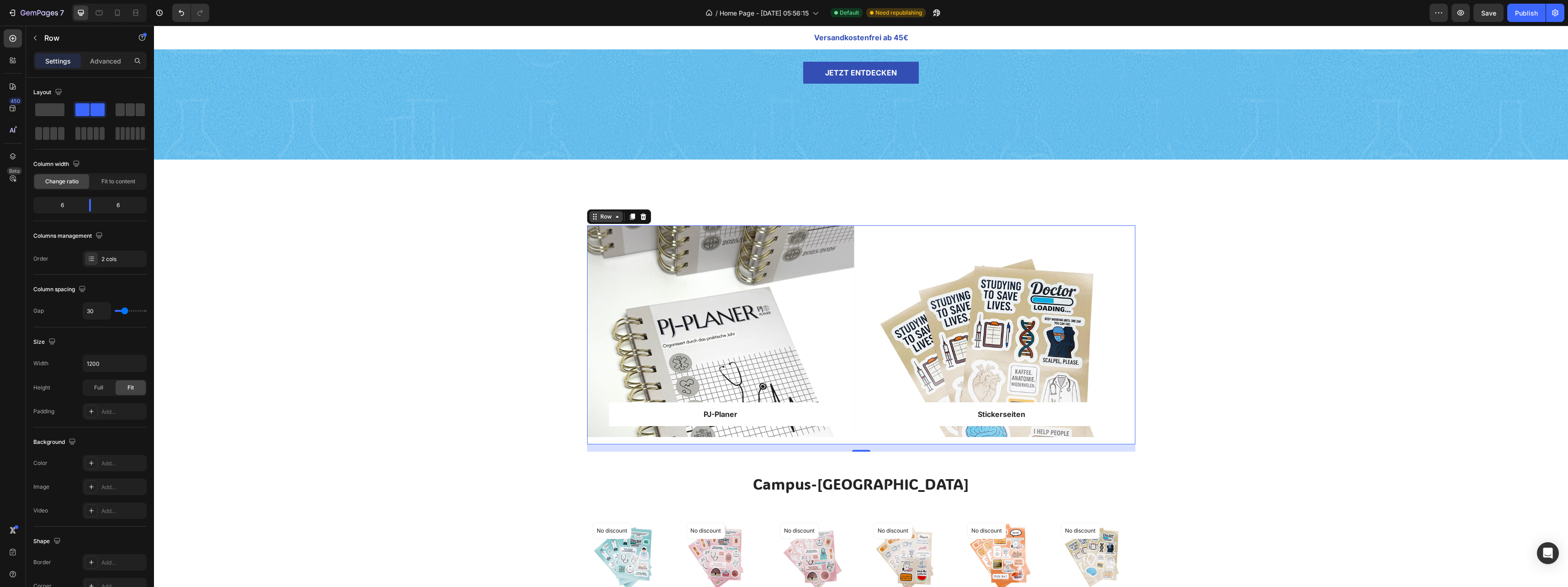
click at [604, 220] on div "Row" at bounding box center [606, 217] width 15 height 9
click at [614, 219] on icon at bounding box center [617, 217] width 7 height 7
click at [617, 221] on div "Row" at bounding box center [606, 217] width 33 height 11
click at [591, 218] on icon at bounding box center [595, 217] width 7 height 7
click at [628, 221] on div at bounding box center [632, 217] width 11 height 11
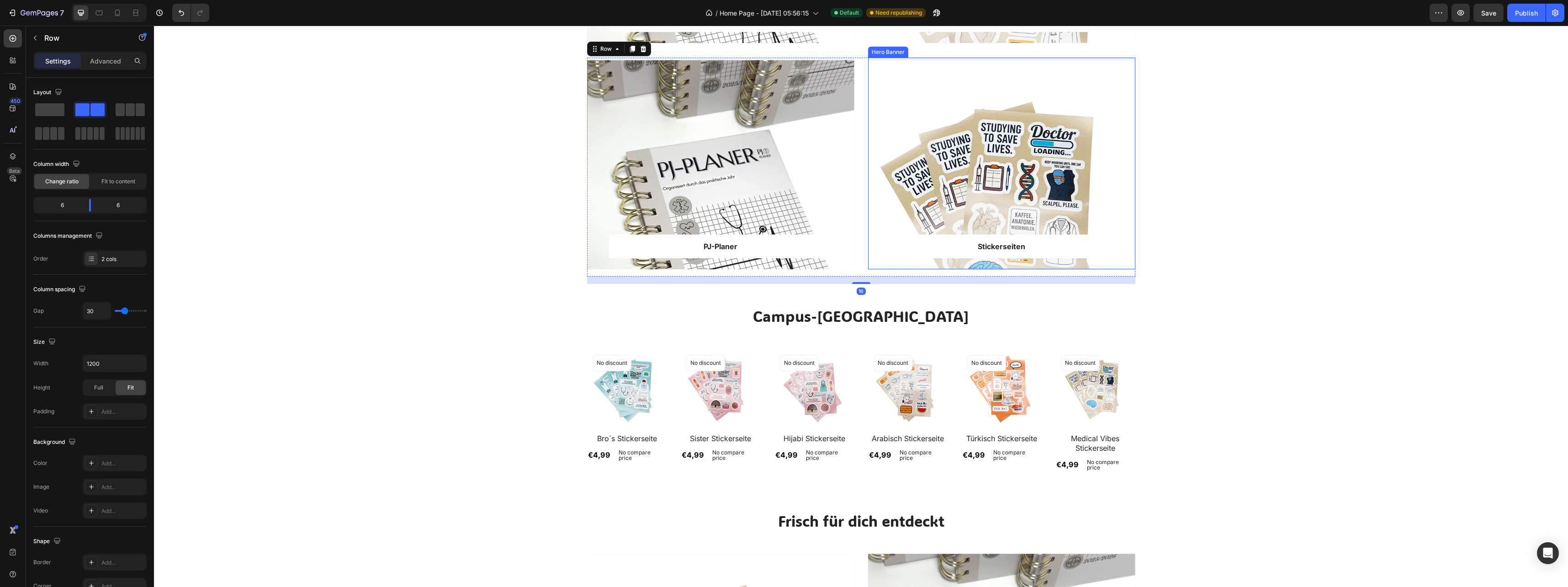
scroll to position [531, 0]
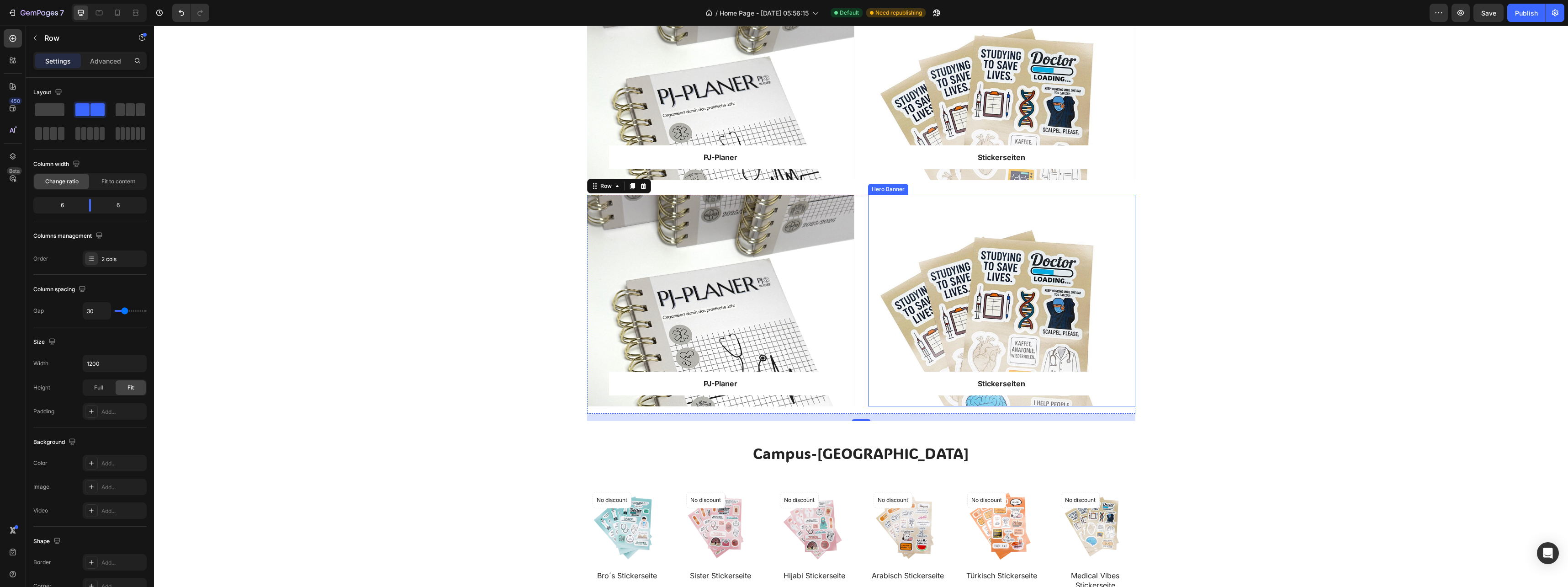
click at [1090, 214] on div "Overlay" at bounding box center [1001, 301] width 267 height 212
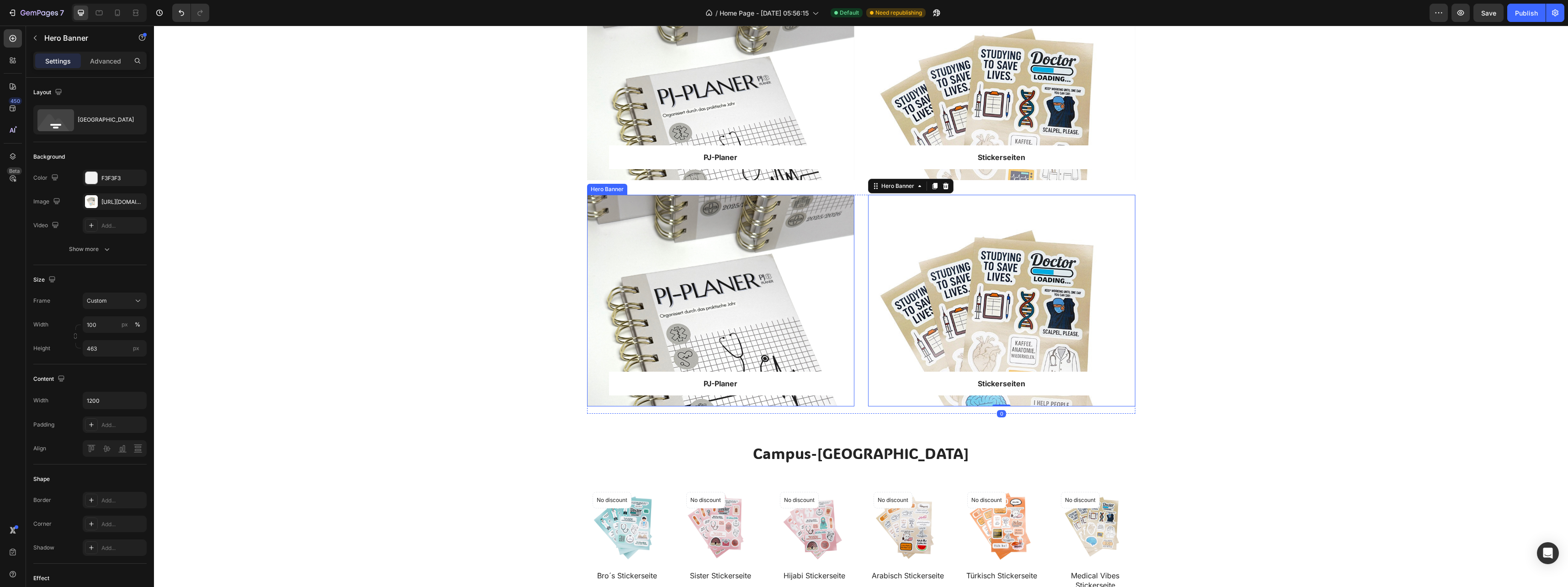
click at [726, 217] on div "Overlay" at bounding box center [720, 301] width 267 height 212
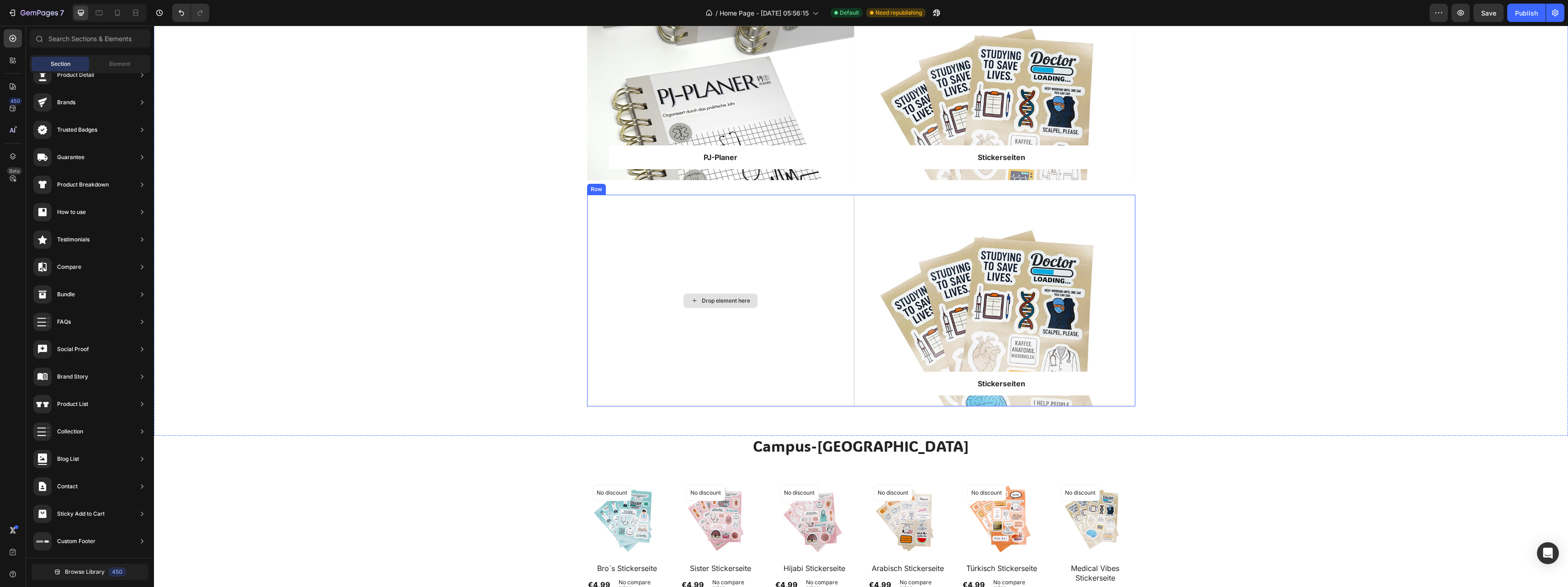
click at [891, 234] on div "Overlay" at bounding box center [1001, 301] width 267 height 212
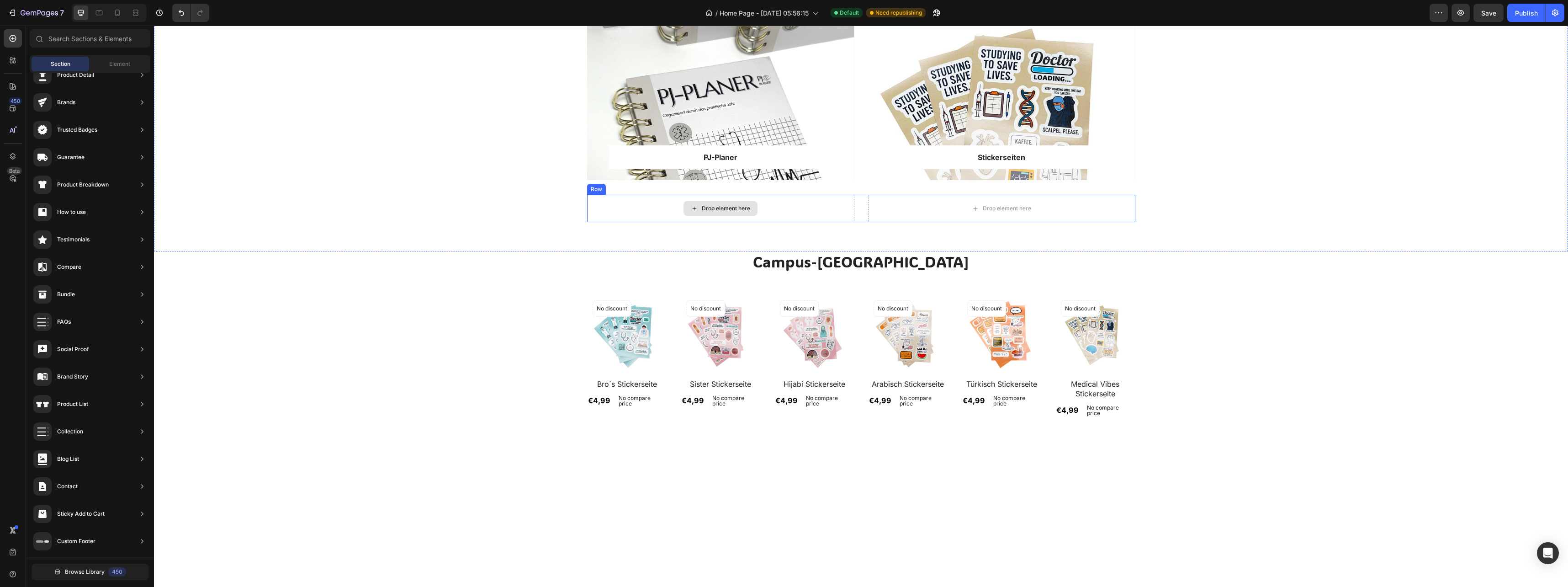
click at [748, 211] on div "Drop element here" at bounding box center [721, 208] width 74 height 15
click at [811, 208] on div "Drop element here" at bounding box center [720, 208] width 267 height 27
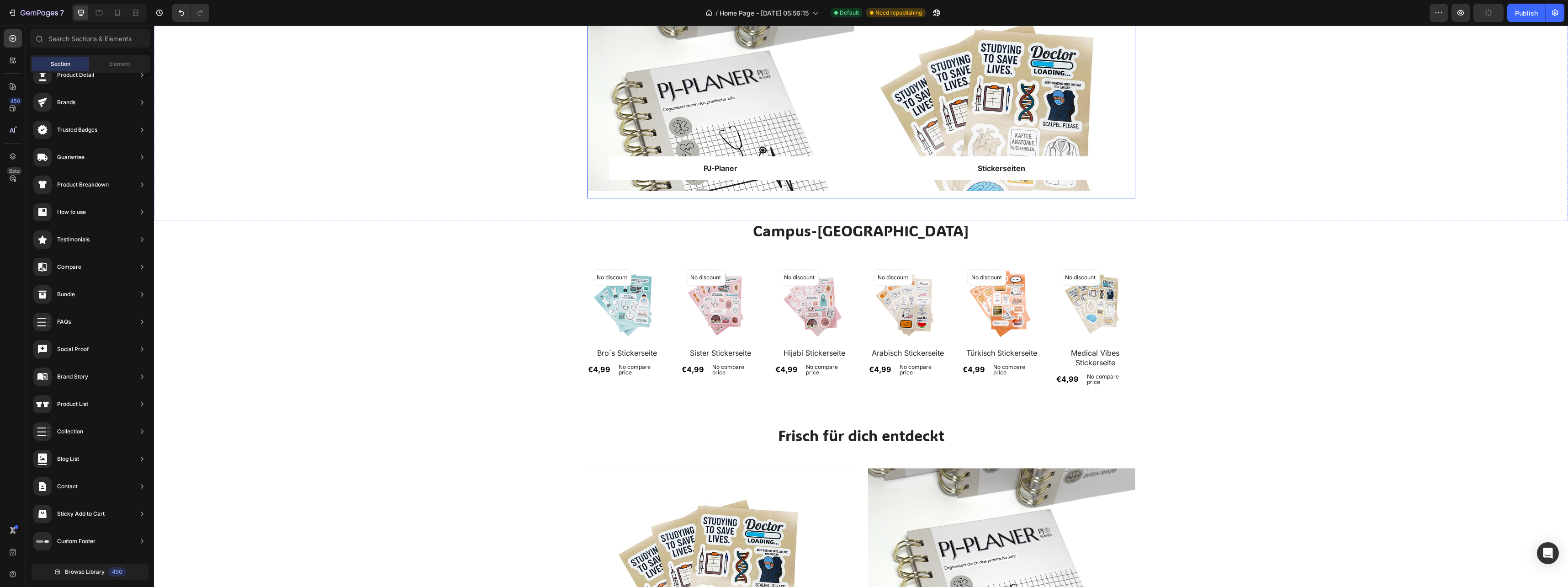
scroll to position [348, 0]
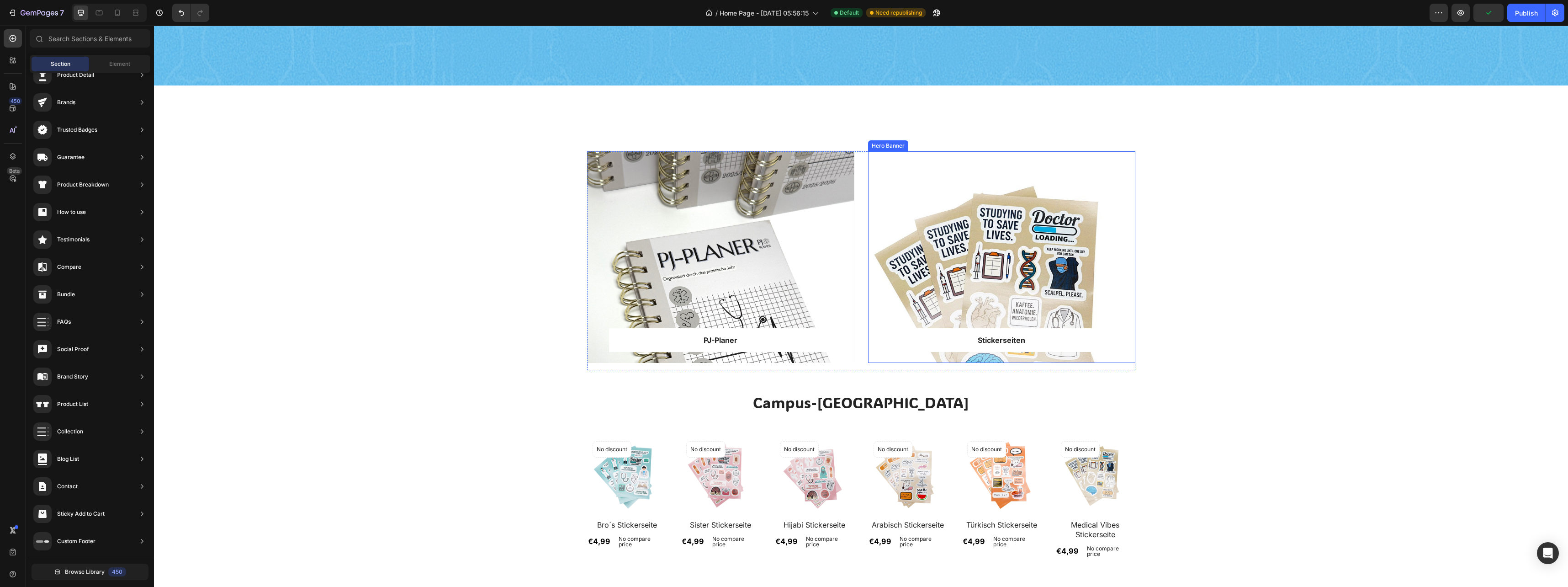
click at [872, 204] on div "Overlay" at bounding box center [1001, 257] width 267 height 212
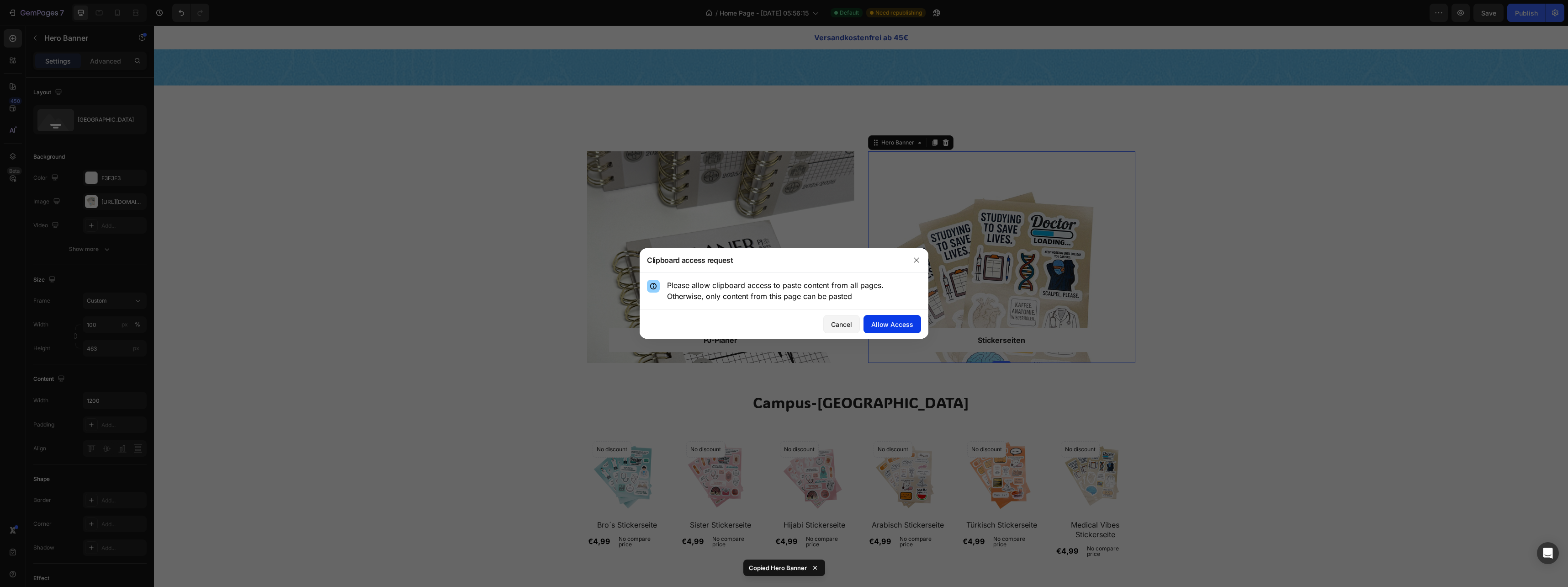
click at [887, 323] on div "Allow Access" at bounding box center [892, 325] width 42 height 10
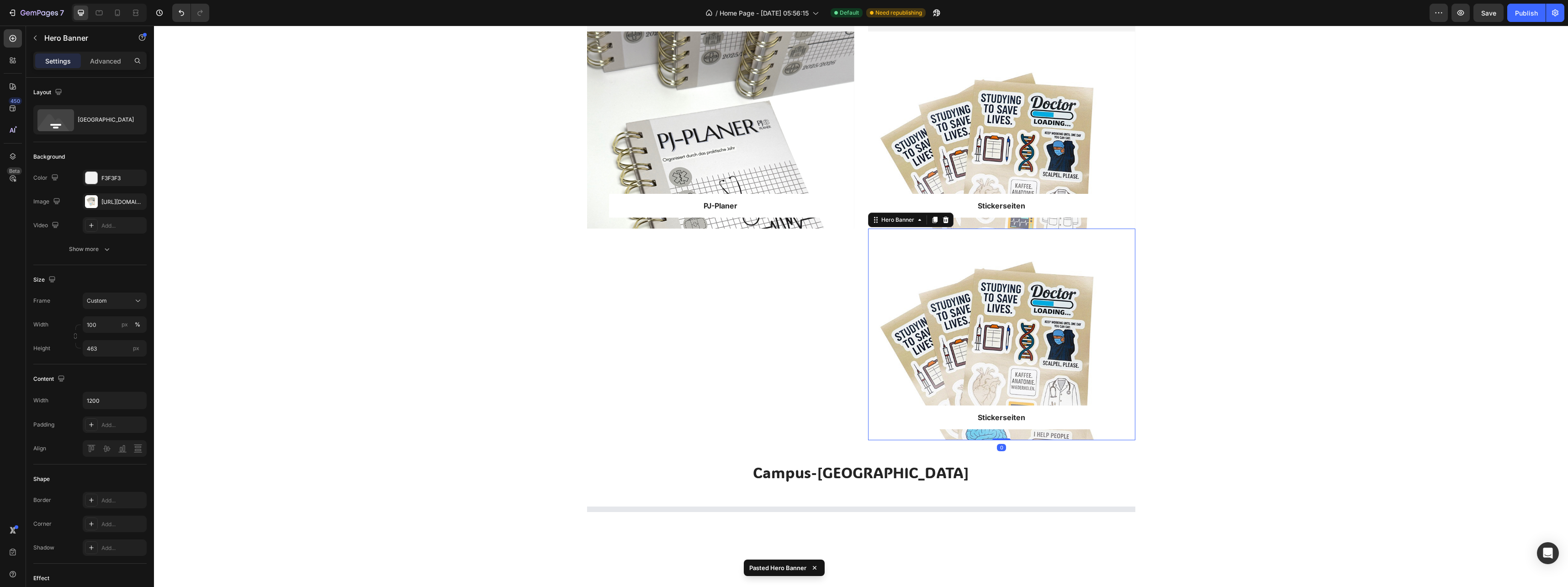
scroll to position [485, 0]
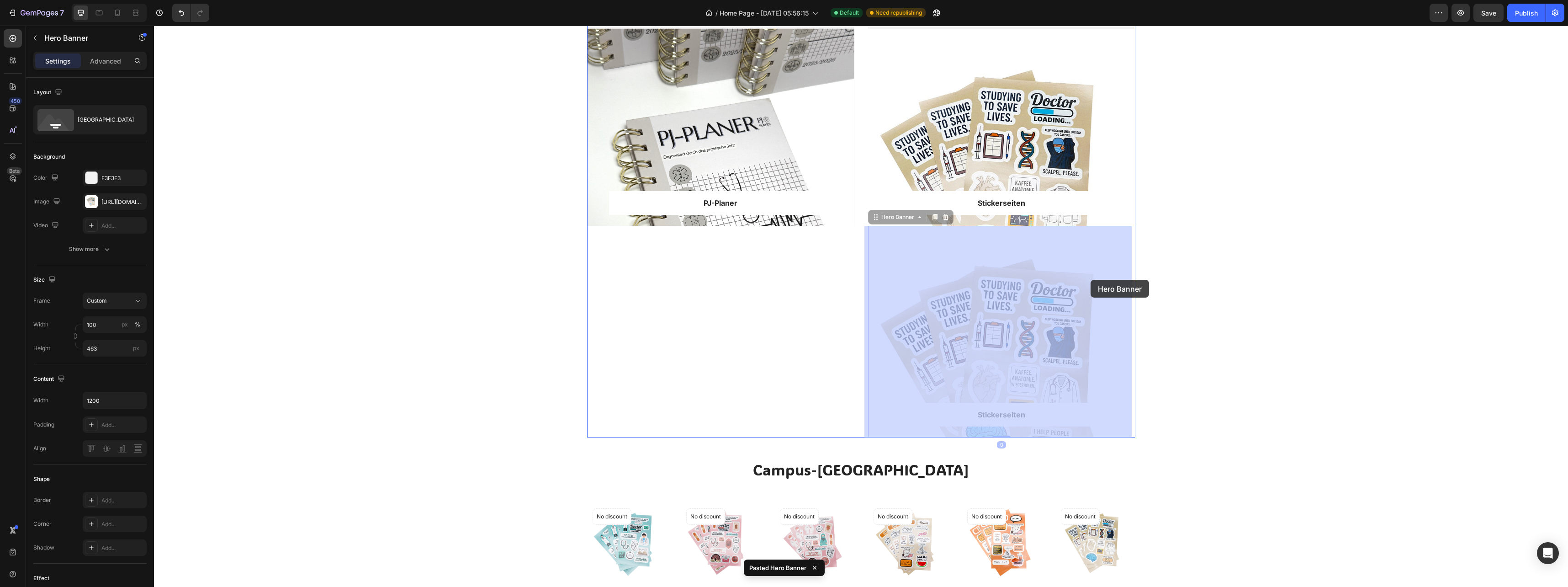
drag, startPoint x: 959, startPoint y: 356, endPoint x: 1091, endPoint y: 279, distance: 152.8
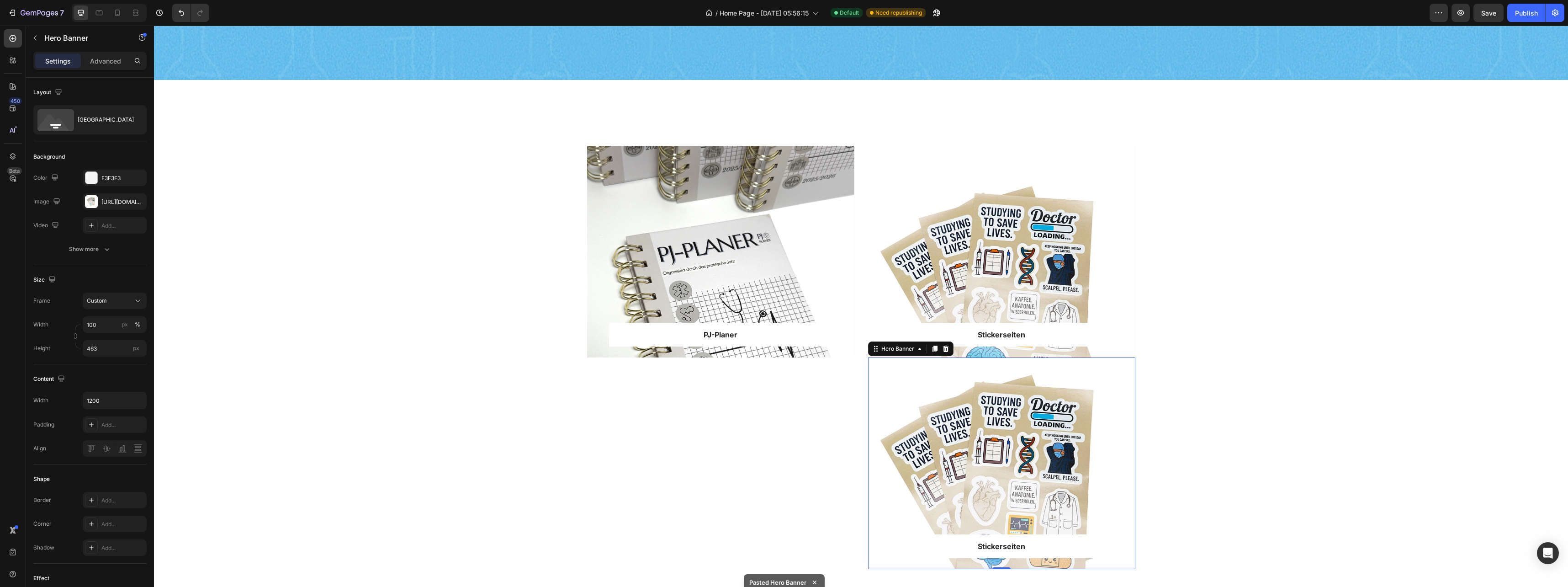
scroll to position [348, 0]
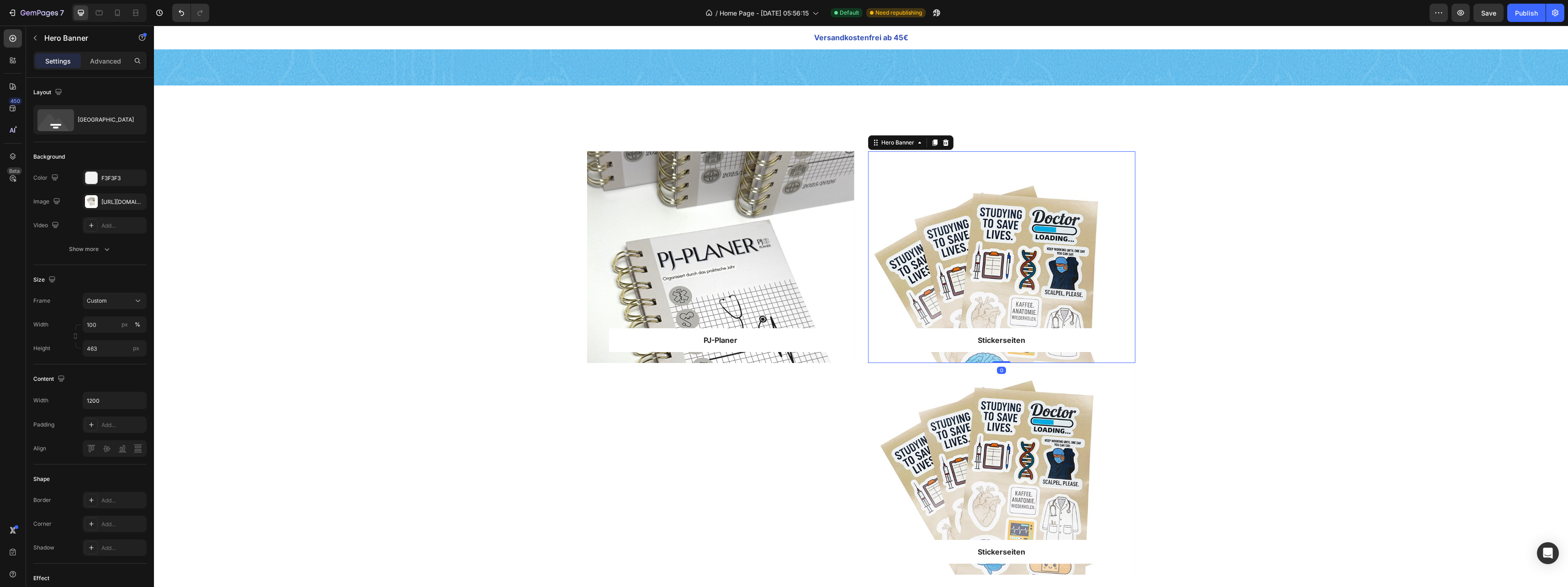
click at [1131, 286] on div "Overlay" at bounding box center [1001, 257] width 267 height 212
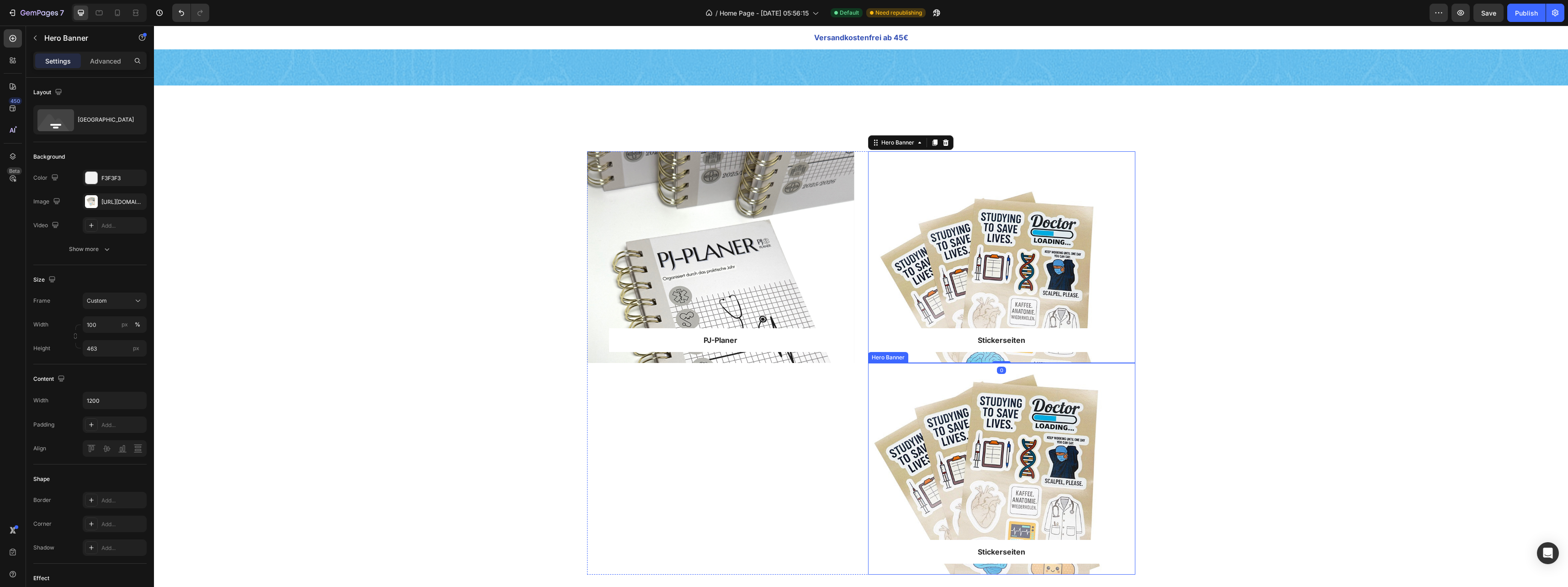
click at [1086, 418] on div "Overlay" at bounding box center [1001, 469] width 267 height 212
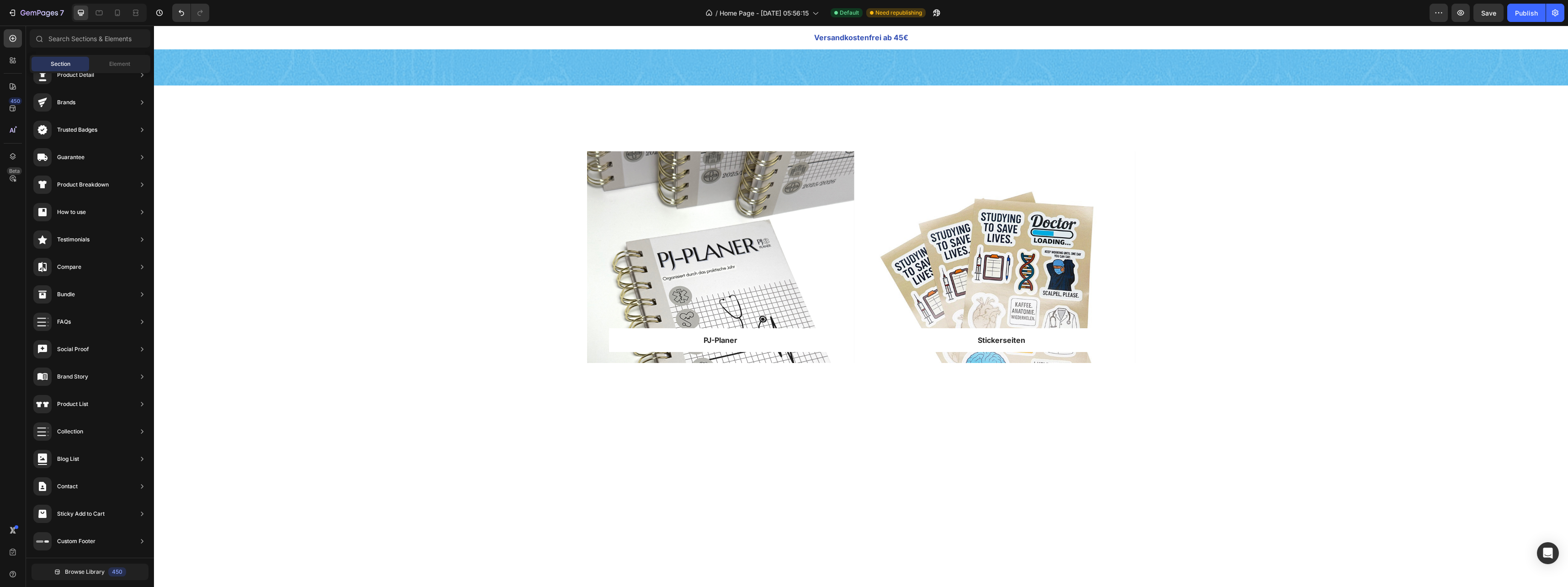
click at [886, 441] on div at bounding box center [861, 494] width 1414 height 205
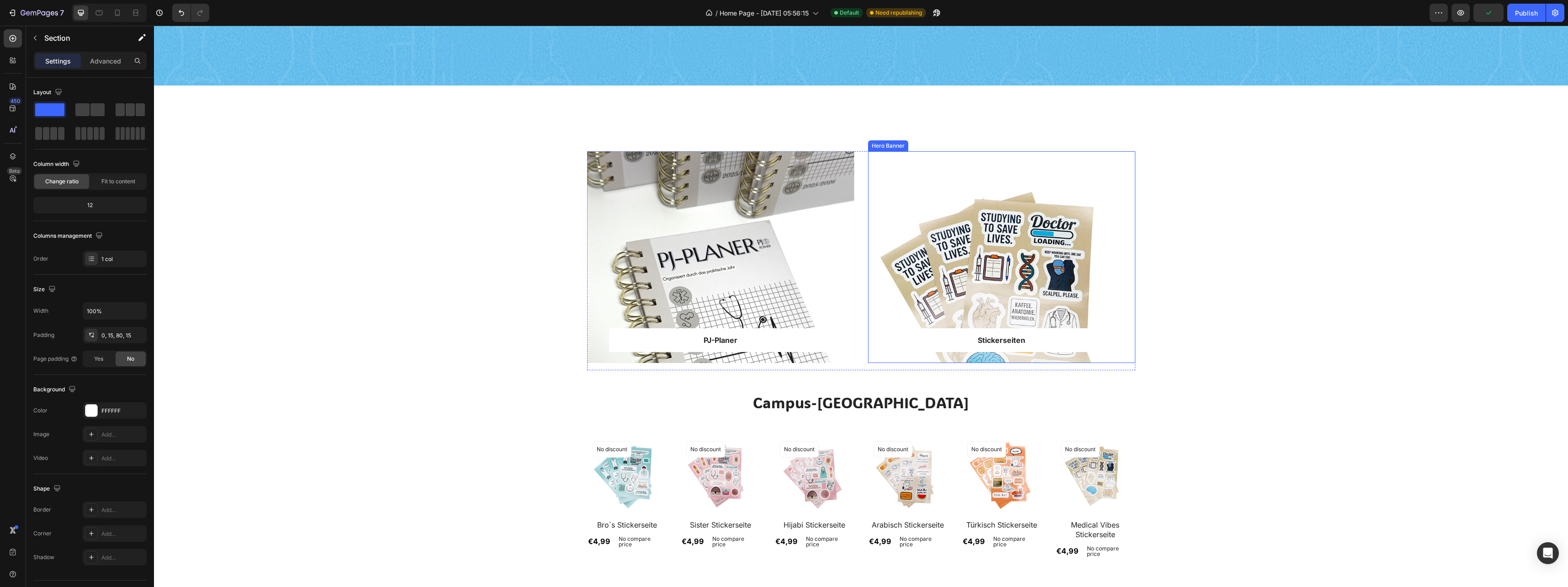
click at [909, 255] on div "Overlay" at bounding box center [1001, 257] width 267 height 212
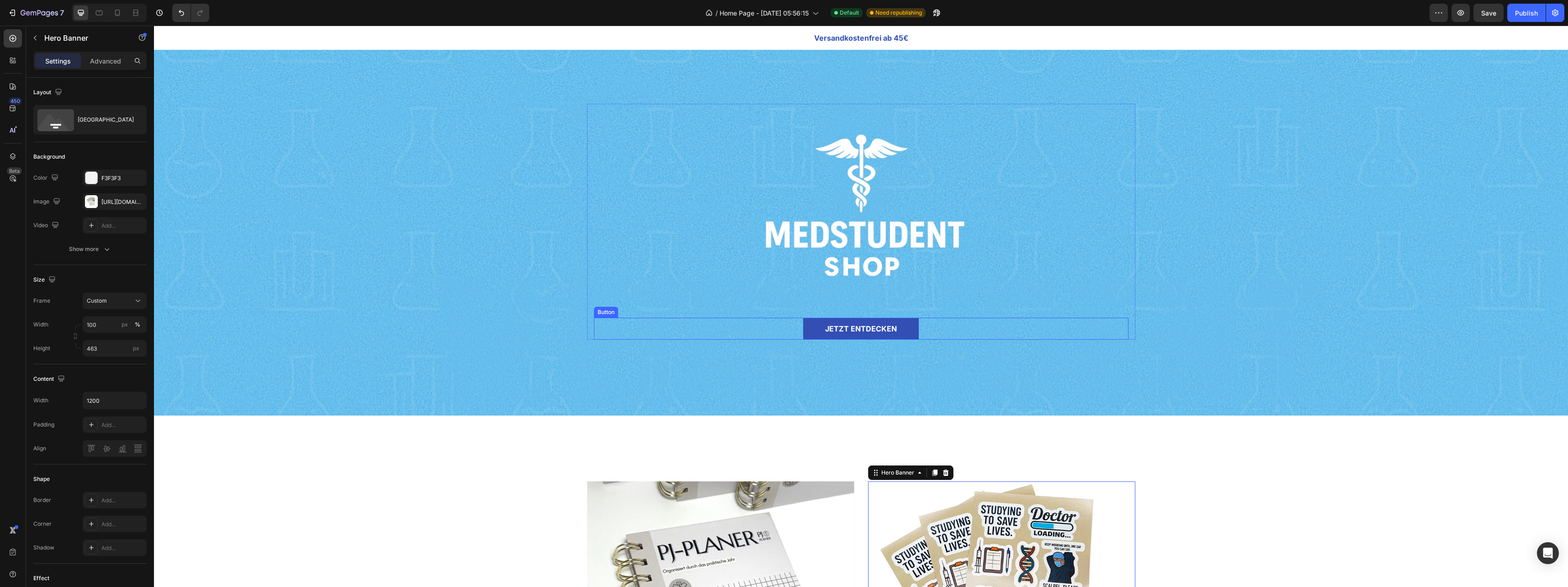
scroll to position [0, 0]
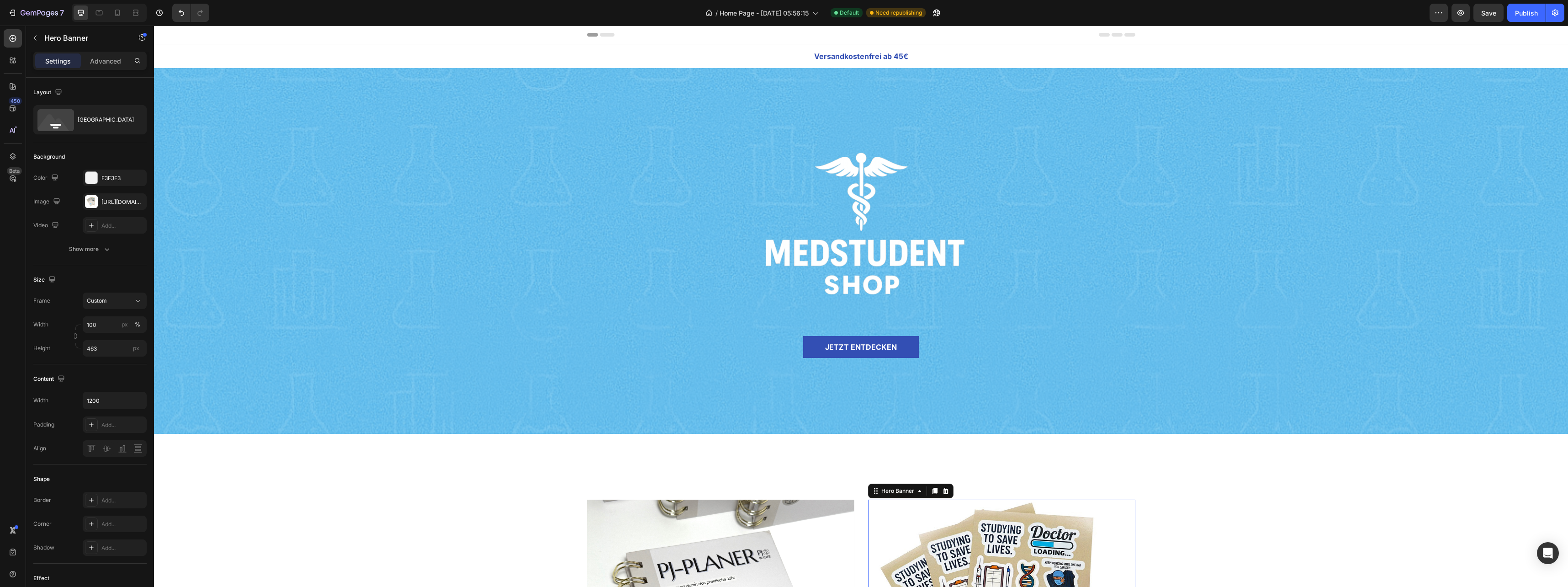
click at [858, 37] on div "Header" at bounding box center [861, 35] width 548 height 18
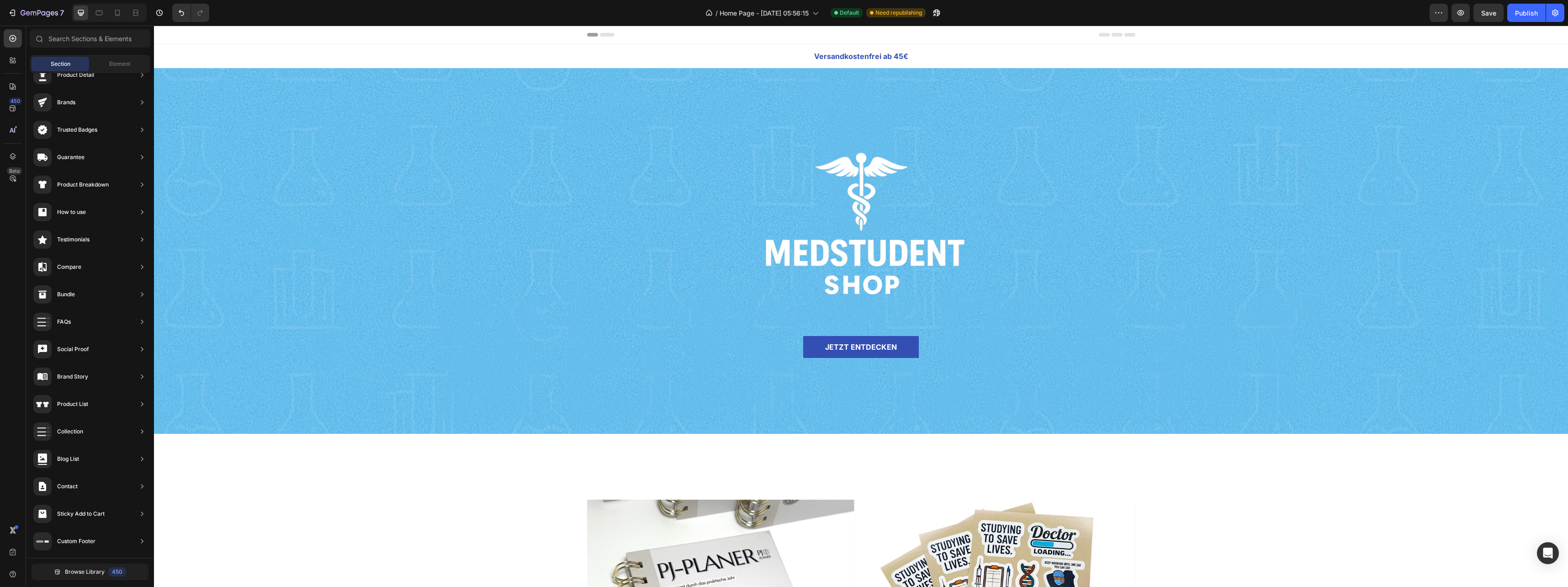
click at [1106, 37] on div "Header" at bounding box center [861, 35] width 548 height 18
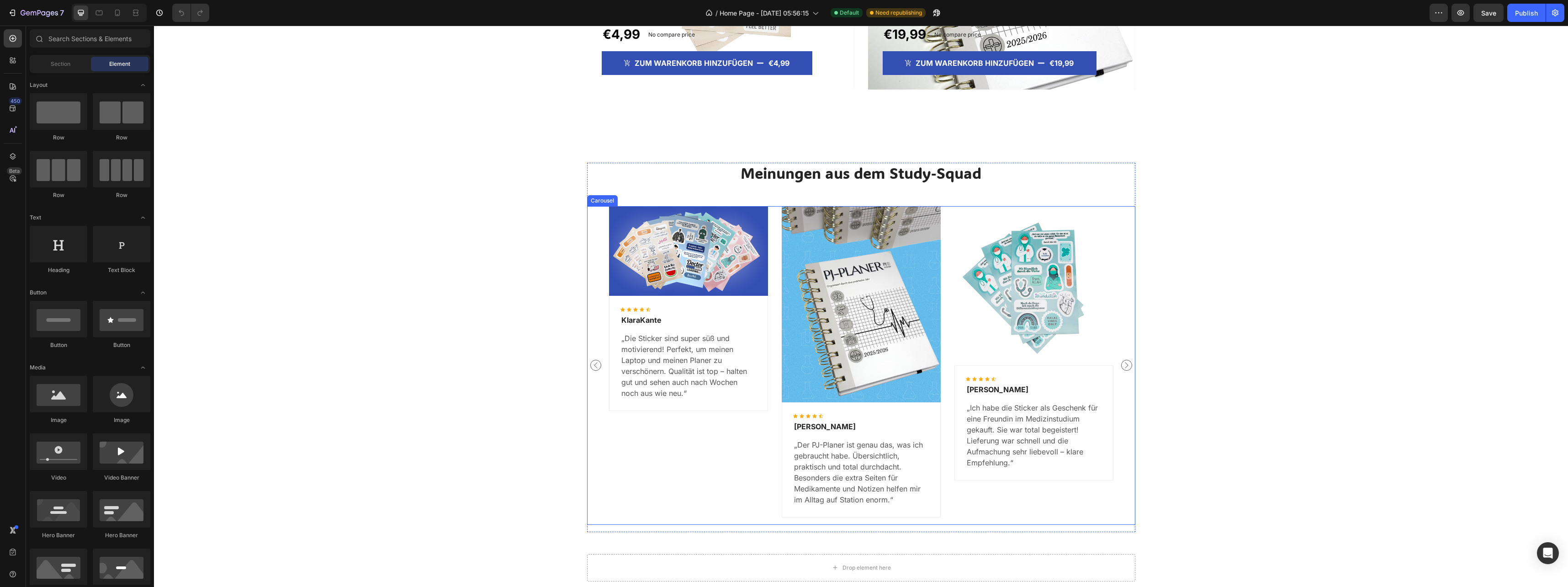
scroll to position [1080, 0]
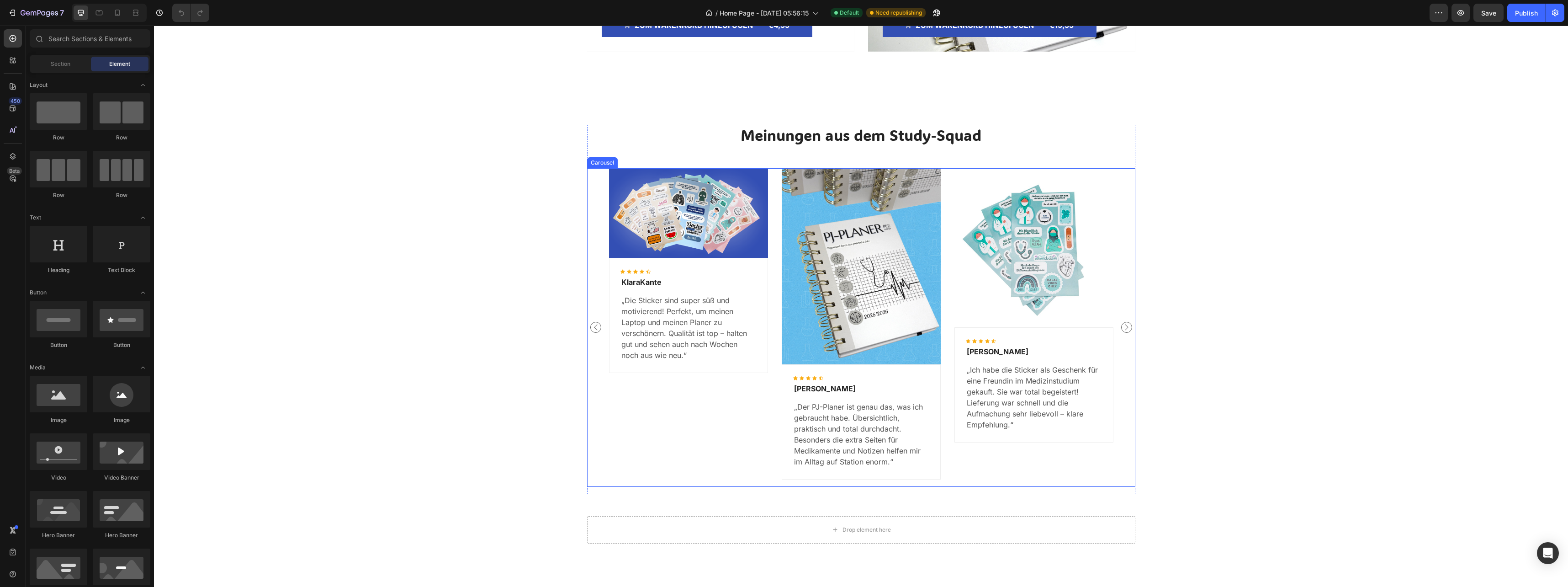
click at [1124, 325] on icon "Carousel Next Arrow" at bounding box center [1127, 327] width 11 height 11
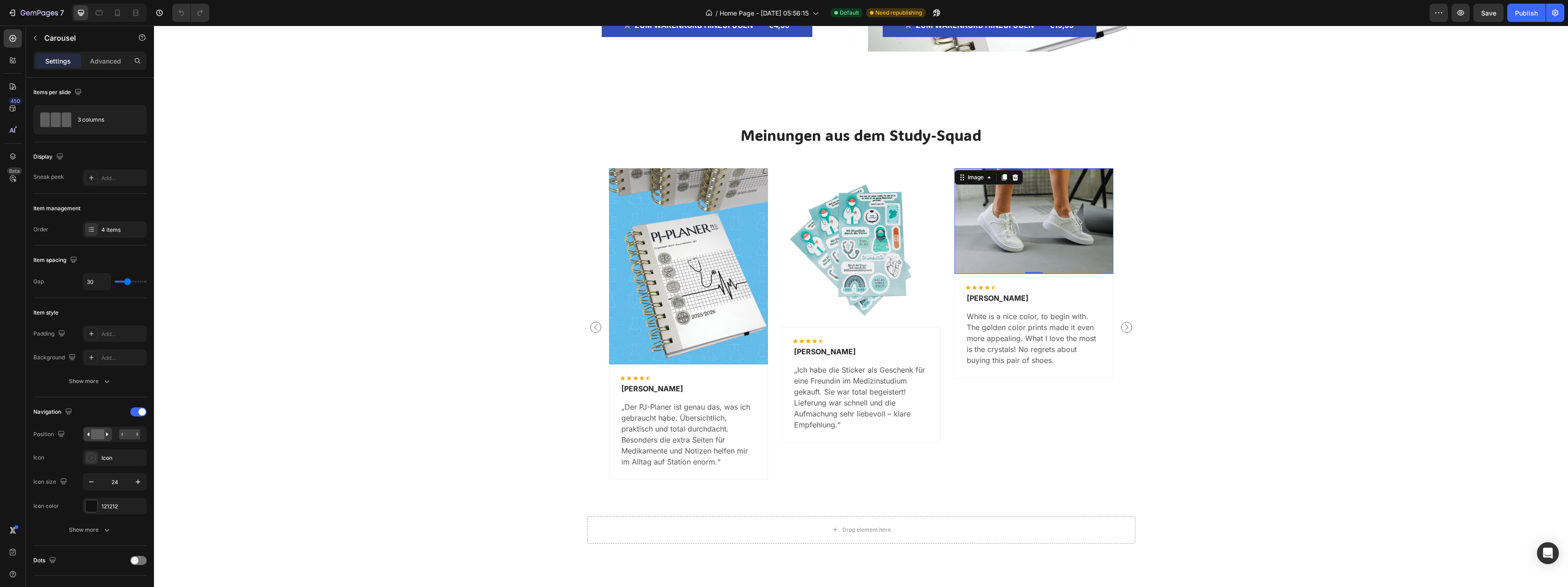
click at [1064, 238] on img at bounding box center [1034, 220] width 159 height 105
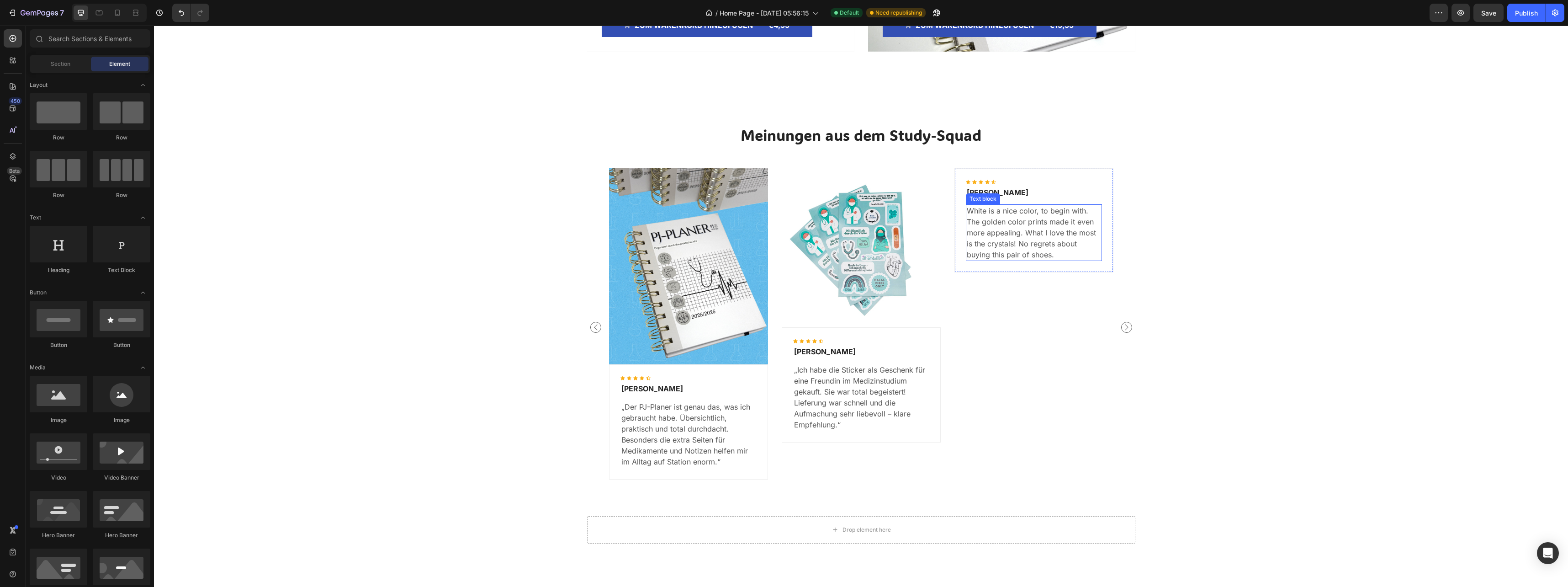
click at [1039, 222] on p "White is a nice color, to begin with. The golden color prints made it even more…" at bounding box center [1034, 233] width 135 height 55
click at [1049, 195] on p "Wayne Berry" at bounding box center [1034, 192] width 135 height 11
click at [1051, 178] on div "Icon Icon Icon Icon Icon Icon List Hoz Row" at bounding box center [1034, 179] width 159 height 22
click at [1054, 172] on div "Drop element here" at bounding box center [1034, 327] width 159 height 318
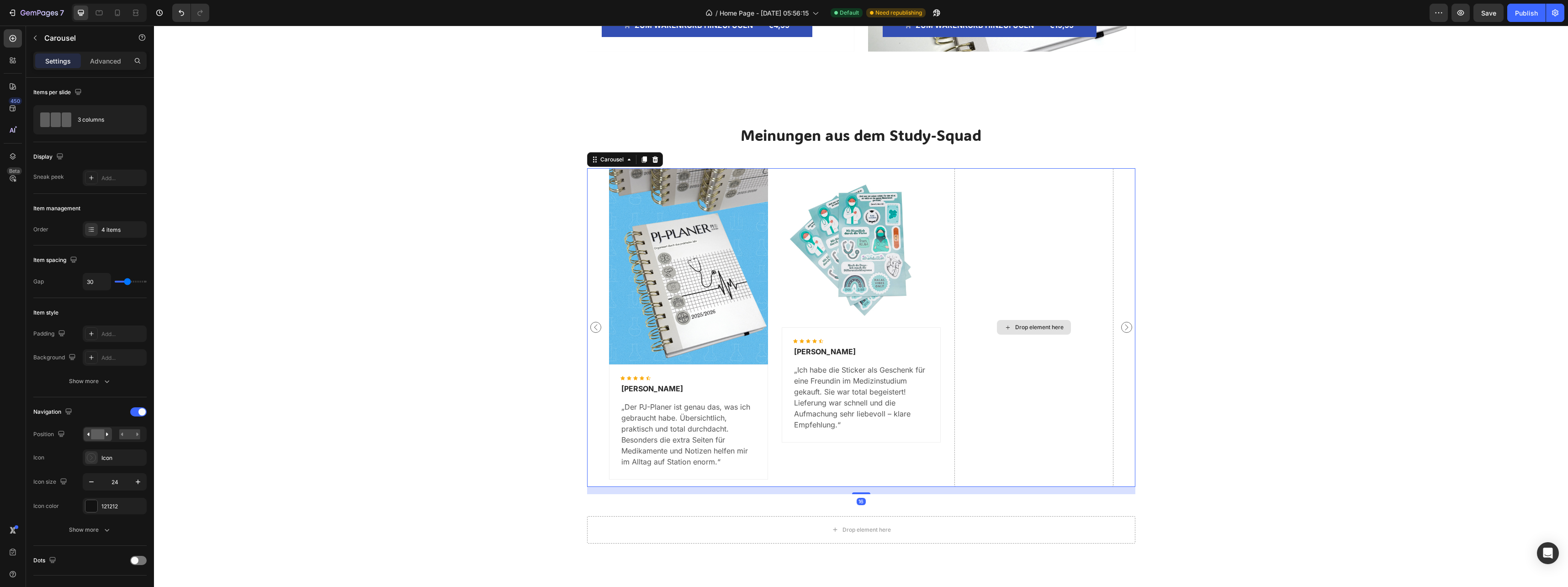
click at [1049, 206] on div "Drop element here" at bounding box center [1034, 327] width 159 height 318
click at [1054, 245] on div "Drop element here" at bounding box center [1034, 327] width 159 height 318
click at [1051, 256] on div "Drop element here" at bounding box center [1034, 327] width 159 height 318
click at [593, 329] on icon "Carousel Back Arrow" at bounding box center [596, 327] width 11 height 11
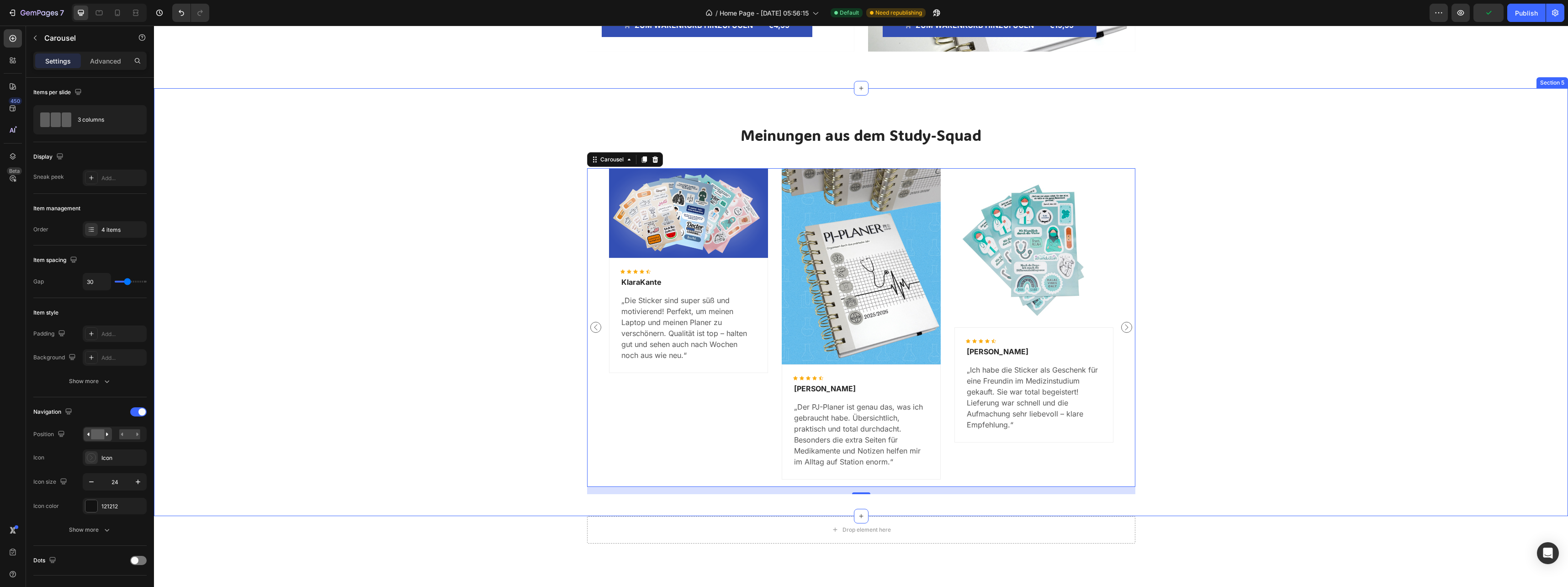
click at [1169, 320] on div "Meinungen aus dem Study-Squad Heading Image Icon Icon Icon Icon Icon Icon List …" at bounding box center [861, 309] width 1401 height 369
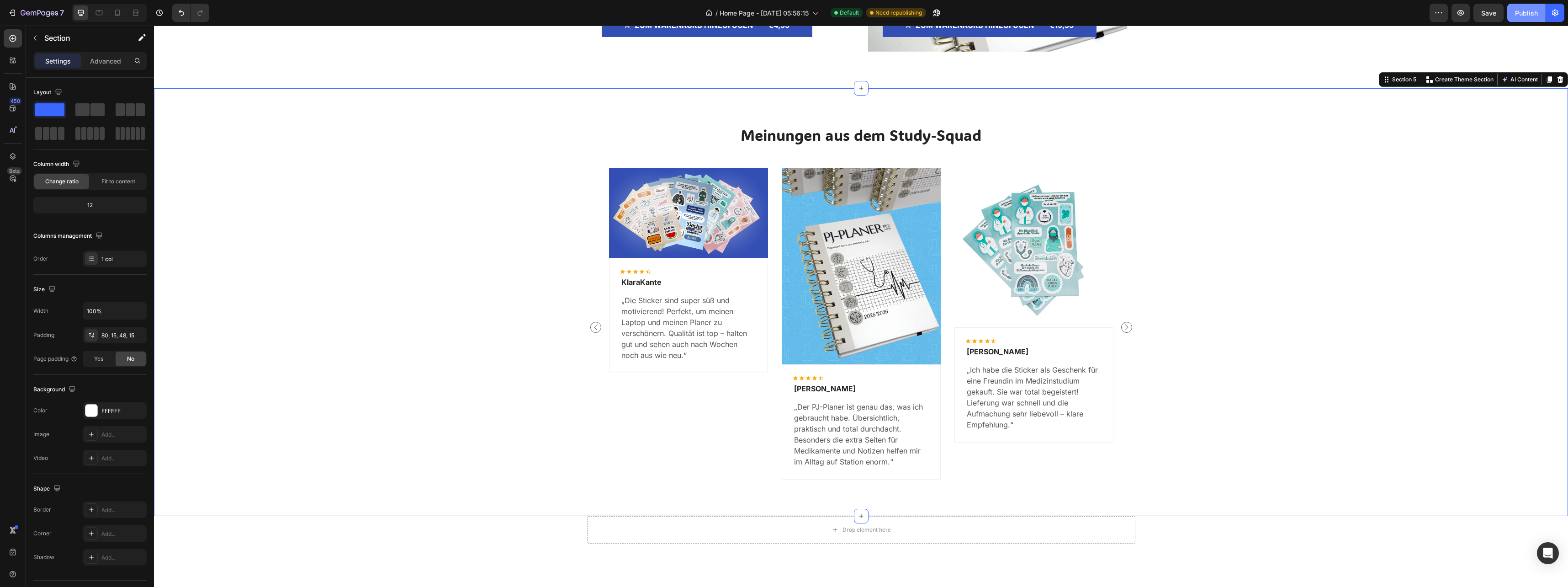
click at [1530, 12] on div "Publish" at bounding box center [1527, 13] width 23 height 10
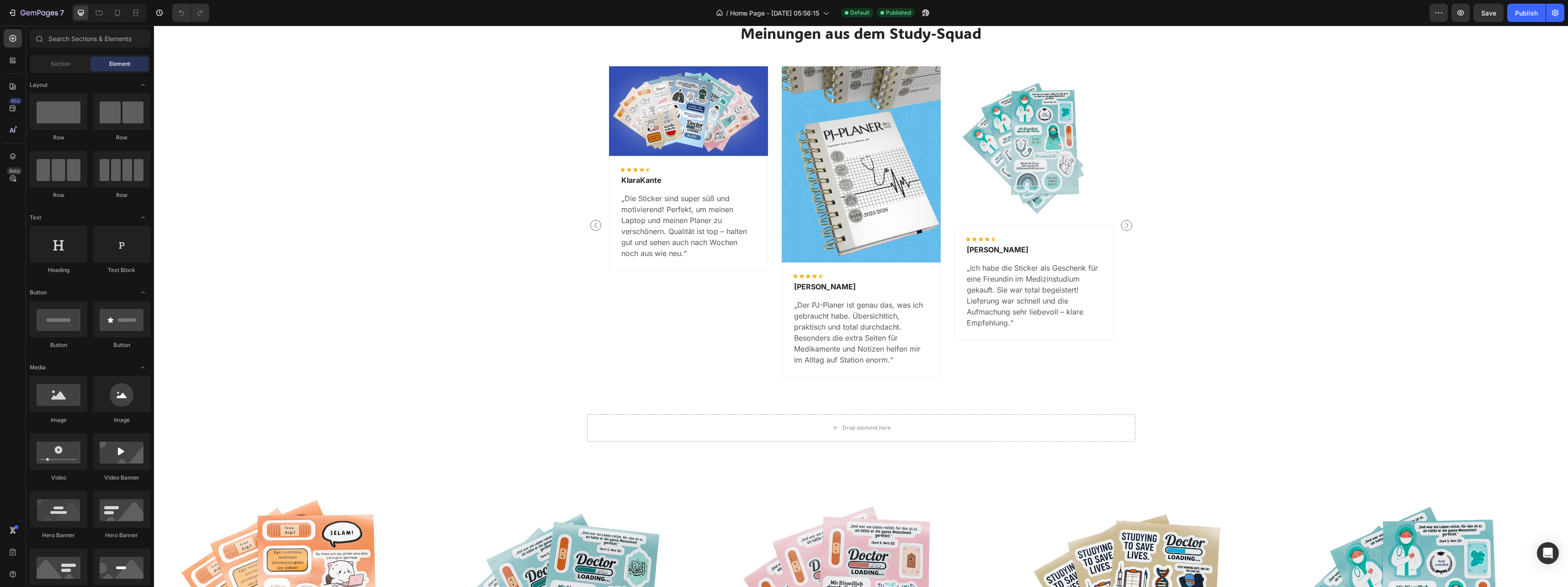
scroll to position [1142, 0]
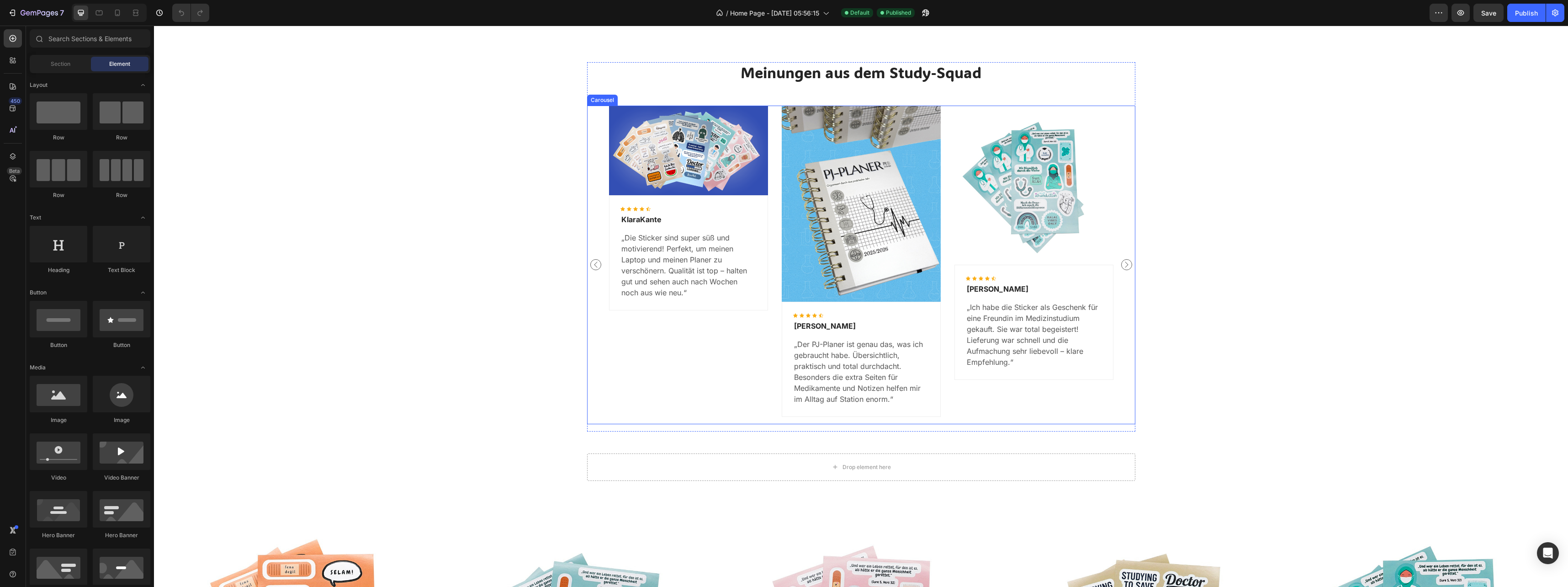
click at [1126, 266] on icon "Carousel Next Arrow" at bounding box center [1127, 265] width 11 height 11
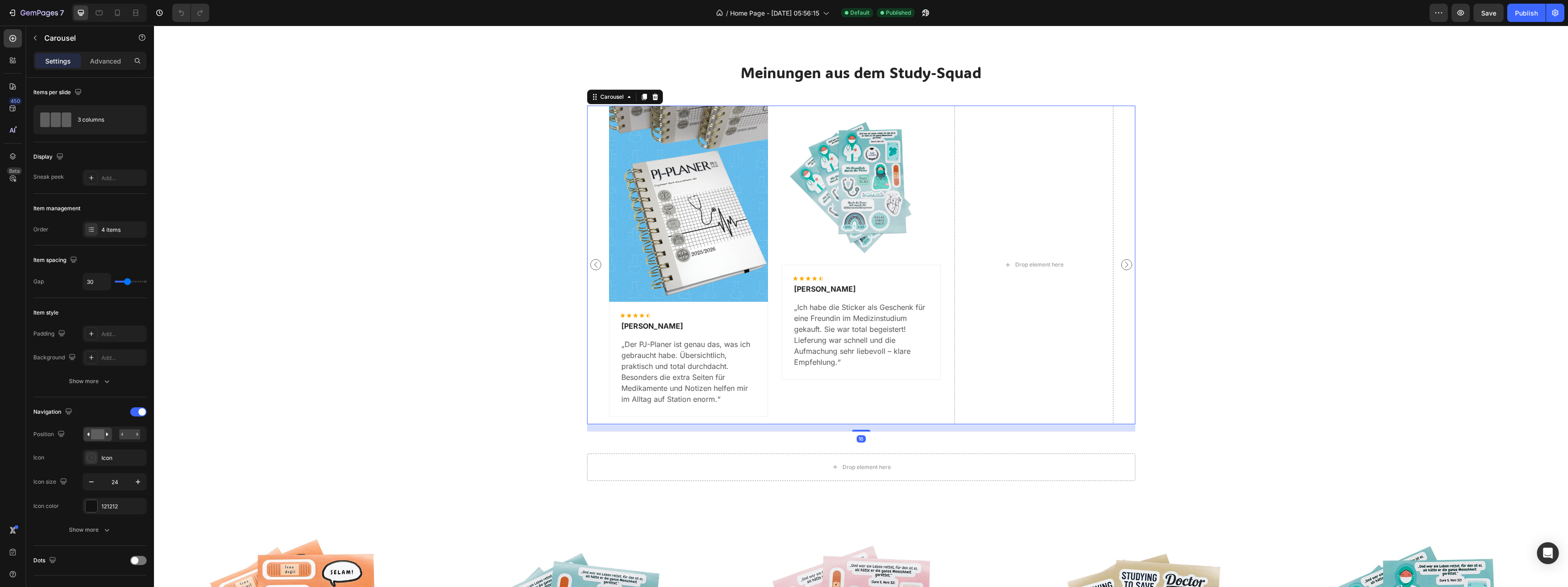
click at [1126, 266] on icon "Carousel Next Arrow" at bounding box center [1127, 265] width 11 height 11
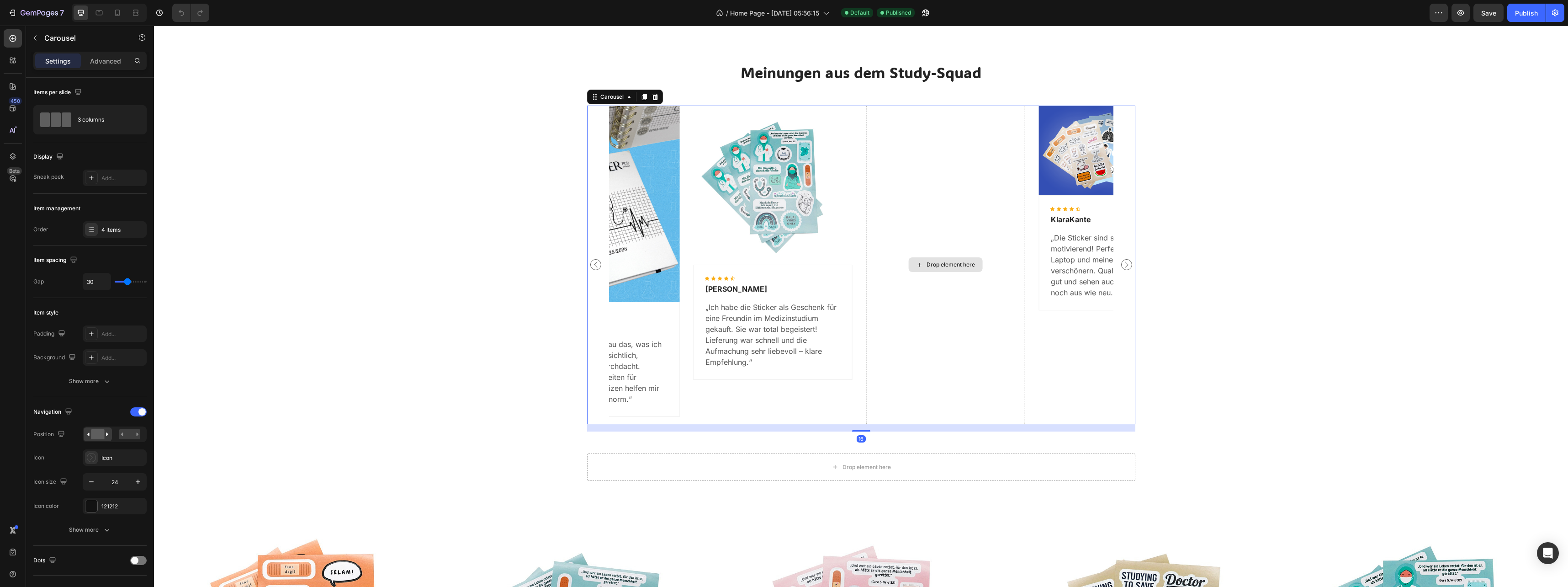
click at [1033, 216] on div "Image Icon Icon Icon Icon Icon Icon List Hoz KlaraKante Text block „Die Sticker…" at bounding box center [861, 264] width 505 height 318
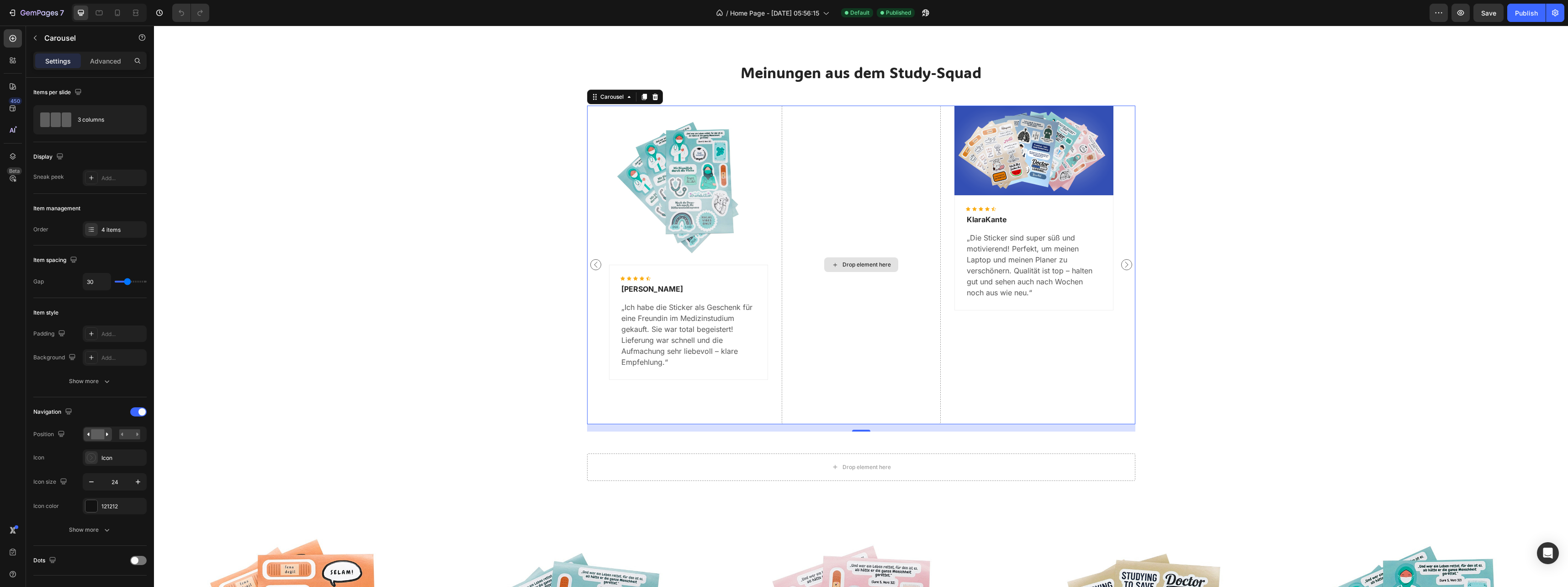
click at [886, 217] on div "Drop element here" at bounding box center [861, 264] width 159 height 318
click at [870, 205] on div "Drop element here" at bounding box center [861, 264] width 159 height 318
click at [833, 155] on div "Drop element here" at bounding box center [861, 264] width 159 height 318
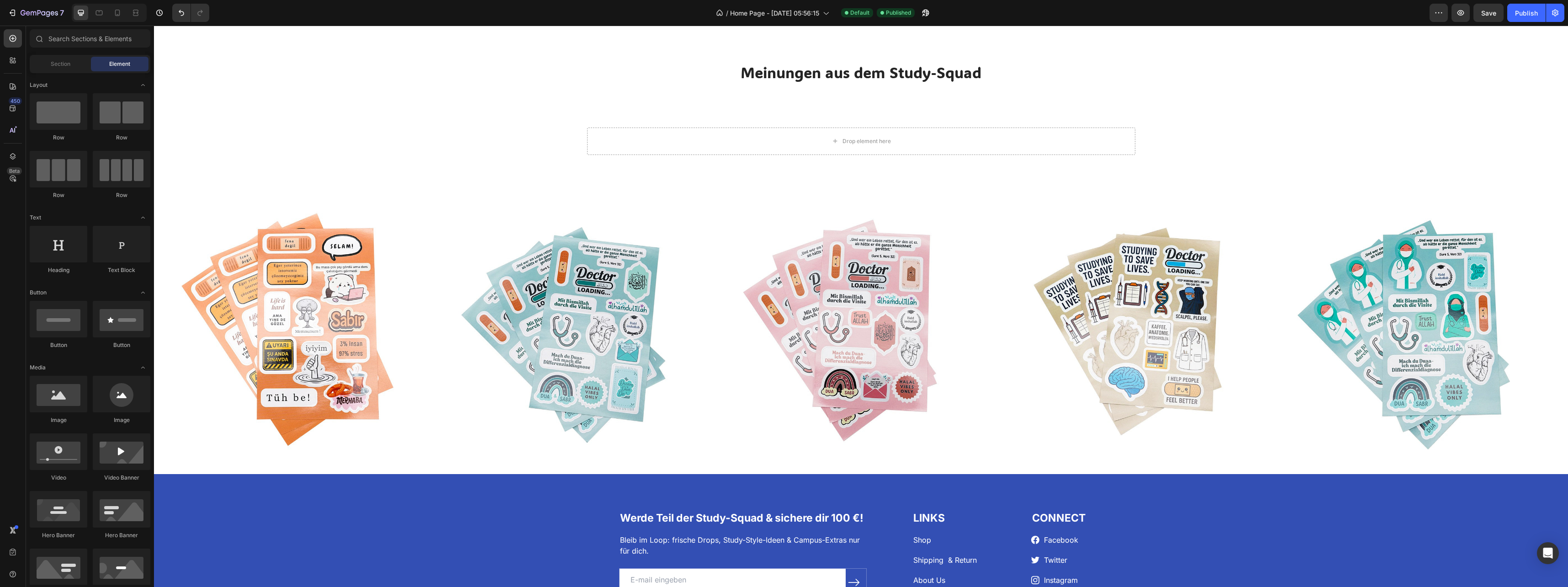
scroll to position [960, 0]
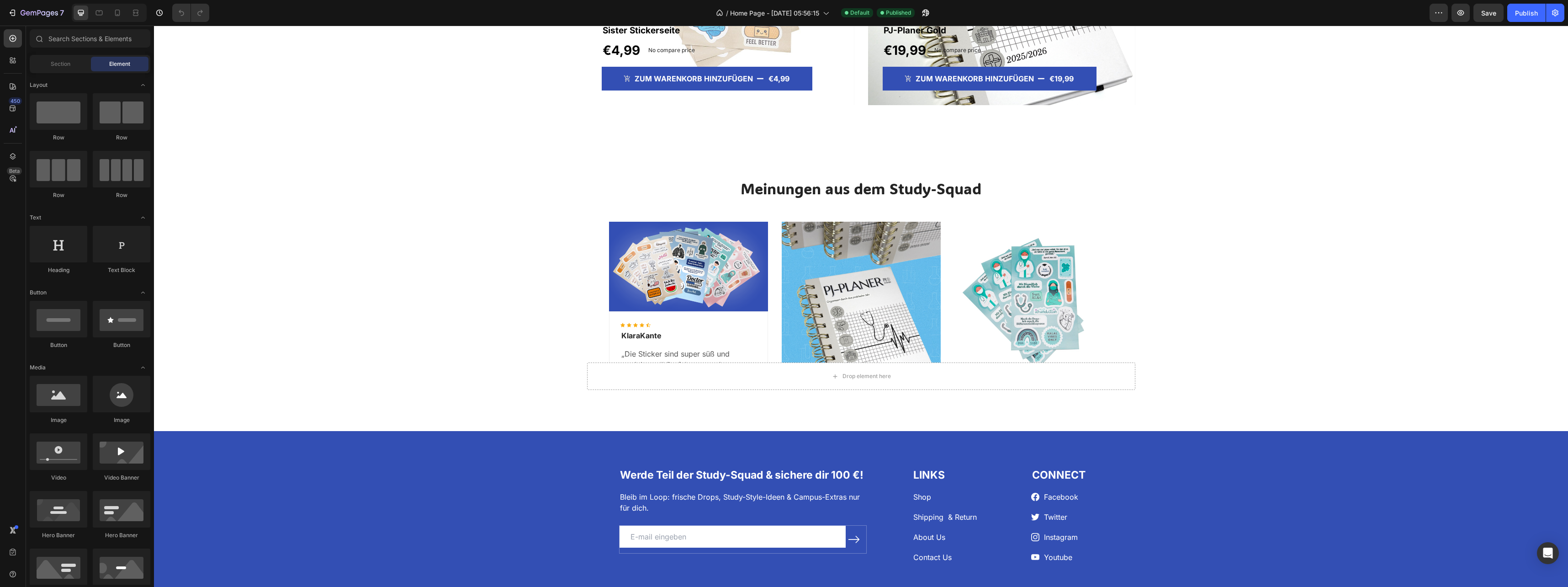
scroll to position [1234, 0]
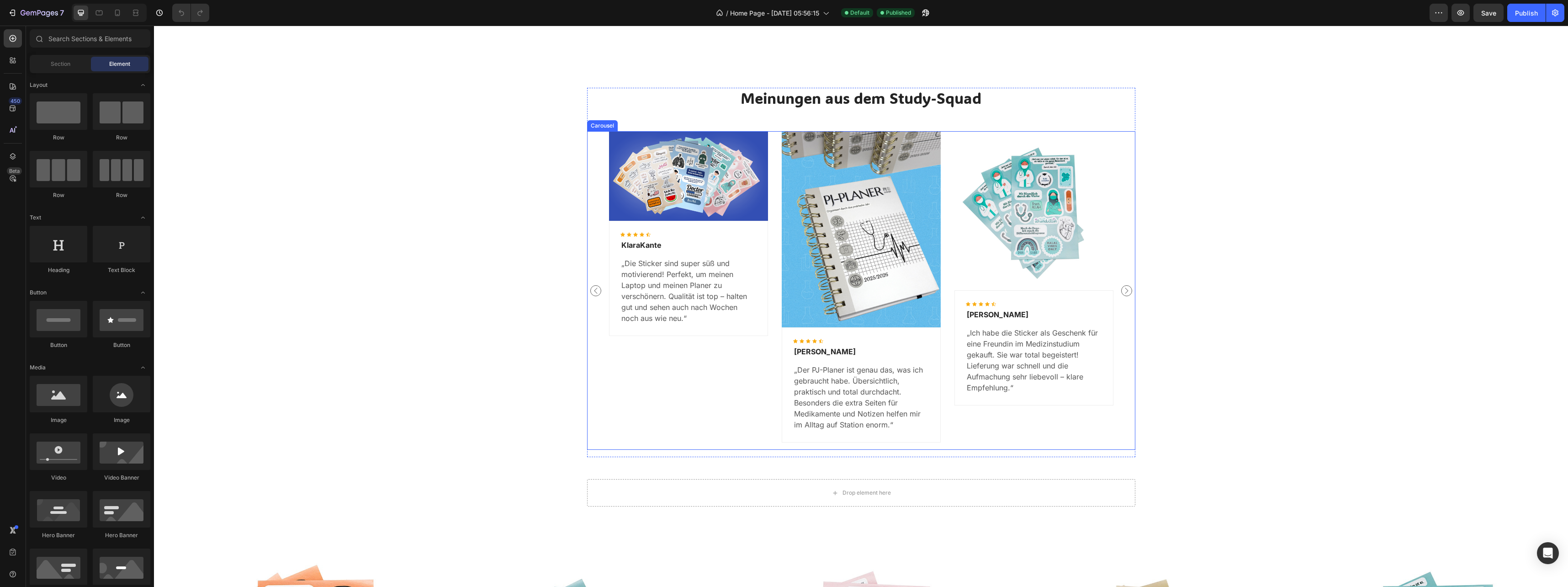
click at [1127, 292] on icon "Carousel Next Arrow" at bounding box center [1127, 290] width 11 height 11
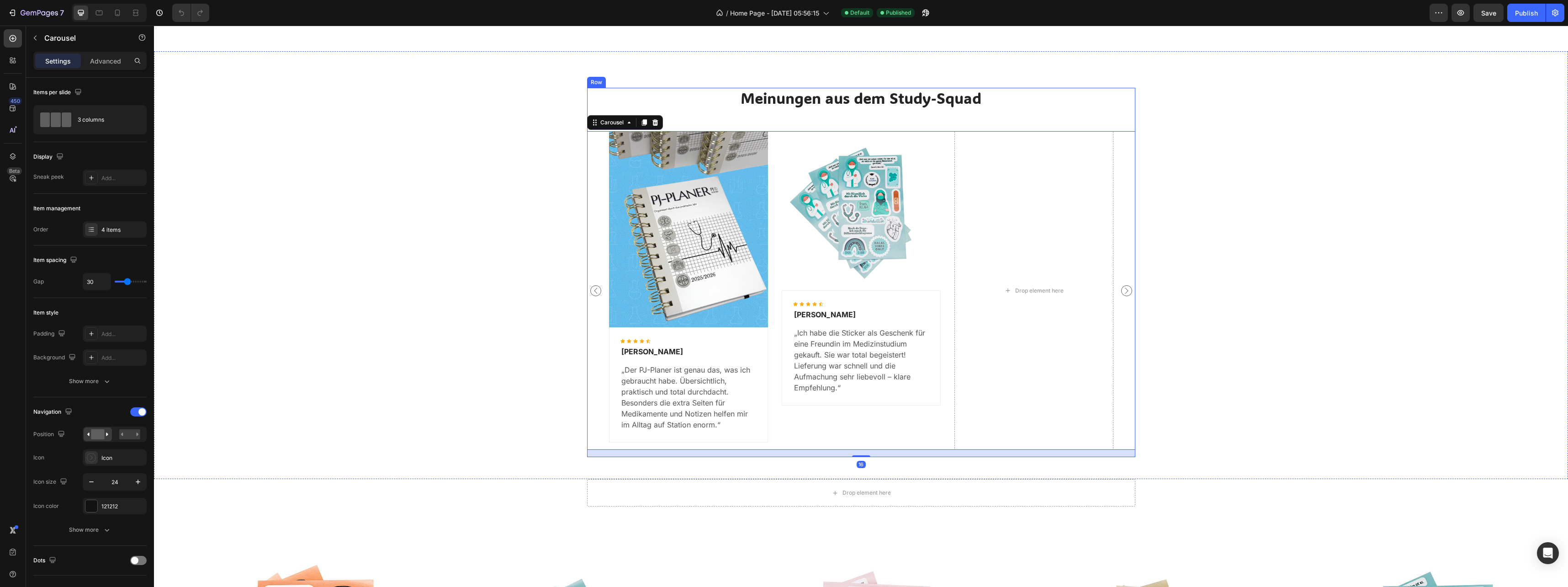
click at [705, 114] on div "Meinungen aus dem Study-Squad Heading Image Icon Icon Icon Icon Icon Icon List …" at bounding box center [861, 272] width 548 height 369
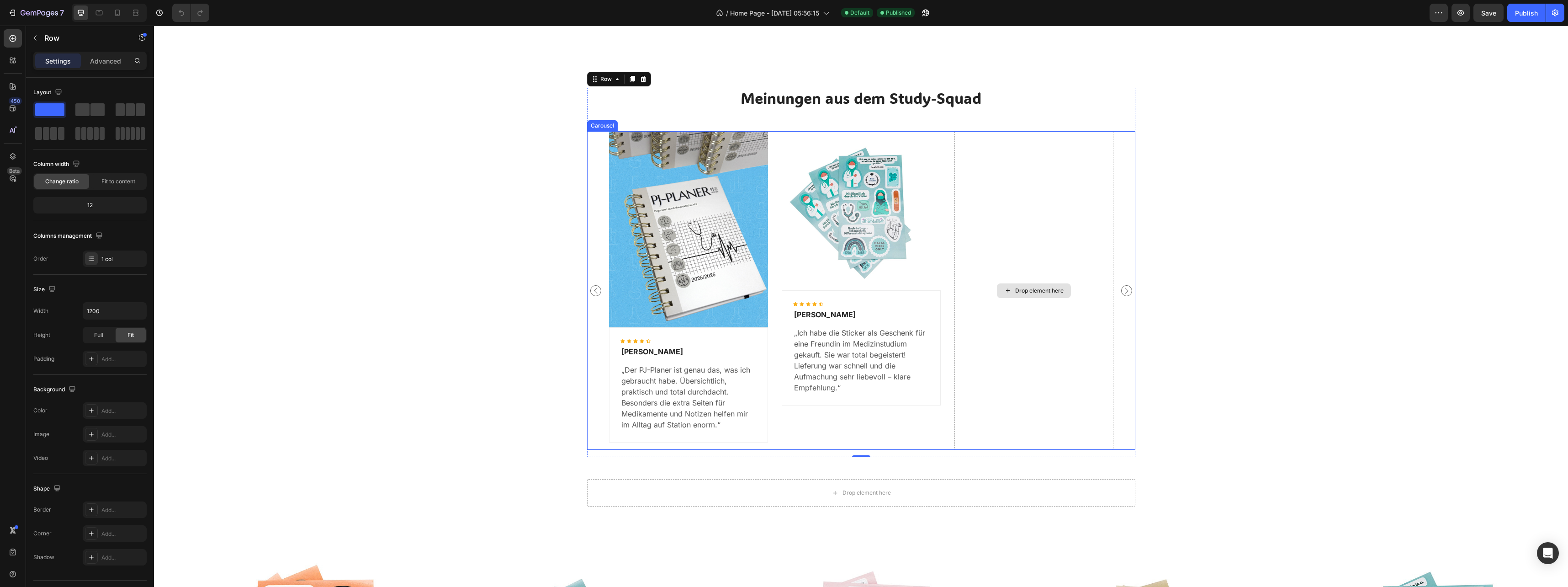
click at [1003, 240] on div "Drop element here" at bounding box center [1034, 290] width 159 height 318
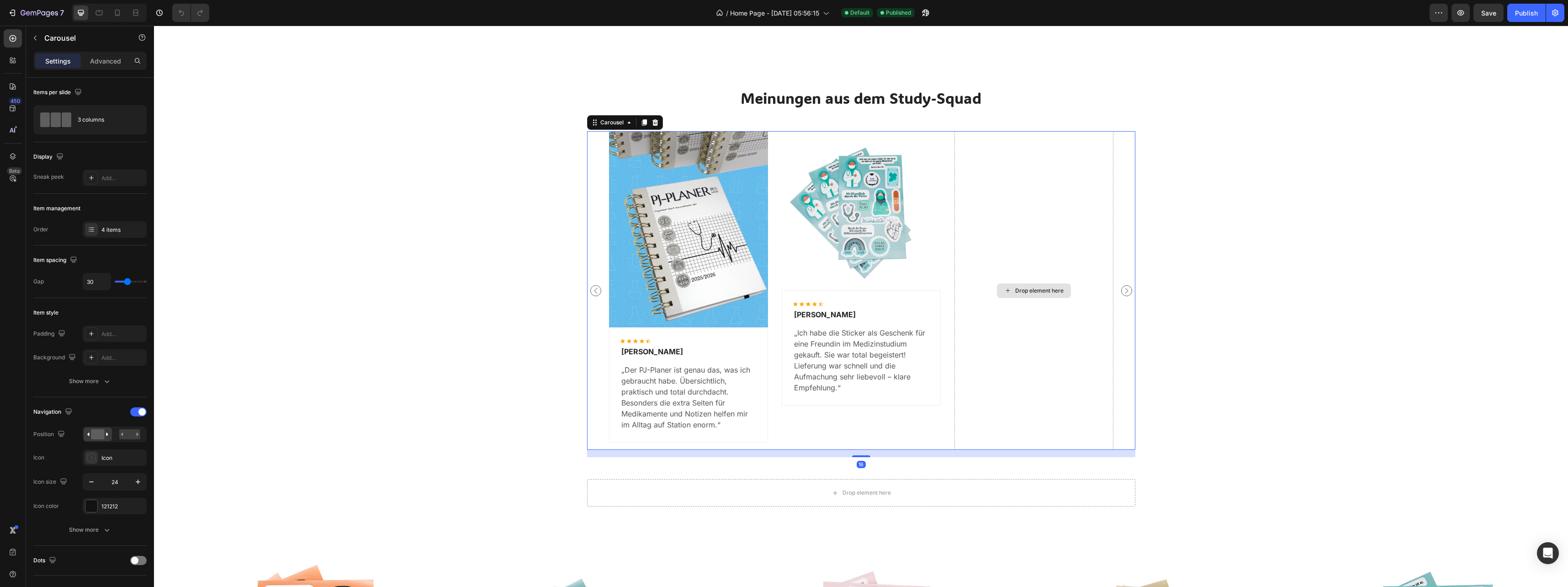
click at [1014, 230] on div "Drop element here" at bounding box center [1034, 290] width 159 height 318
click at [371, 230] on div "Meinungen aus dem Study-Squad Heading Image Icon Icon Icon Icon Icon Icon List …" at bounding box center [861, 272] width 1401 height 369
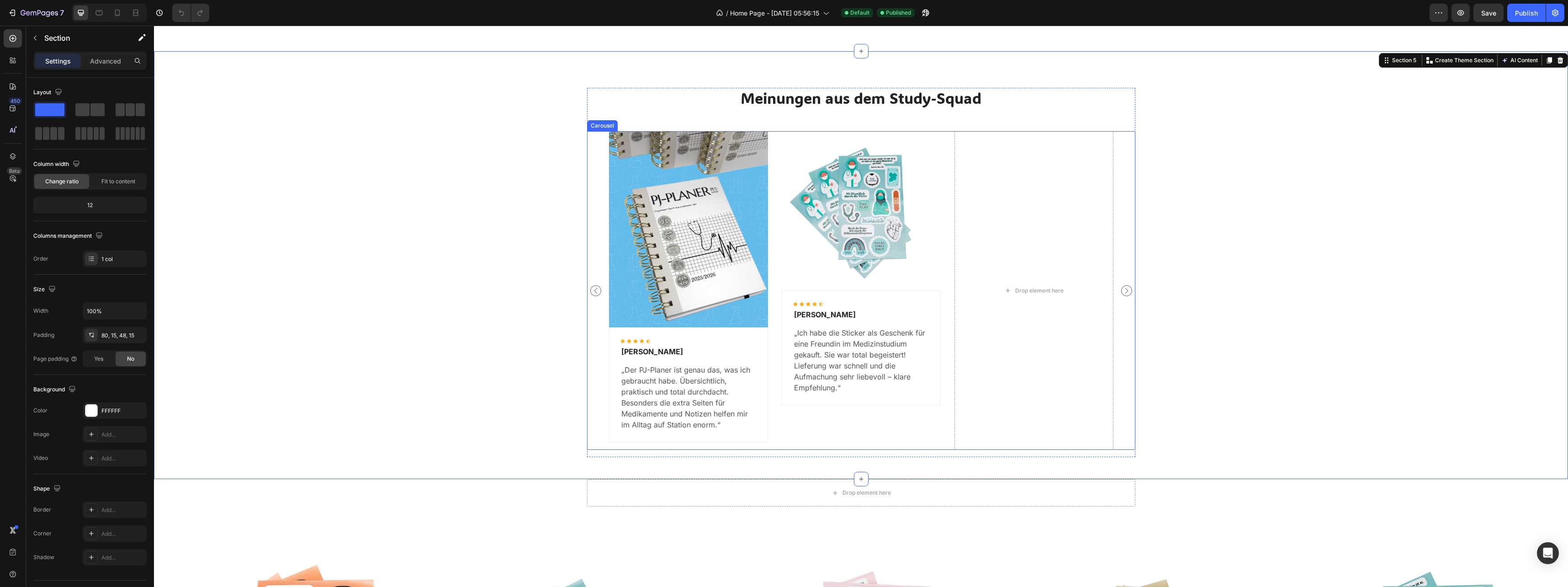
click at [1011, 234] on div "Drop element here" at bounding box center [1034, 290] width 159 height 318
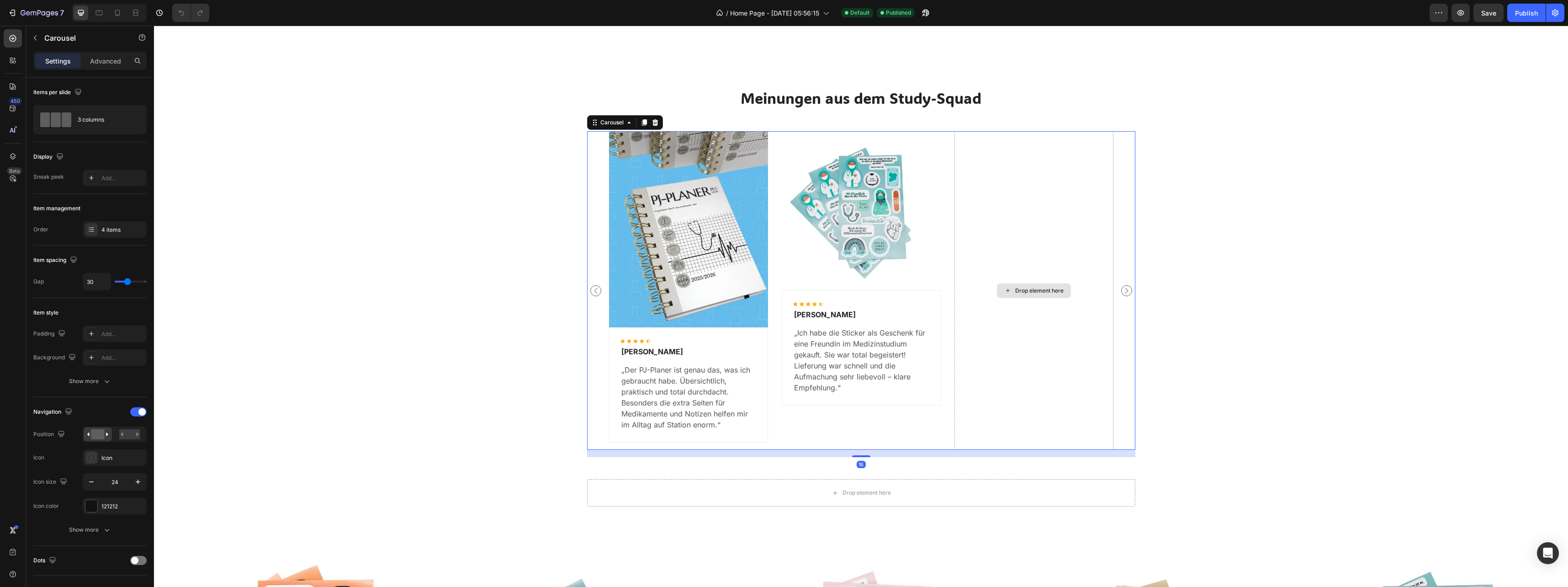
click at [1009, 227] on div "Drop element here" at bounding box center [1034, 290] width 159 height 318
click at [616, 124] on div "Carousel" at bounding box center [612, 122] width 27 height 9
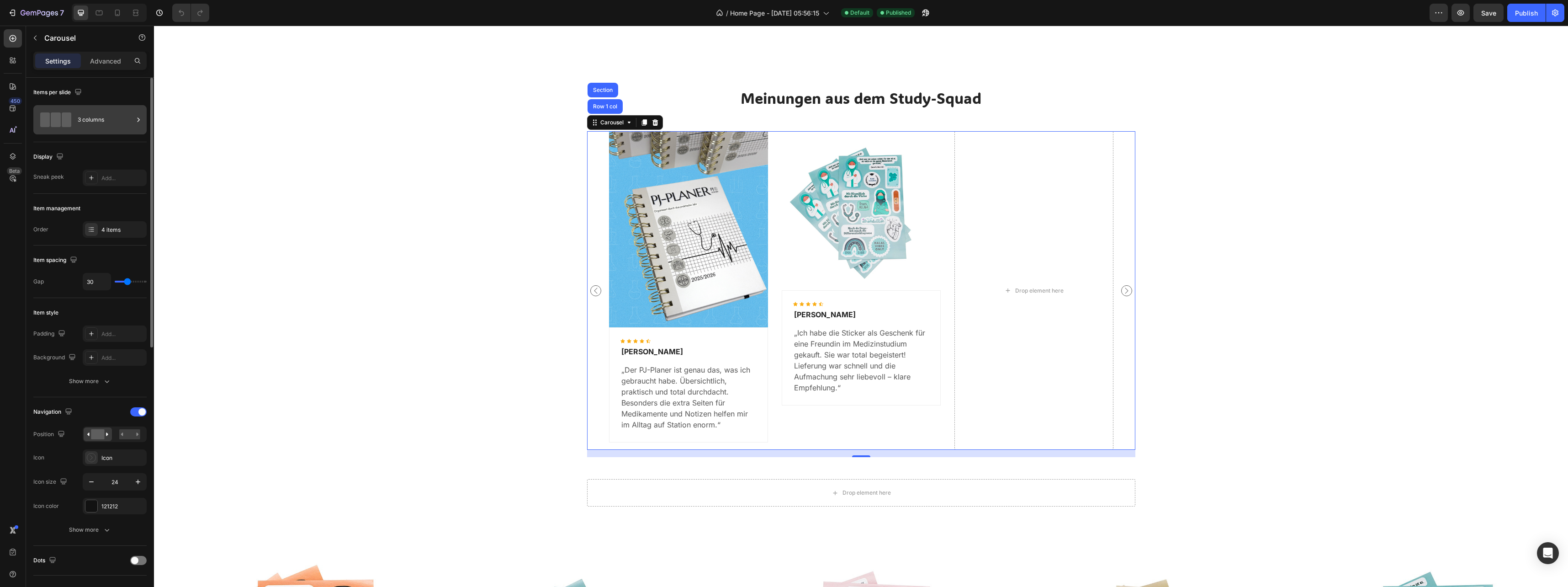
click at [98, 122] on div "3 columns" at bounding box center [106, 119] width 56 height 21
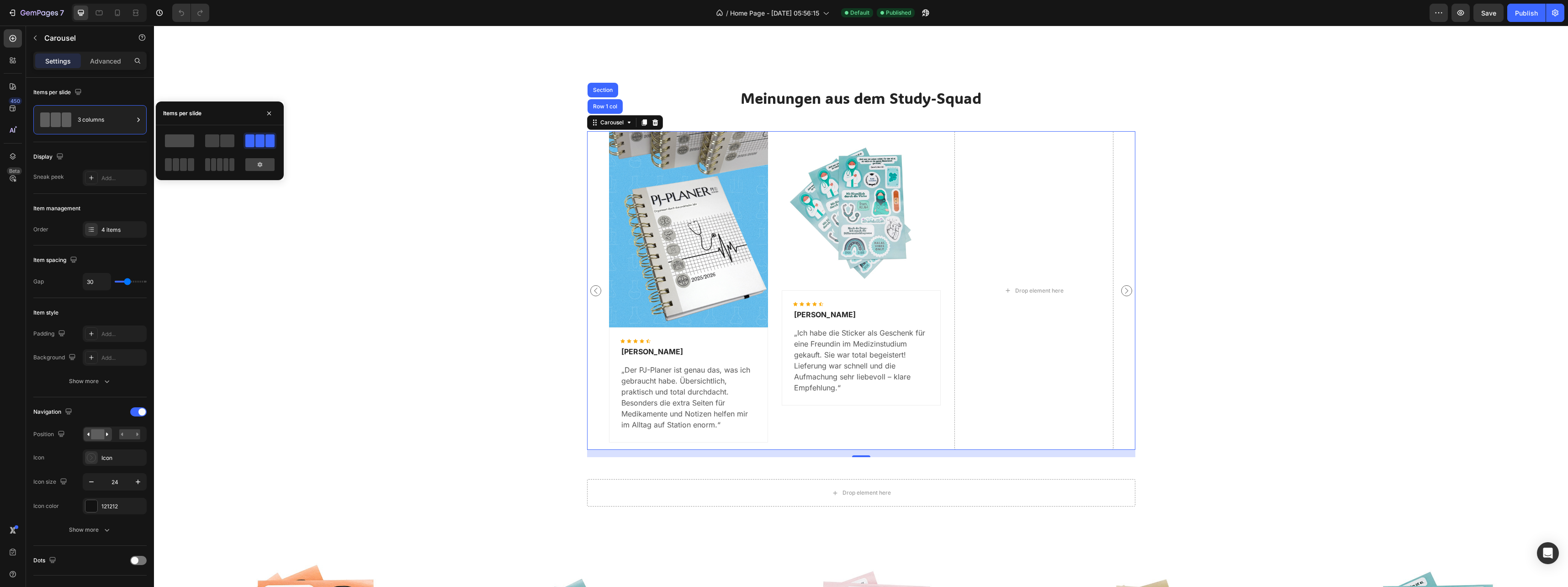
click at [179, 142] on span at bounding box center [180, 141] width 29 height 13
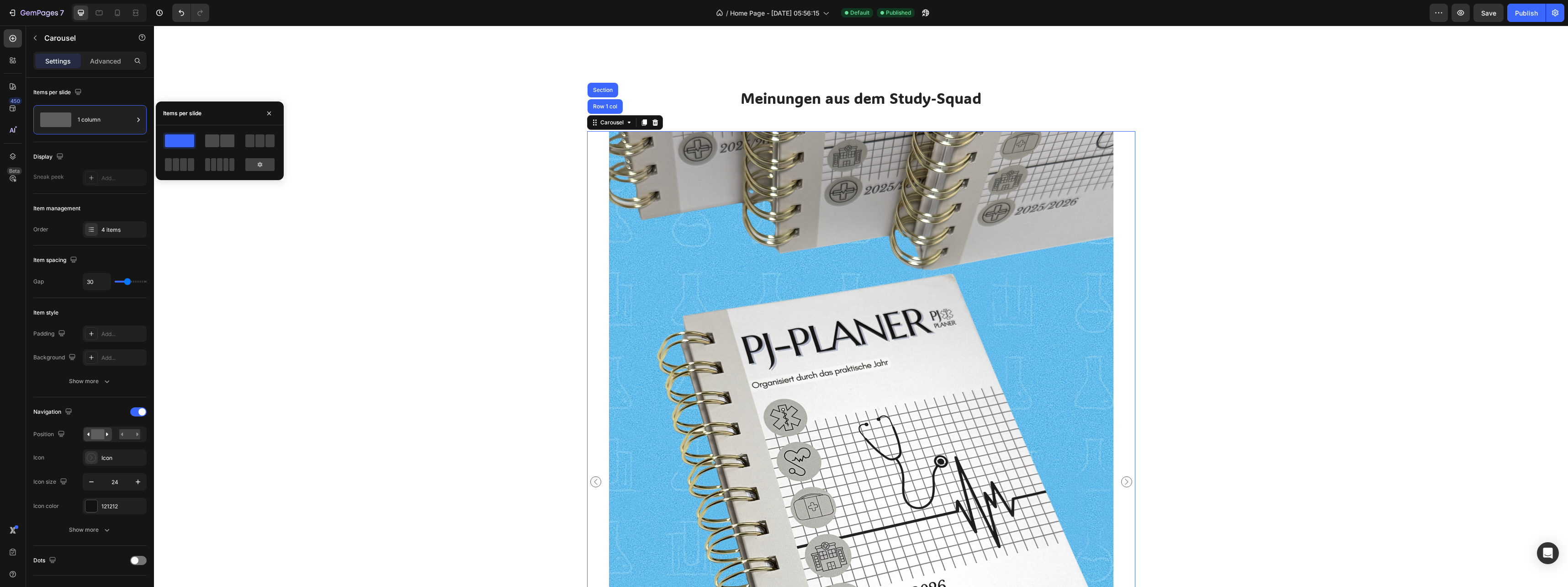
click at [219, 141] on span at bounding box center [212, 141] width 14 height 13
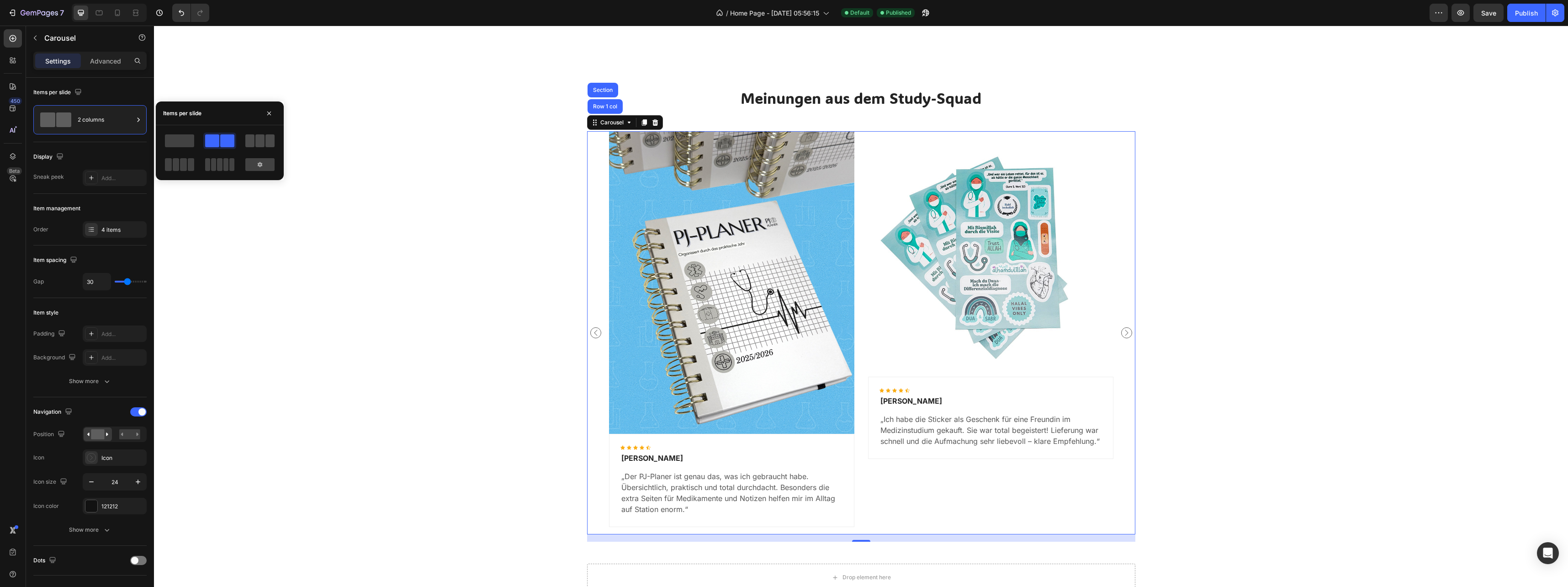
click at [267, 140] on span at bounding box center [270, 141] width 9 height 13
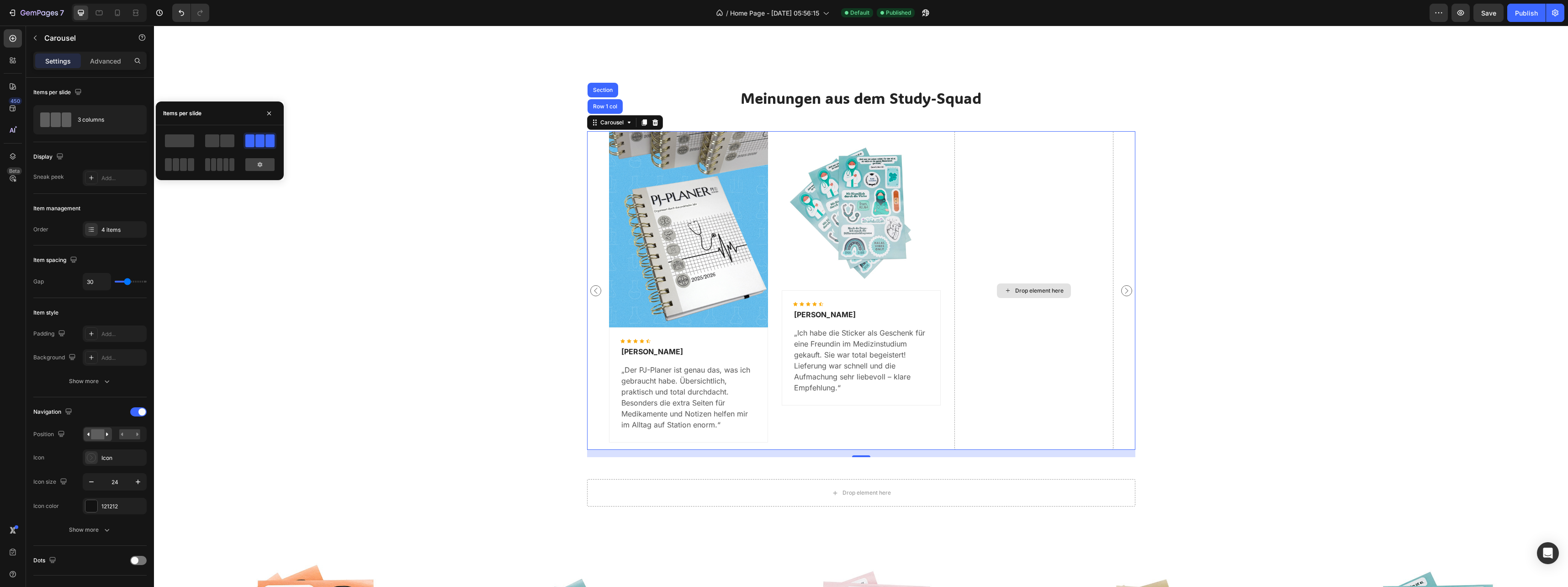
click at [1044, 319] on div "Drop element here" at bounding box center [1034, 290] width 159 height 318
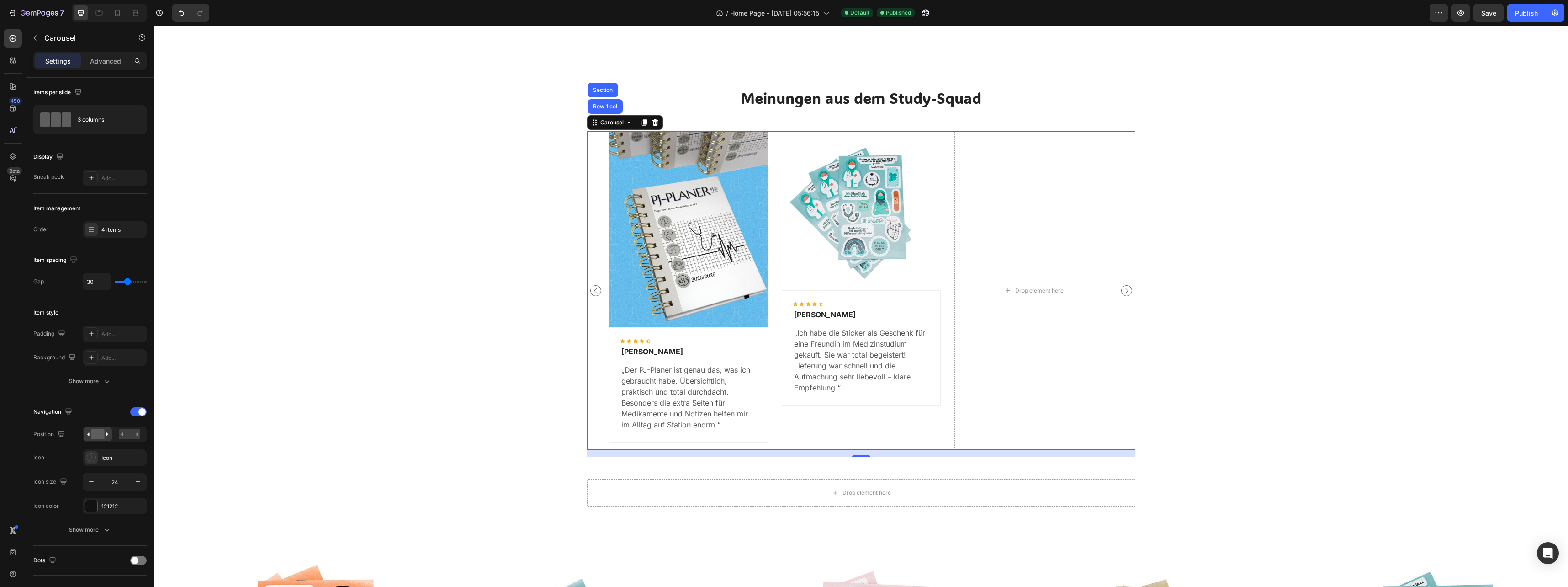
click at [594, 290] on icon "Carousel Back Arrow" at bounding box center [595, 290] width 3 height 6
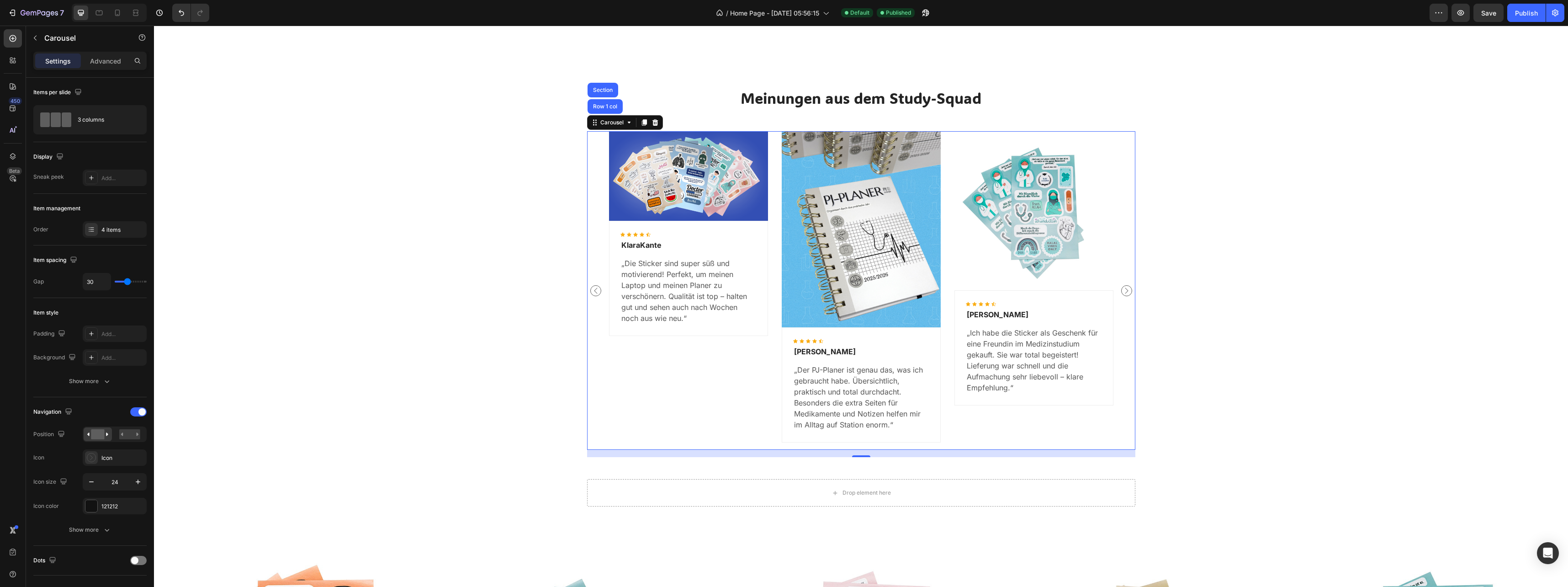
click at [594, 290] on icon "Carousel Back Arrow" at bounding box center [595, 290] width 3 height 6
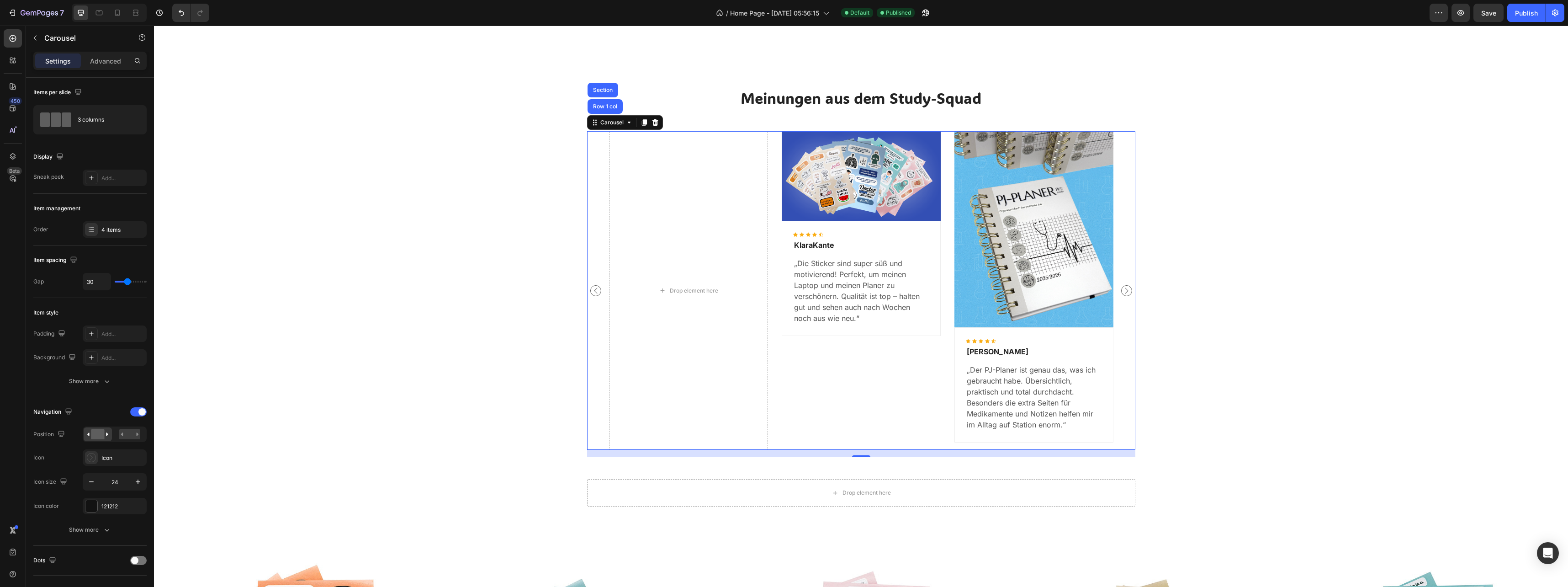
click at [594, 290] on icon "Carousel Back Arrow" at bounding box center [595, 290] width 3 height 6
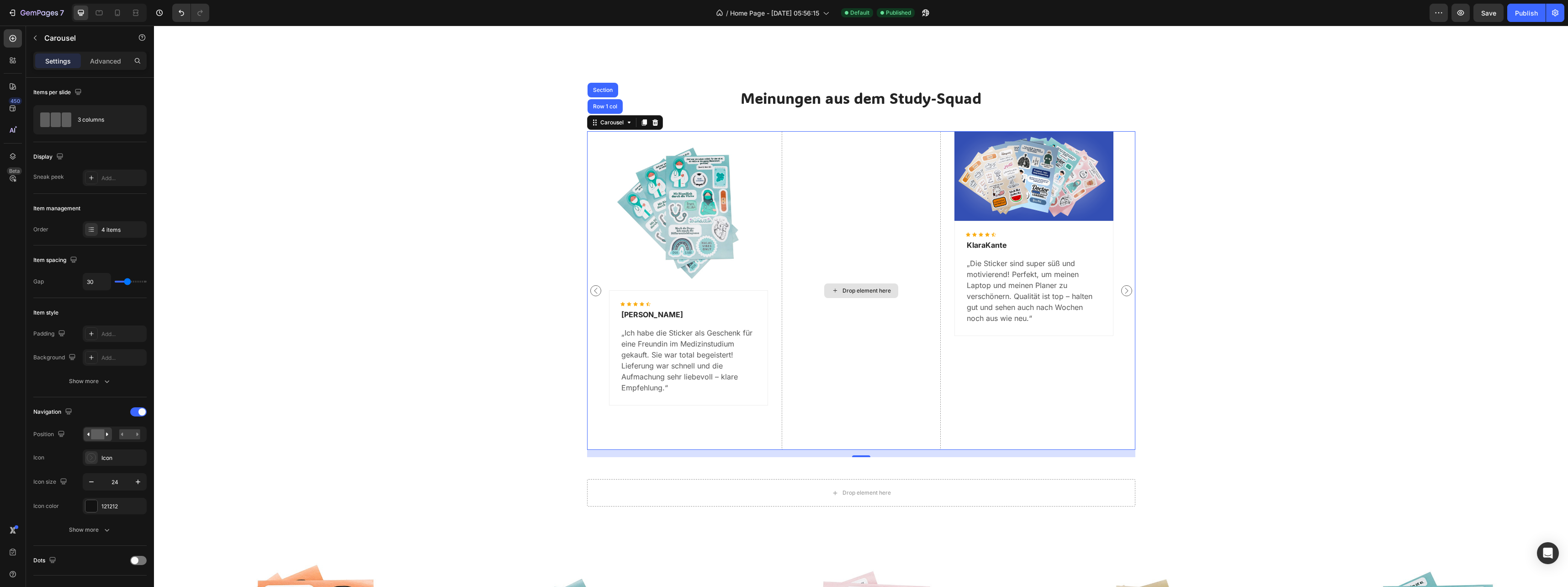
click at [854, 225] on div "Drop element here" at bounding box center [861, 290] width 159 height 318
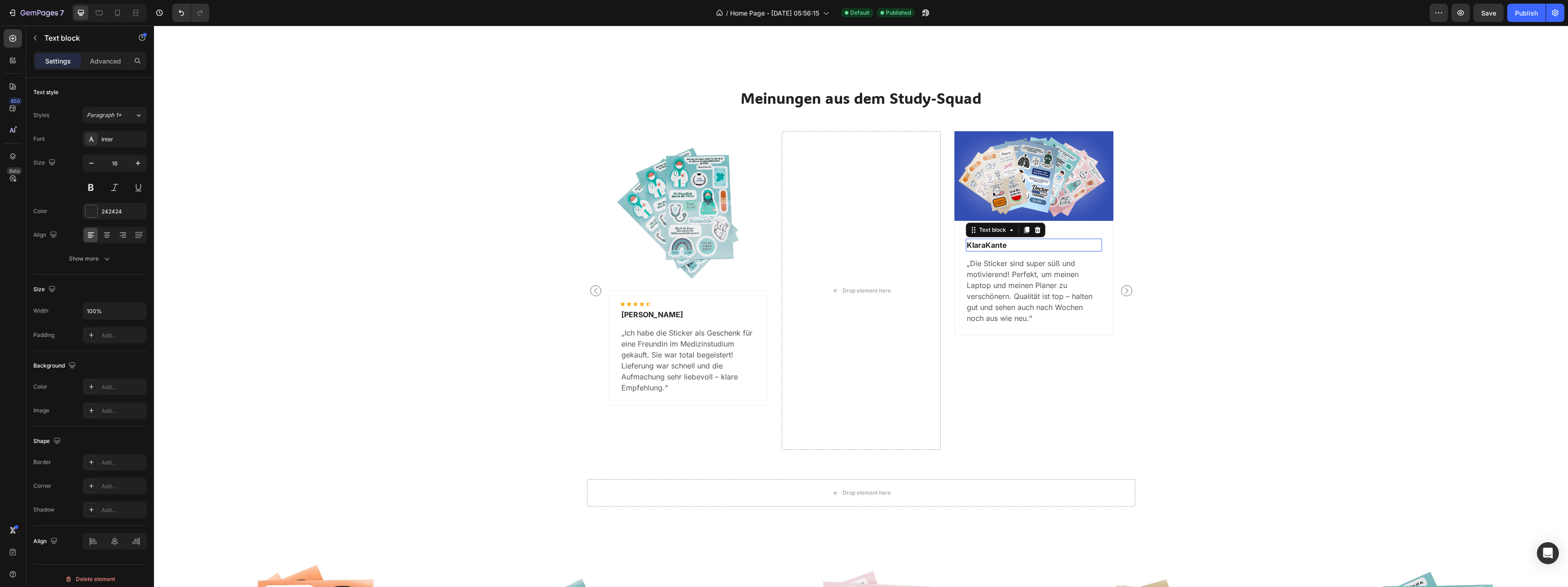
click at [985, 241] on p "KlaraKante" at bounding box center [1034, 245] width 135 height 11
click at [985, 242] on p "KlaraKante" at bounding box center [1034, 245] width 135 height 11
click at [984, 247] on p "KlaraKante" at bounding box center [1034, 245] width 135 height 11
click at [989, 247] on p "[PERSON_NAME]" at bounding box center [1034, 245] width 135 height 11
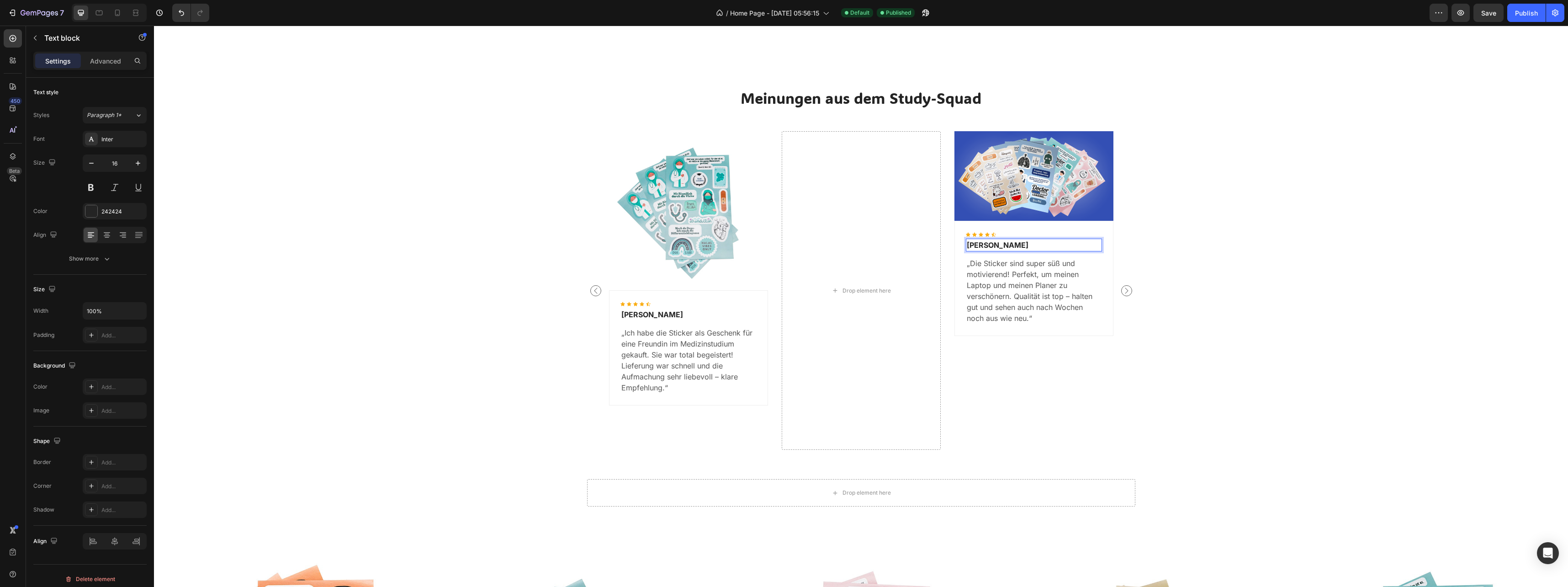
click at [989, 247] on p "[PERSON_NAME]" at bounding box center [1034, 245] width 135 height 11
click at [1195, 381] on div "Meinungen aus dem Study-Squad Heading Image Icon Icon Icon Icon Icon Icon List …" at bounding box center [861, 272] width 1401 height 369
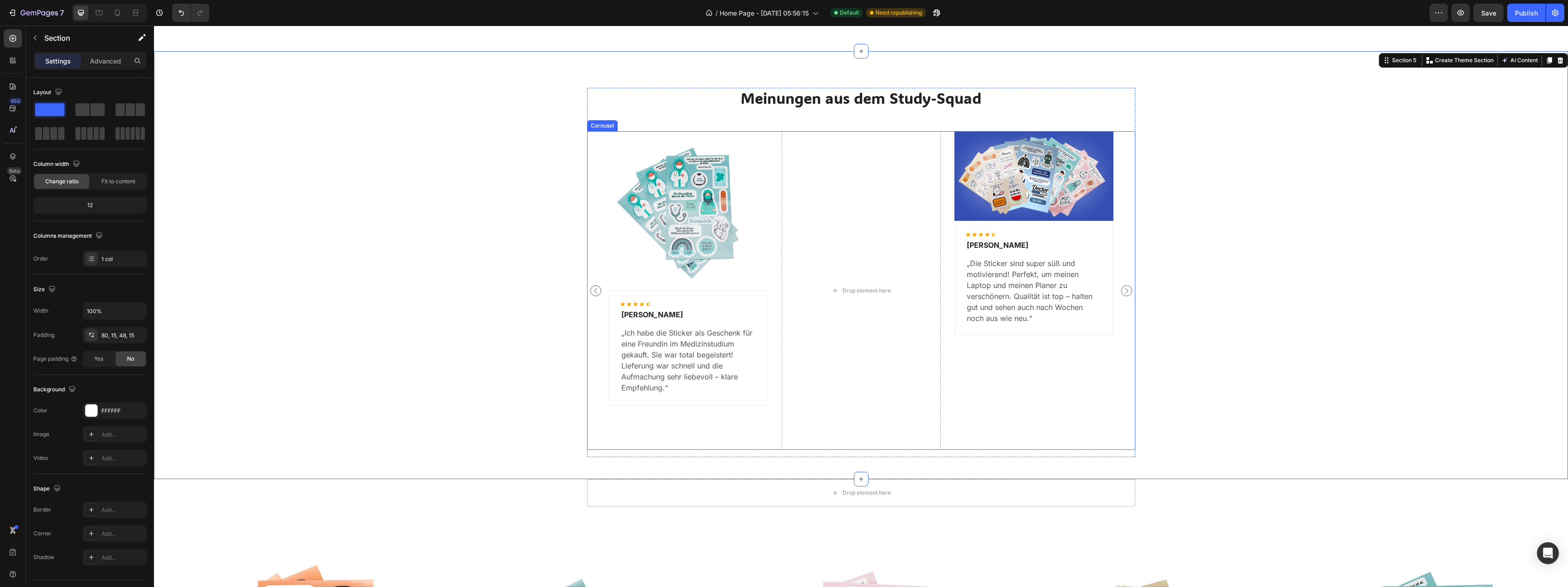
click at [845, 249] on div "Drop element here" at bounding box center [861, 290] width 159 height 318
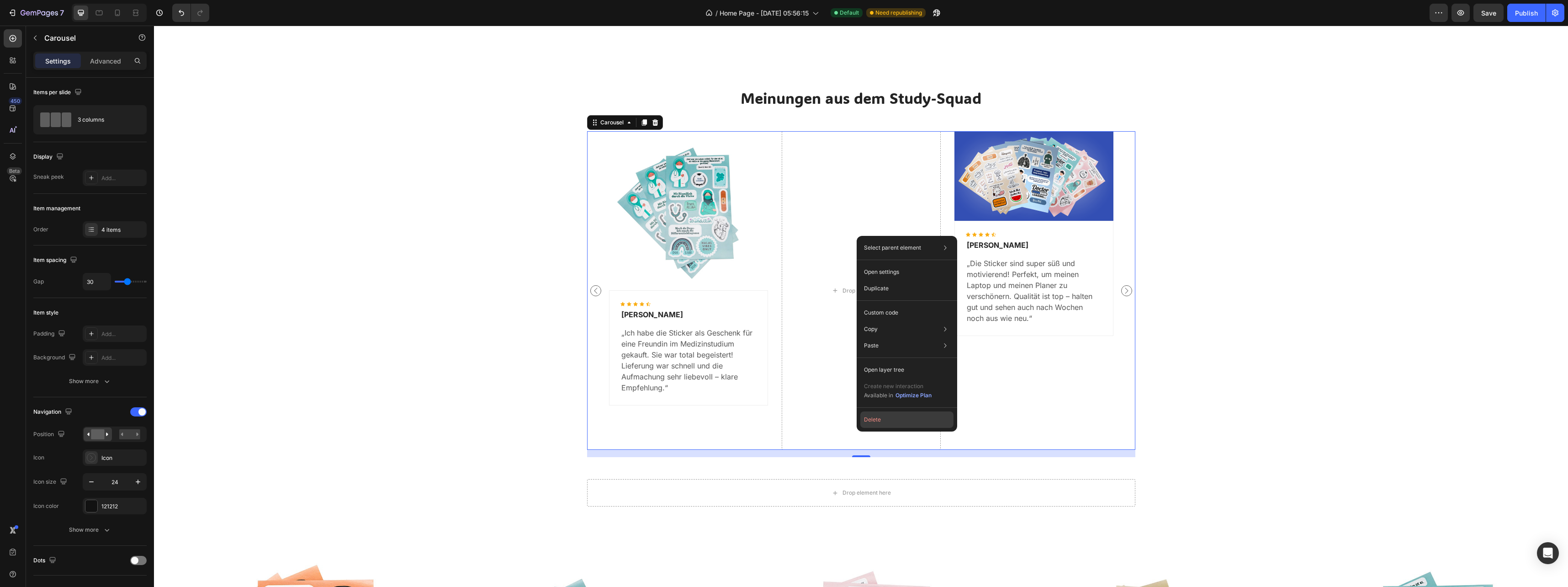
click at [877, 424] on button "Delete" at bounding box center [906, 420] width 93 height 16
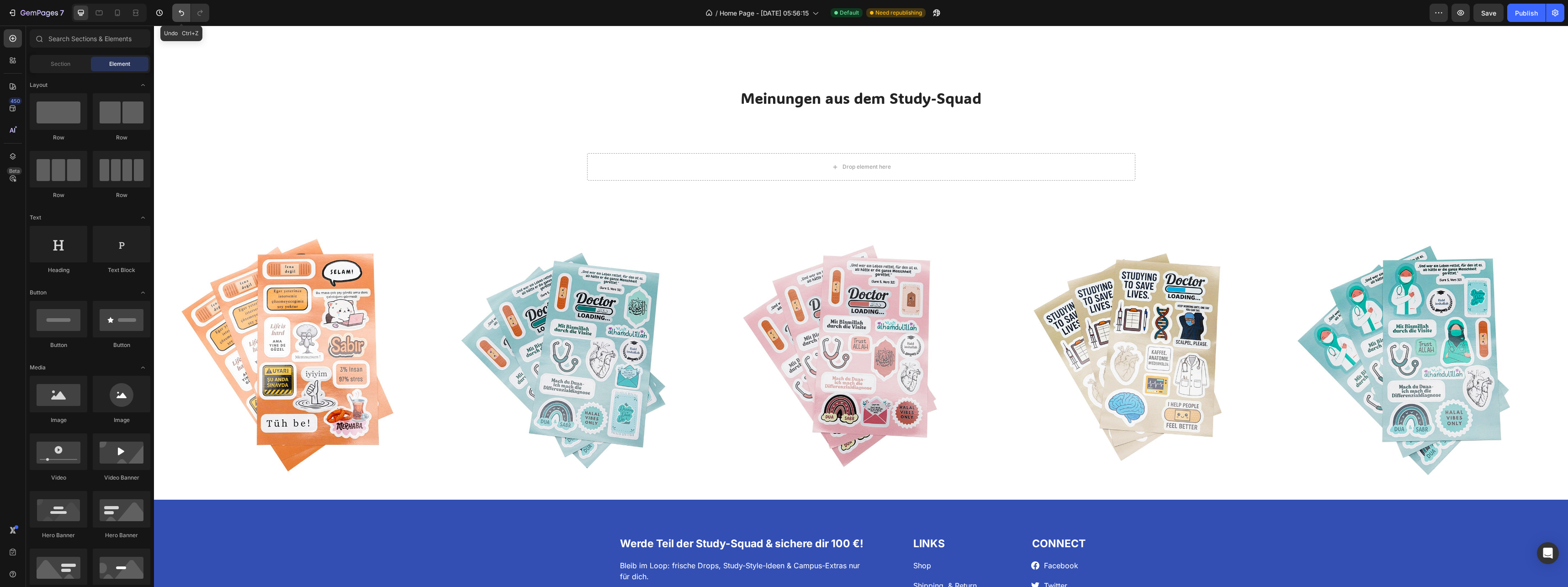
click at [181, 12] on icon "Undo/Redo" at bounding box center [181, 13] width 9 height 9
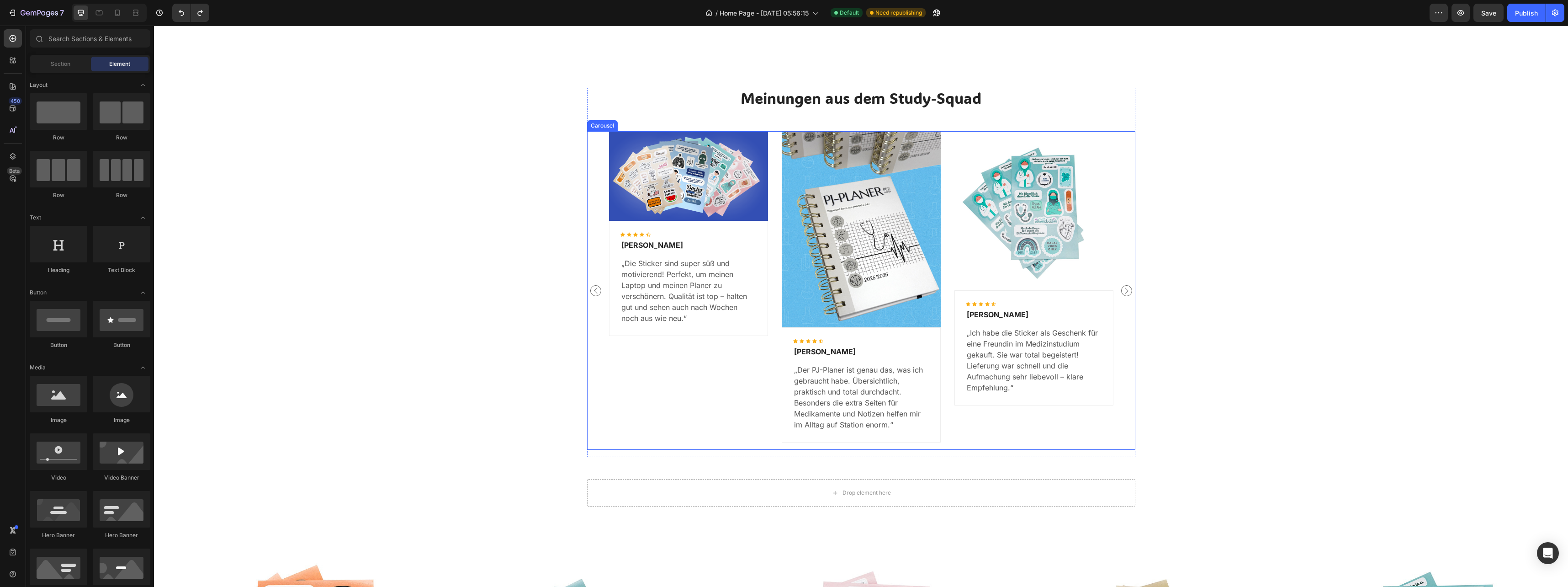
click at [1125, 293] on icon "Carousel Next Arrow" at bounding box center [1127, 290] width 11 height 11
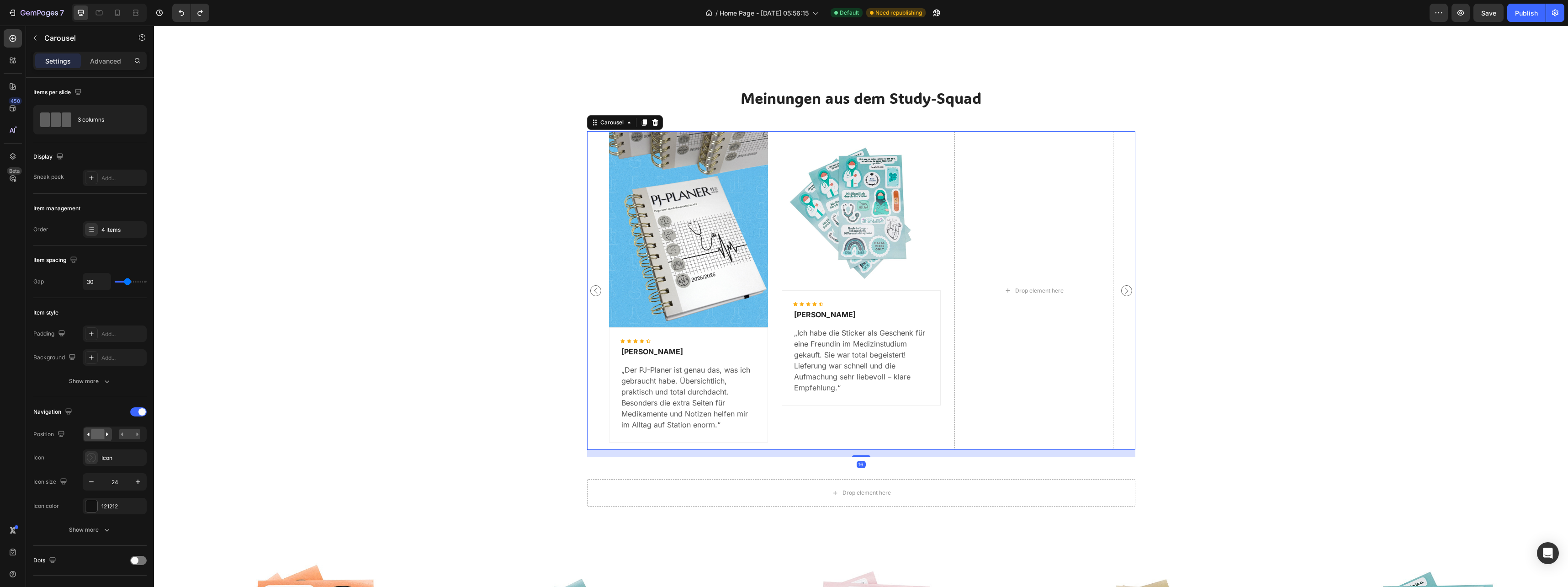
click at [1125, 293] on icon "Carousel Next Arrow" at bounding box center [1127, 290] width 11 height 11
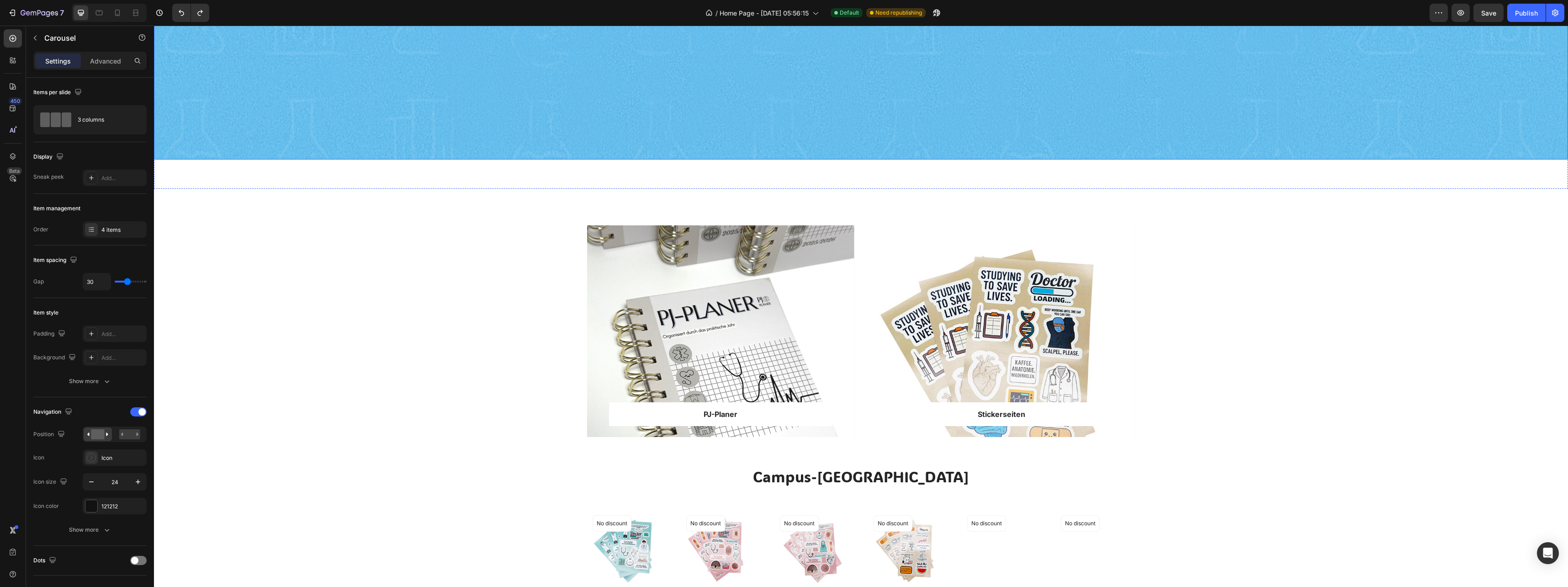
scroll to position [0, 0]
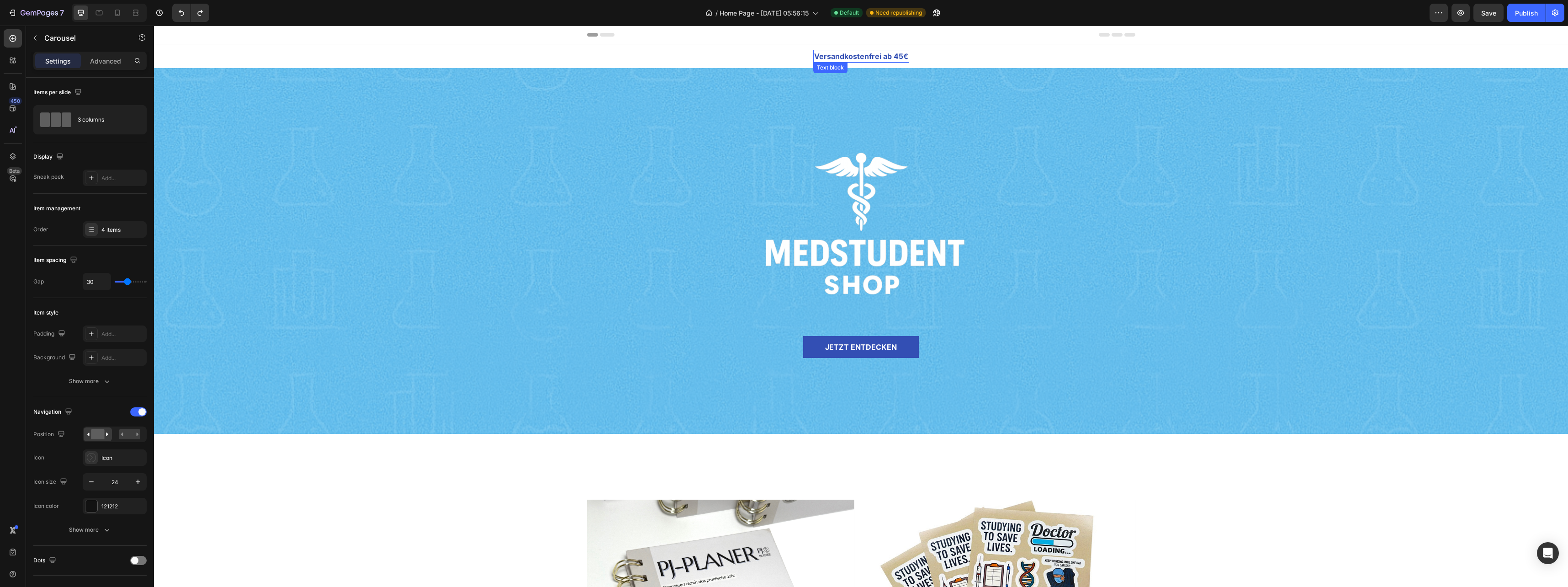
click at [885, 56] on p "Versandkostenfrei ab 45€" at bounding box center [861, 56] width 94 height 11
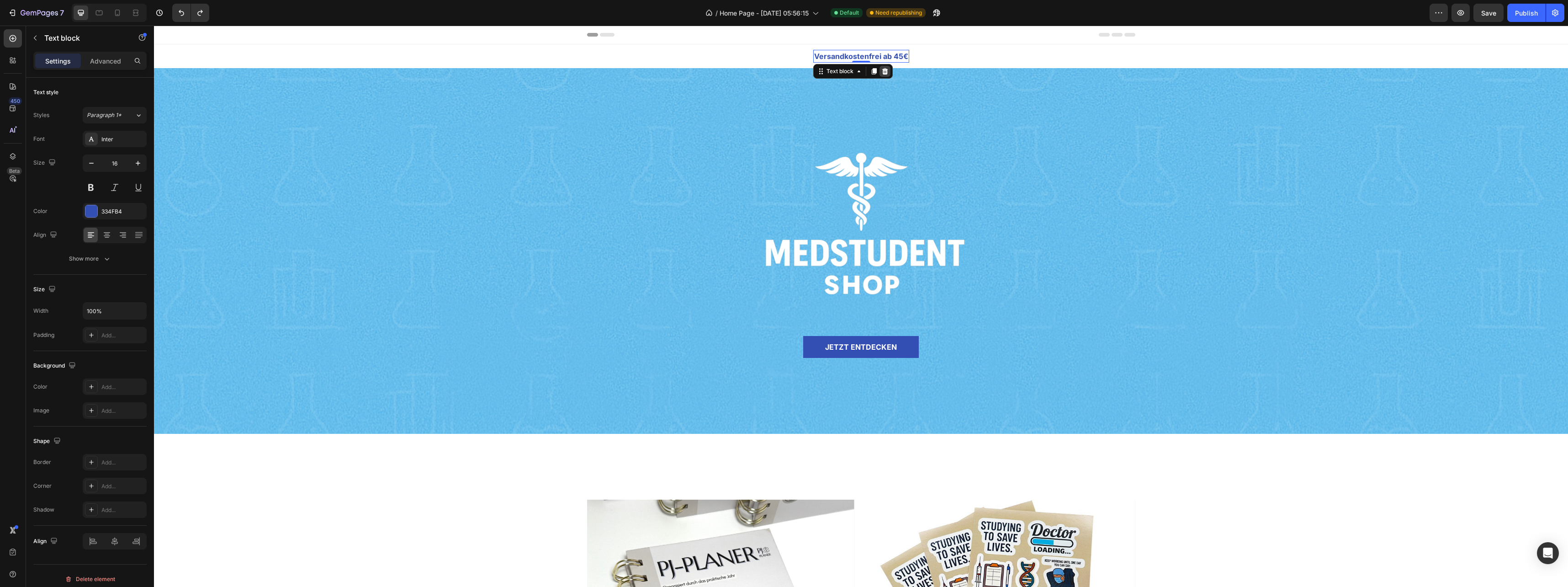
click at [884, 76] on div at bounding box center [885, 71] width 11 height 11
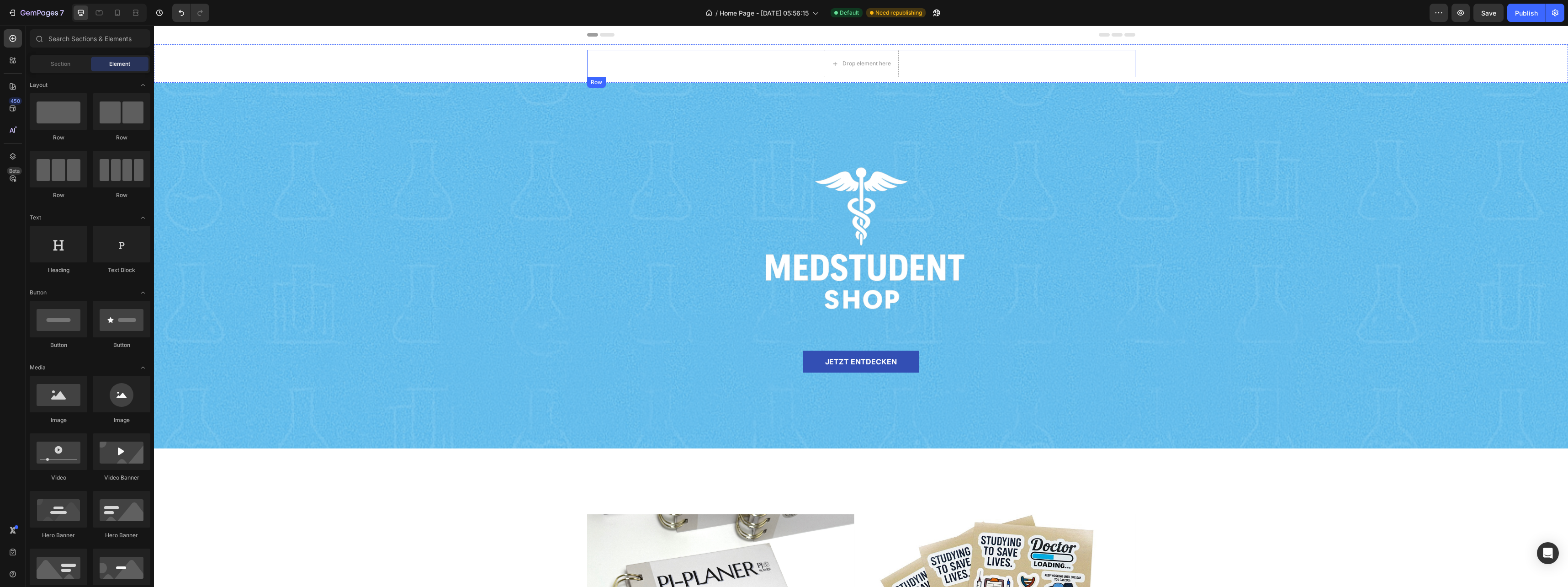
click at [941, 68] on div "Drop element here Row Back-to-School Sale Up To 35% OFF Text block Row" at bounding box center [861, 63] width 548 height 27
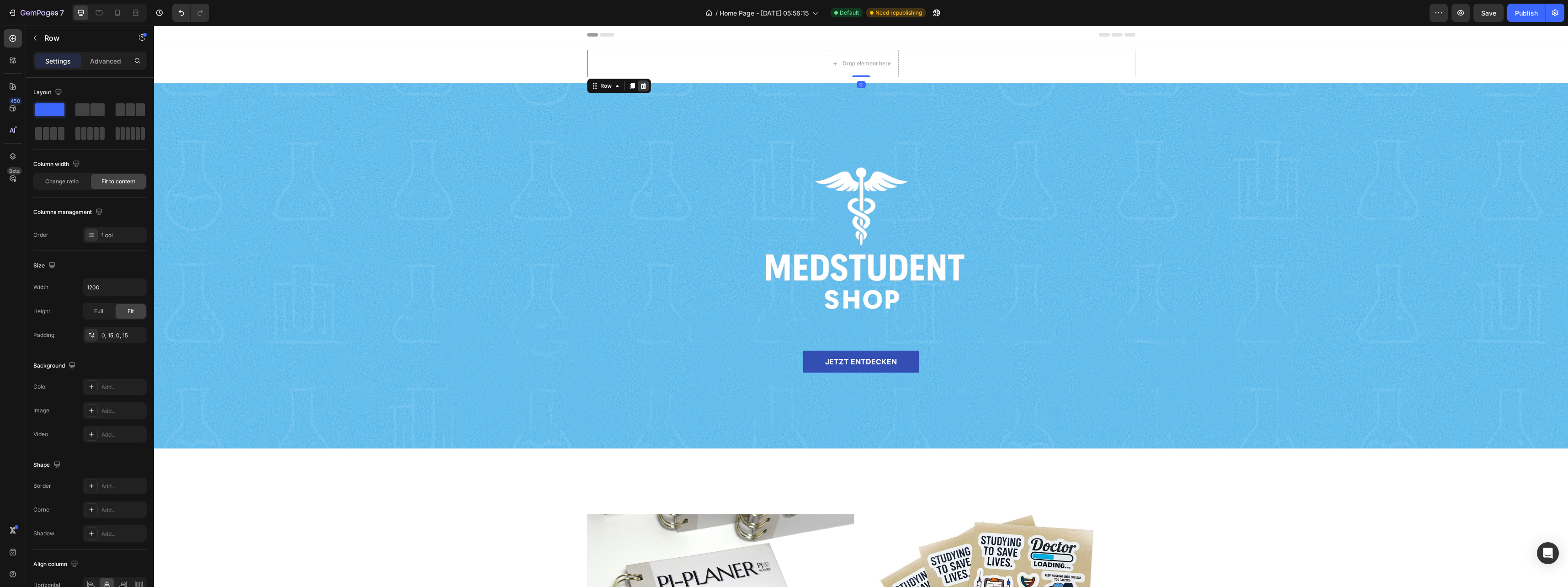
click at [642, 85] on icon at bounding box center [643, 86] width 7 height 7
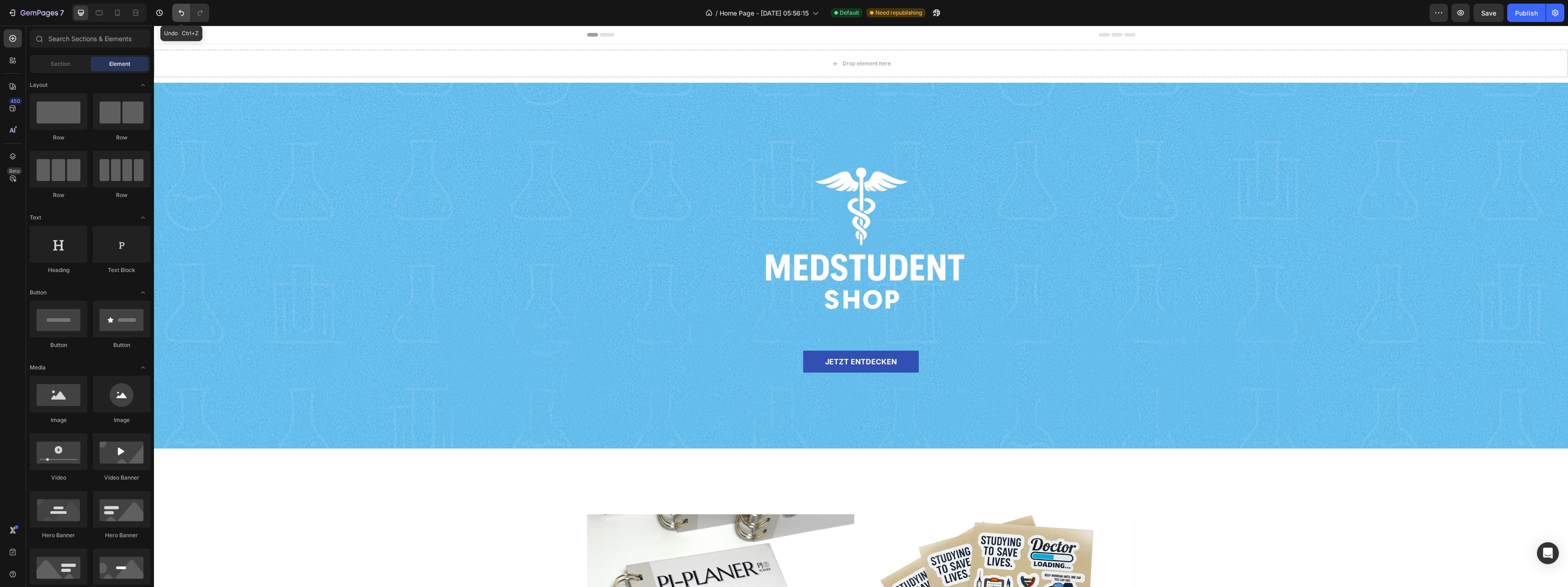
click at [182, 10] on icon "Undo/Redo" at bounding box center [181, 13] width 9 height 9
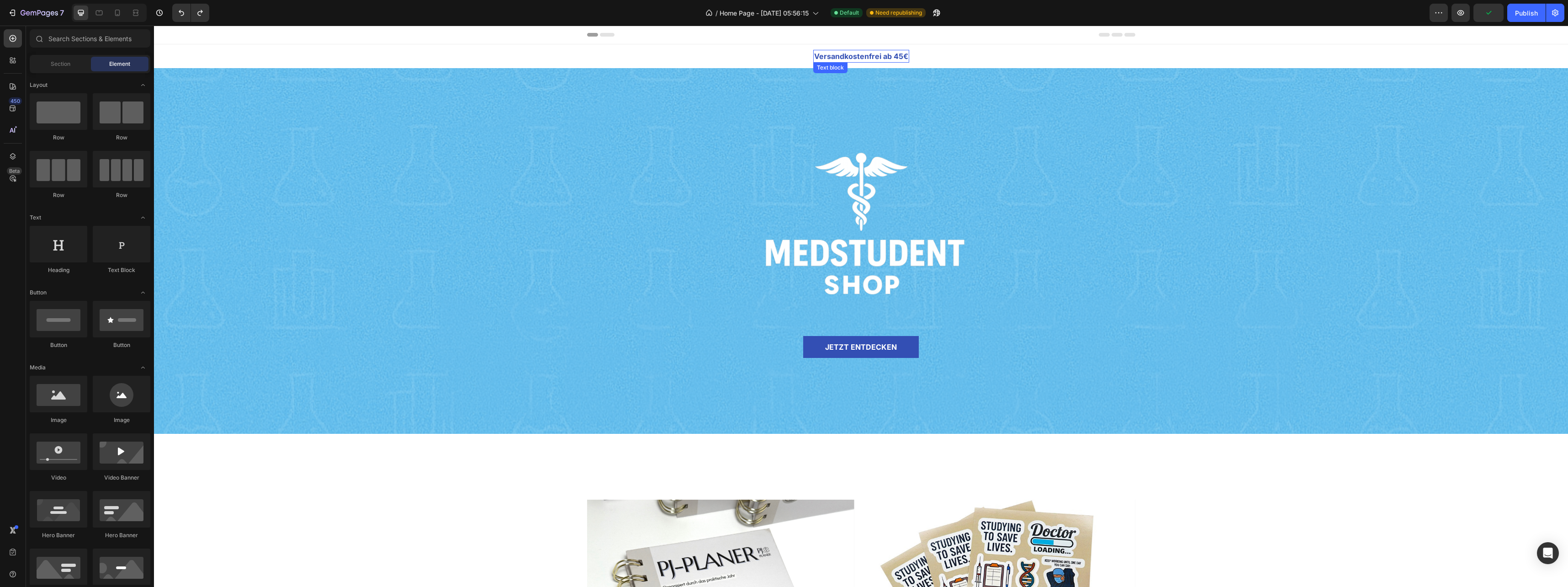
click at [836, 54] on p "Versandkostenfrei ab 45€" at bounding box center [861, 56] width 94 height 11
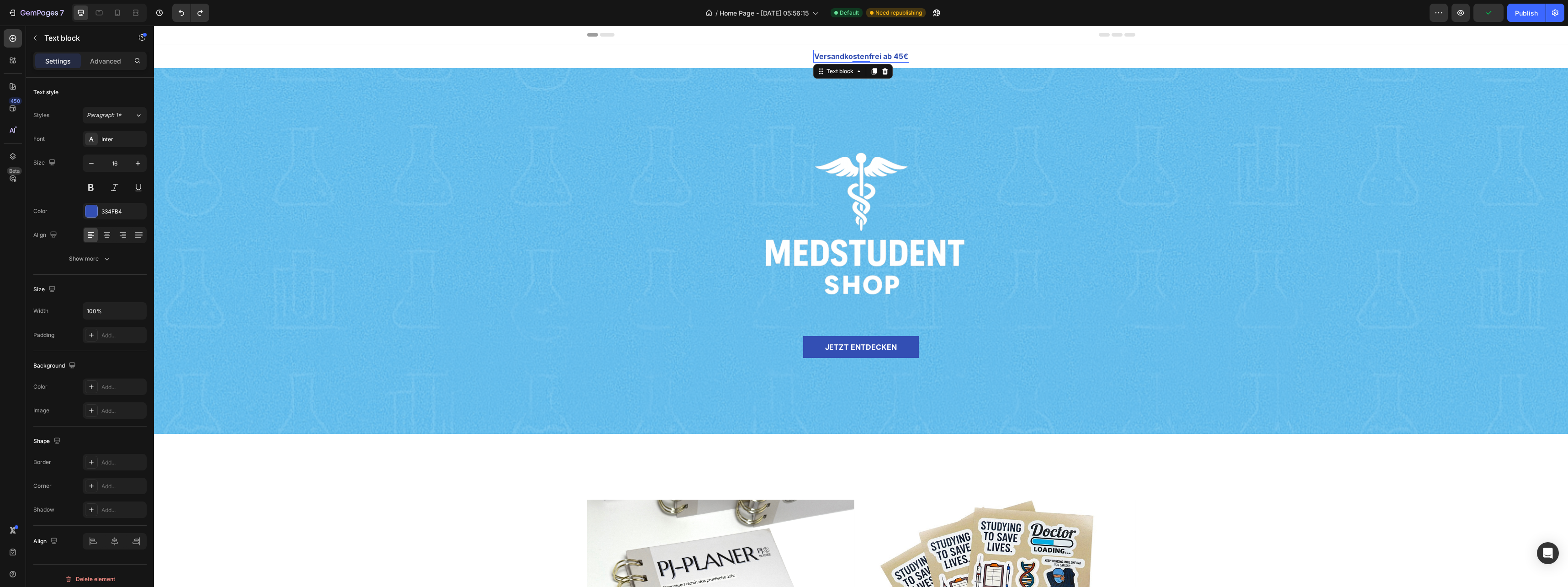
click at [836, 54] on p "Versandkostenfrei ab 45€" at bounding box center [861, 56] width 94 height 11
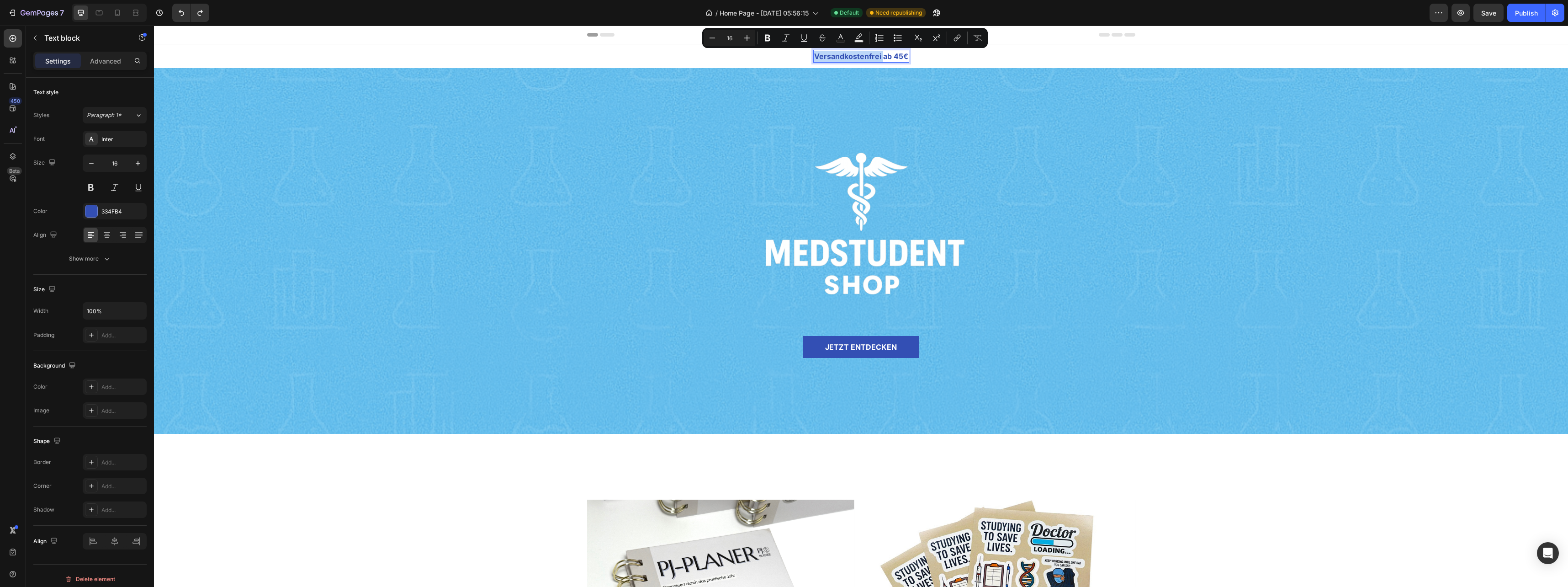
click at [836, 54] on p "Versandkostenfrei ab 45€" at bounding box center [861, 56] width 94 height 11
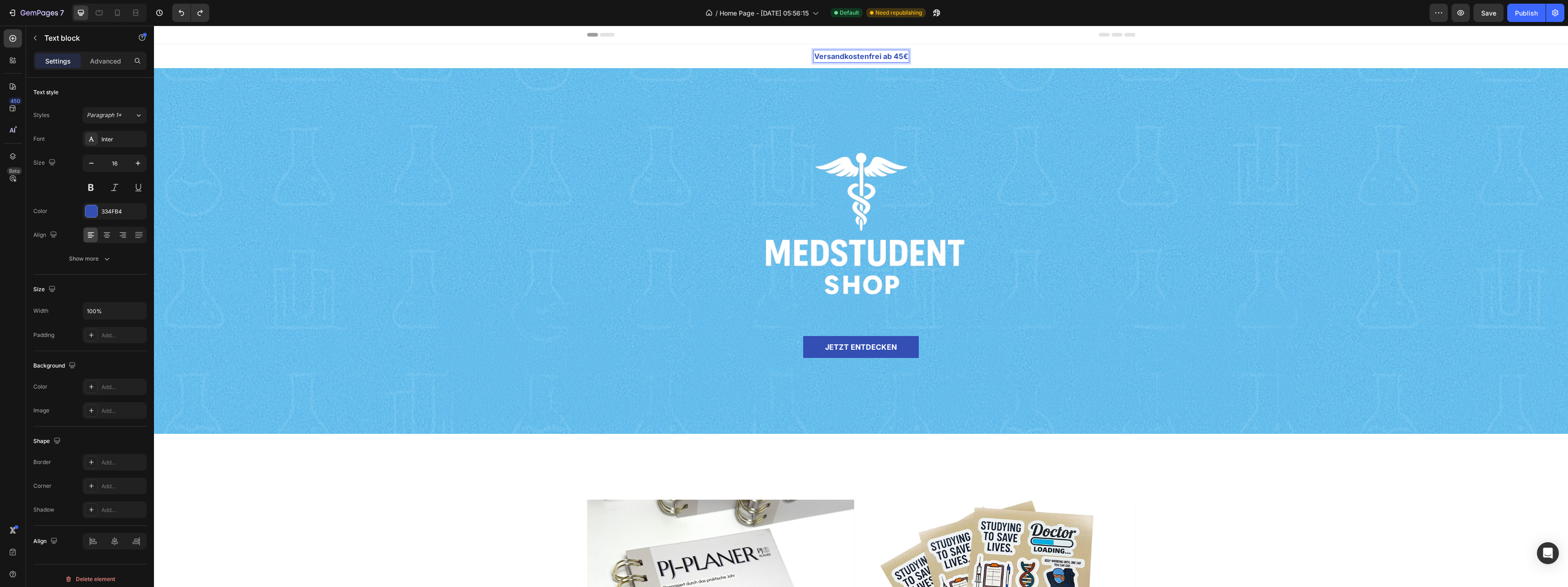
click at [836, 54] on p "Versandkostenfrei ab 45€" at bounding box center [861, 56] width 94 height 11
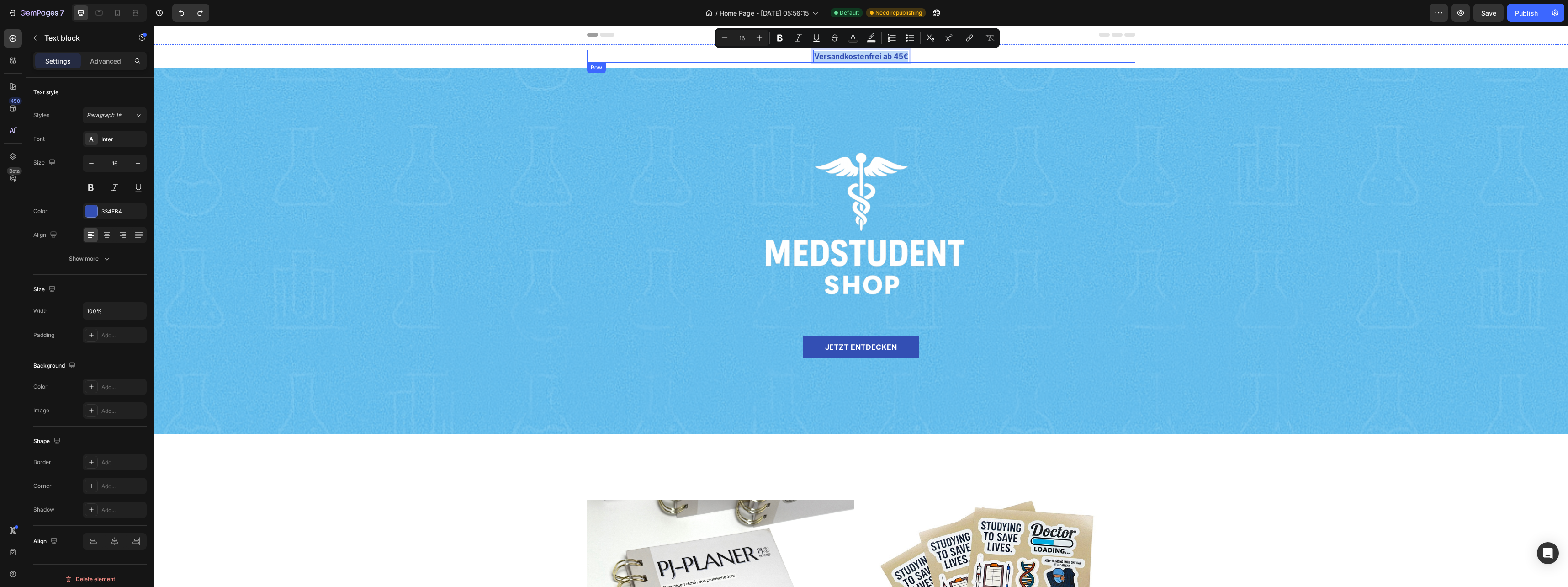
click at [666, 58] on div "Versandkostenfrei ab 45€ Text block 0 Row Back-to-School Sale Up To 35% OFF Tex…" at bounding box center [861, 56] width 548 height 13
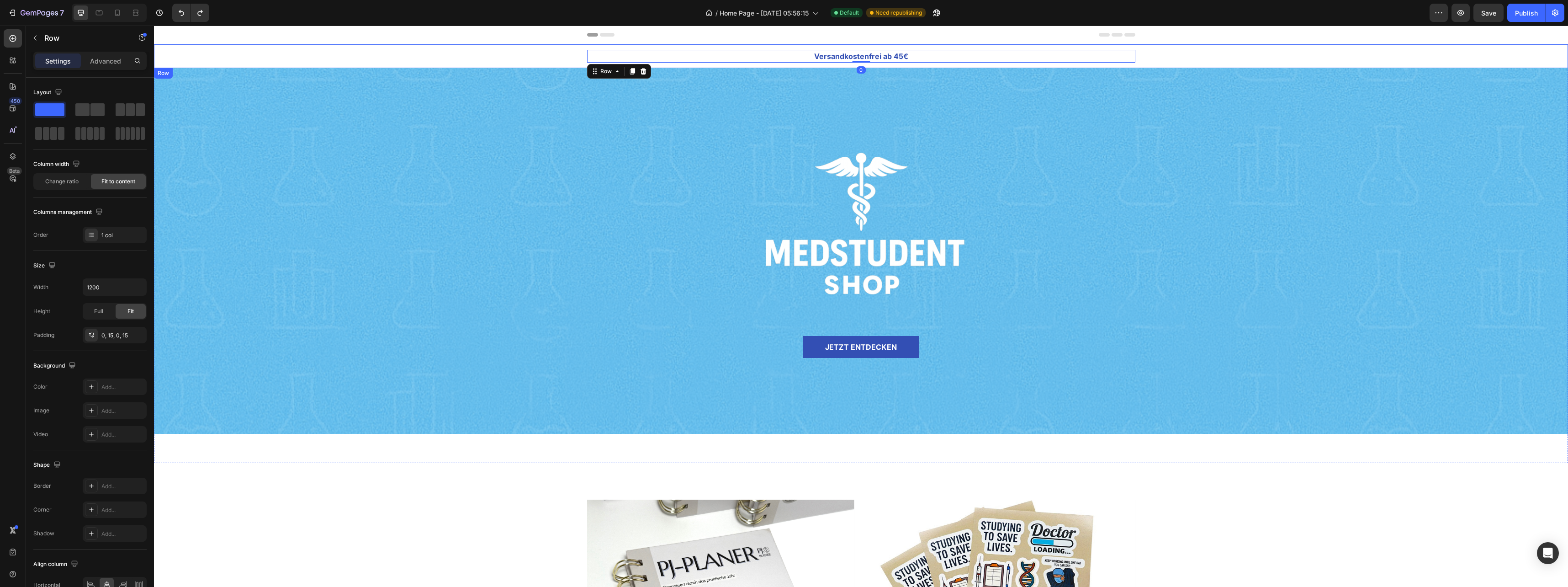
click at [511, 59] on div "Versandkostenfrei ab 45€ Text block Row Back-to-School Sale Up To 35% OFF Text …" at bounding box center [861, 56] width 1414 height 13
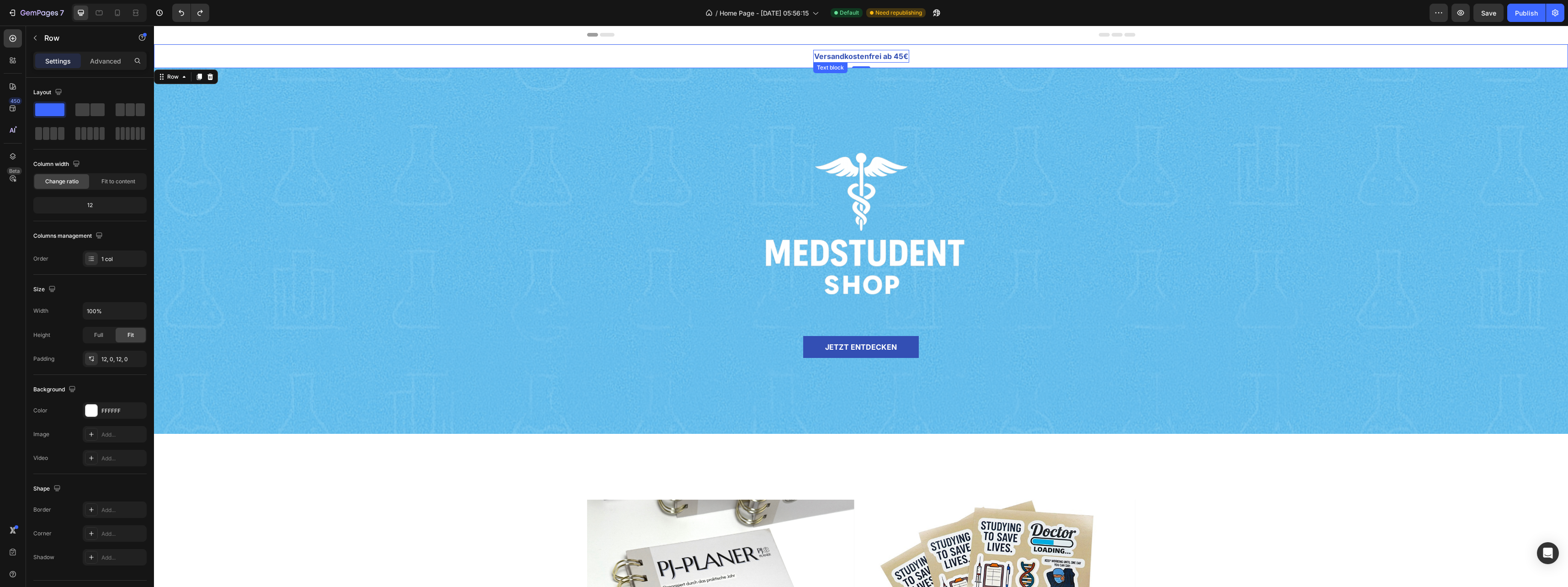
click at [838, 54] on p "Versandkostenfrei ab 45€" at bounding box center [861, 56] width 94 height 11
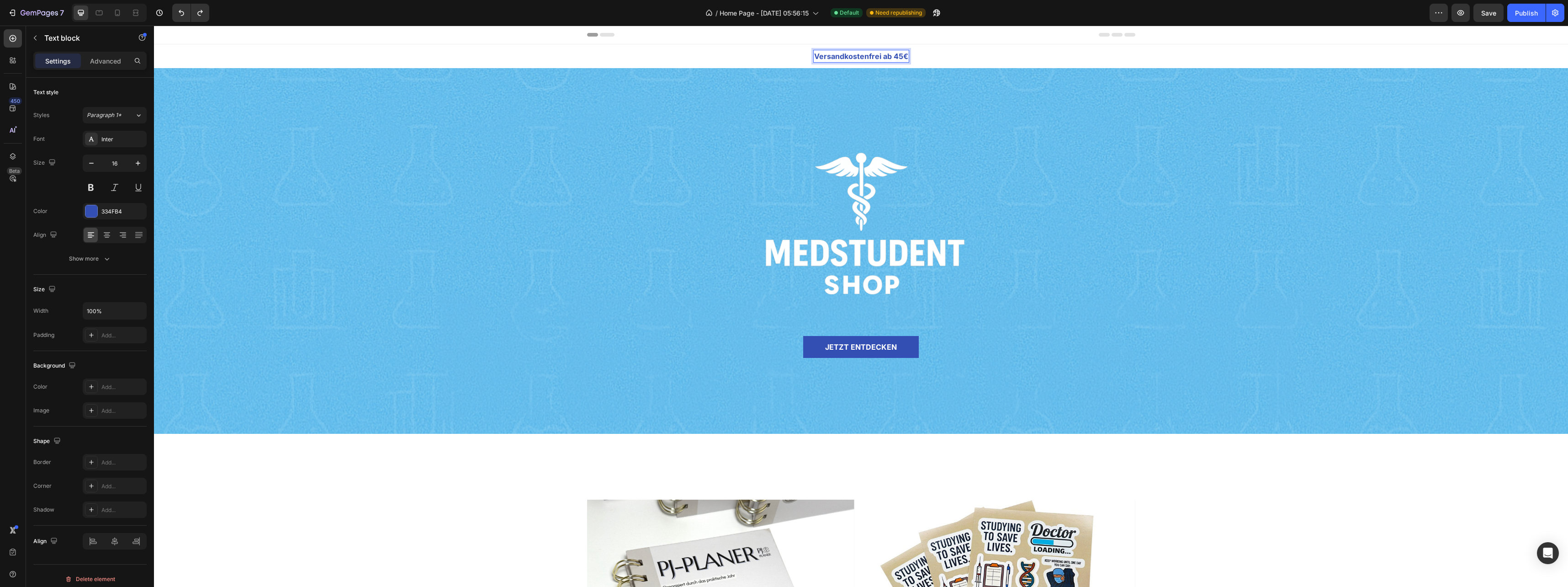
click at [838, 54] on p "Versandkostenfrei ab 45€" at bounding box center [861, 56] width 94 height 11
click at [829, 54] on p "Von Studierenden für die Medizin-Community" at bounding box center [861, 56] width 166 height 11
click at [825, 58] on p "Von Studierenden für die Medizin-Community" at bounding box center [861, 56] width 166 height 11
click at [862, 56] on p "Für die Medizin-Community" at bounding box center [861, 56] width 100 height 11
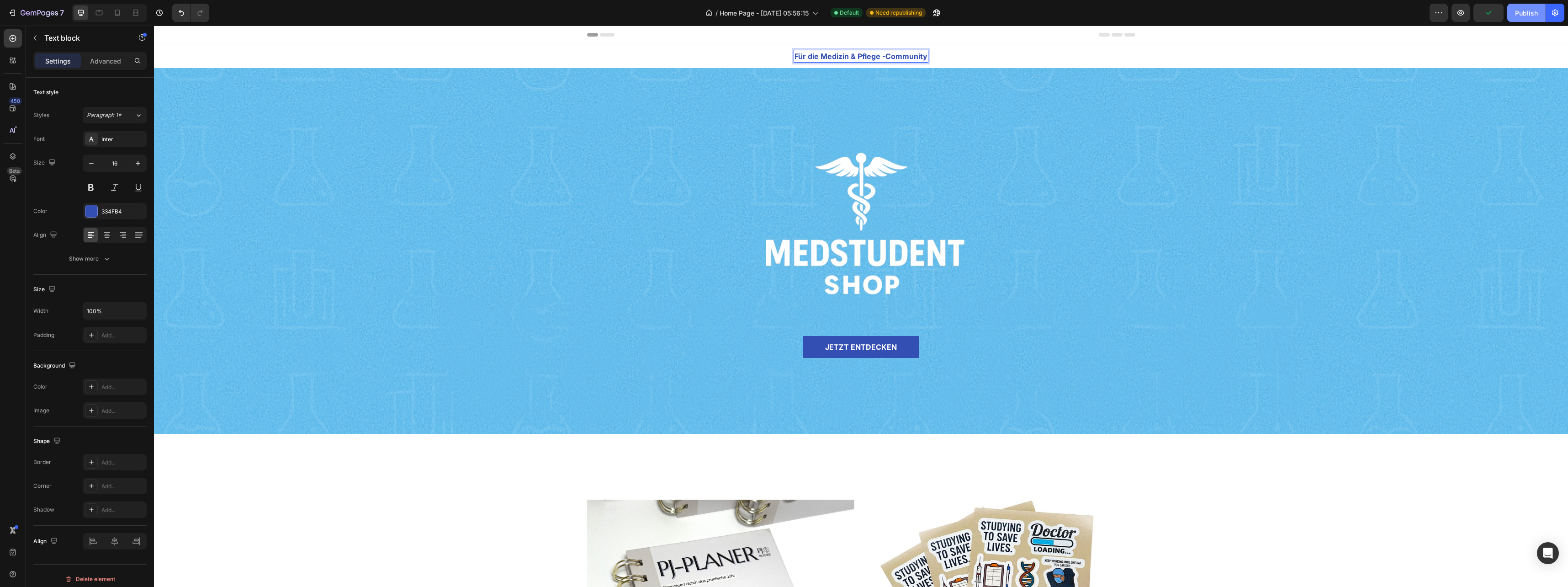
click at [1530, 10] on div "Publish" at bounding box center [1527, 13] width 23 height 10
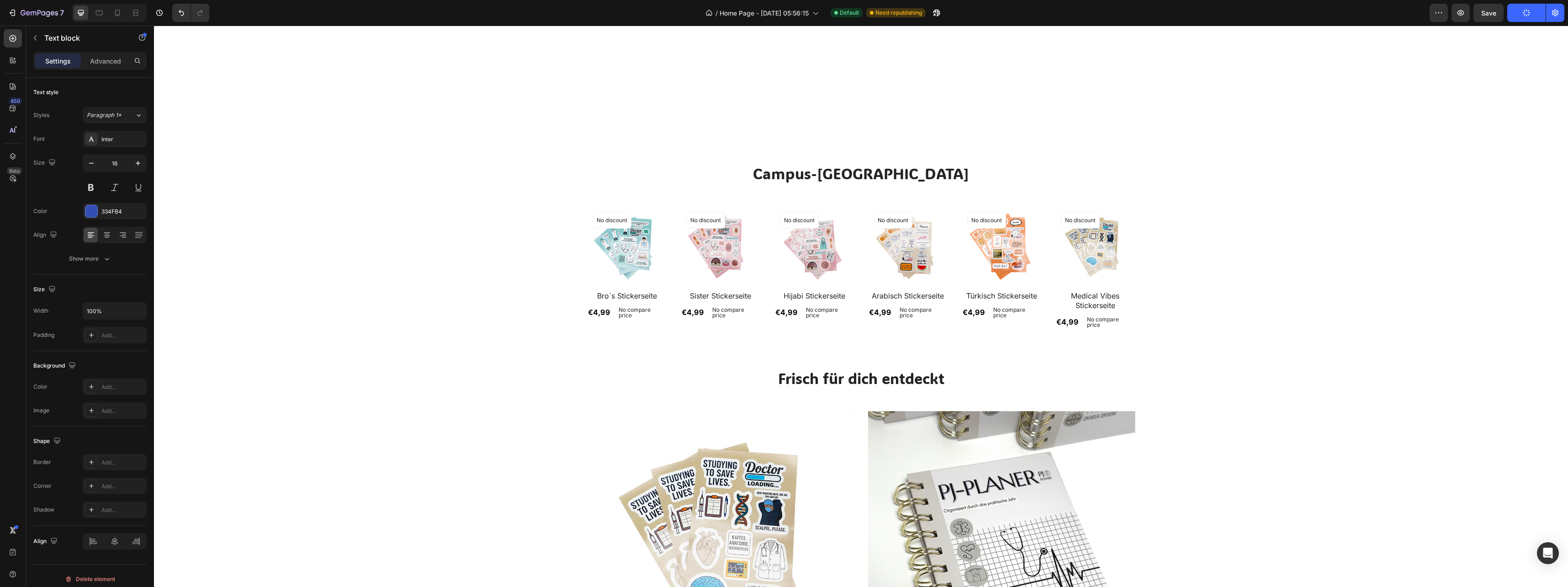
scroll to position [777, 0]
